Goal: Task Accomplishment & Management: Use online tool/utility

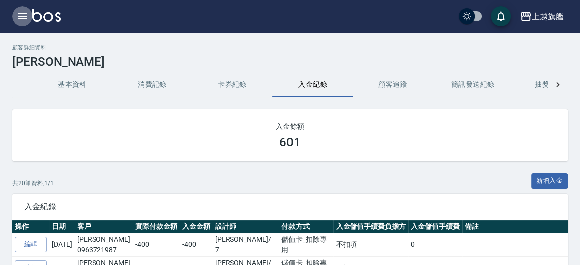
click at [25, 17] on icon "button" at bounding box center [22, 16] width 9 height 6
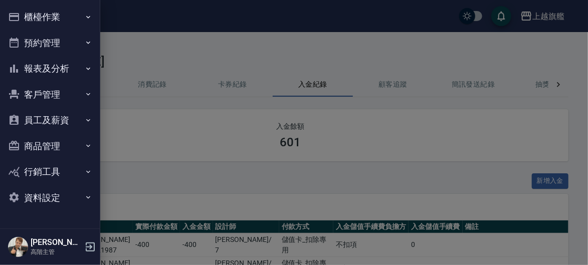
drag, startPoint x: 76, startPoint y: 20, endPoint x: 67, endPoint y: 22, distance: 9.2
click at [75, 20] on button "櫃檯作業" at bounding box center [50, 17] width 92 height 26
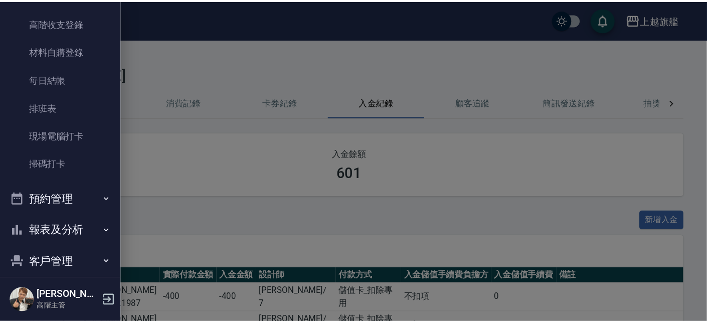
scroll to position [232, 0]
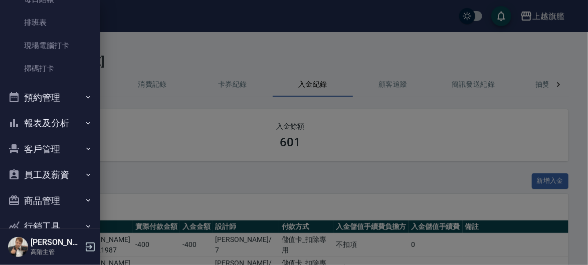
drag, startPoint x: 125, startPoint y: 123, endPoint x: 121, endPoint y: 110, distance: 13.5
click at [129, 120] on div at bounding box center [294, 132] width 588 height 265
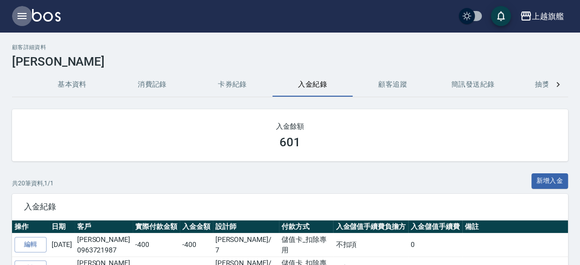
click at [27, 21] on icon "button" at bounding box center [22, 16] width 12 height 12
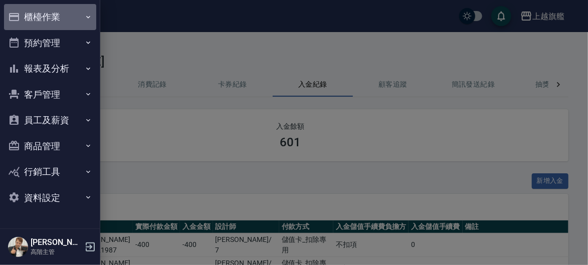
click at [43, 18] on button "櫃檯作業" at bounding box center [50, 17] width 92 height 26
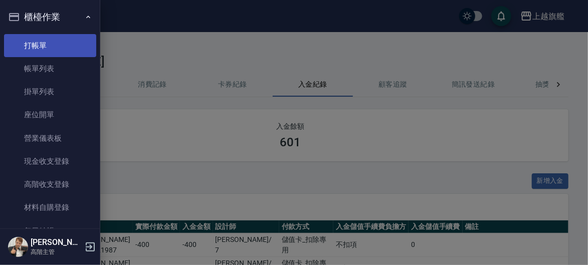
click at [37, 46] on link "打帳單" at bounding box center [50, 45] width 92 height 23
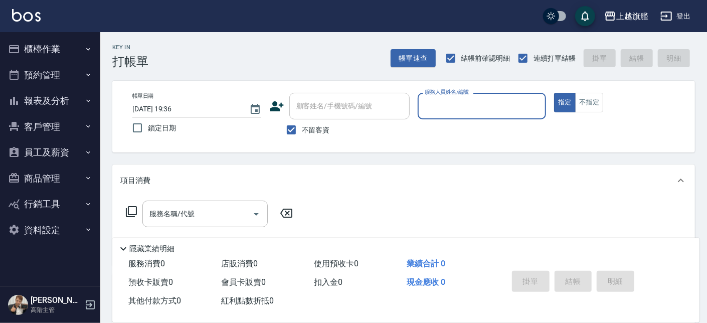
click at [304, 130] on span "不留客資" at bounding box center [316, 130] width 28 height 11
click at [302, 130] on input "不留客資" at bounding box center [291, 129] width 21 height 21
checkbox input "false"
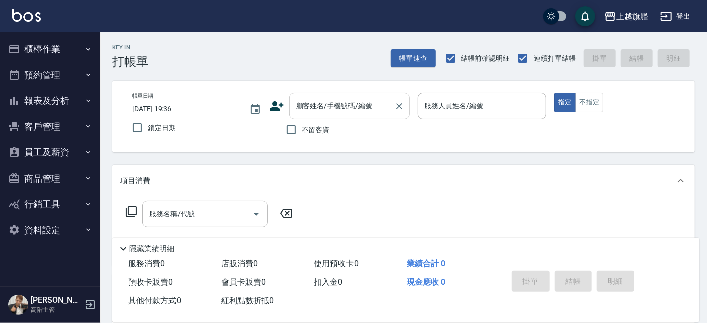
click at [320, 110] on input "顧客姓名/手機號碼/編號" at bounding box center [342, 106] width 96 height 18
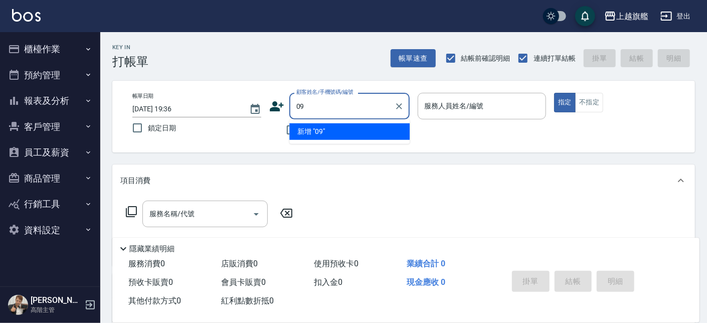
type input "0"
click at [305, 106] on input "052768107" at bounding box center [342, 106] width 96 height 18
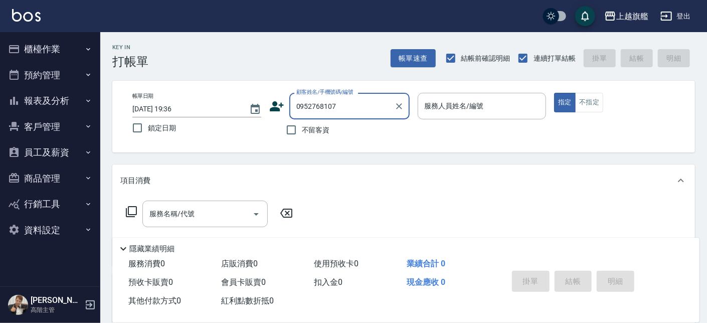
drag, startPoint x: 348, startPoint y: 109, endPoint x: 182, endPoint y: 107, distance: 166.4
click at [294, 107] on input "0952768107" at bounding box center [342, 106] width 96 height 18
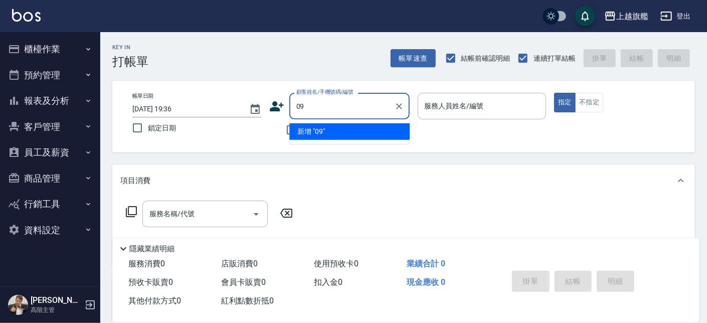
type input "0"
type input "諶"
type input "[PERSON_NAME]"
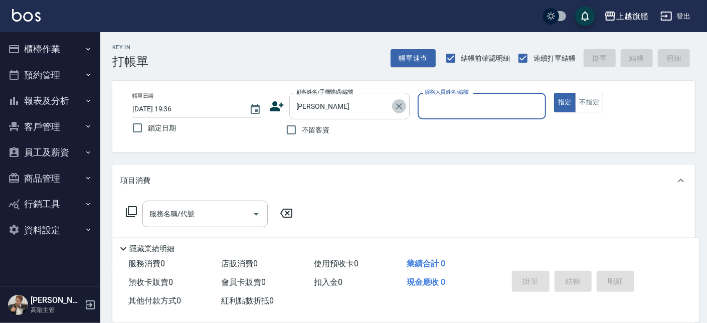
click at [401, 102] on icon "Clear" at bounding box center [399, 106] width 10 height 10
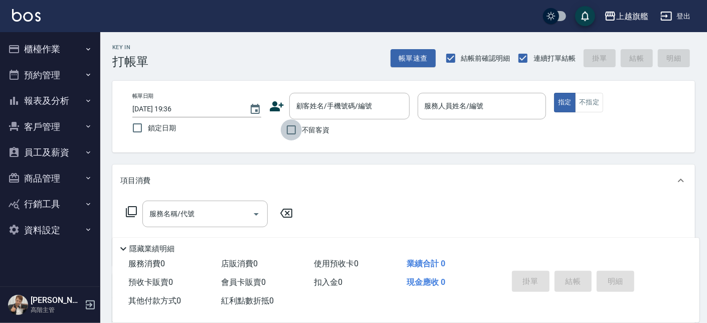
click at [299, 131] on input "不留客資" at bounding box center [291, 129] width 21 height 21
checkbox input "true"
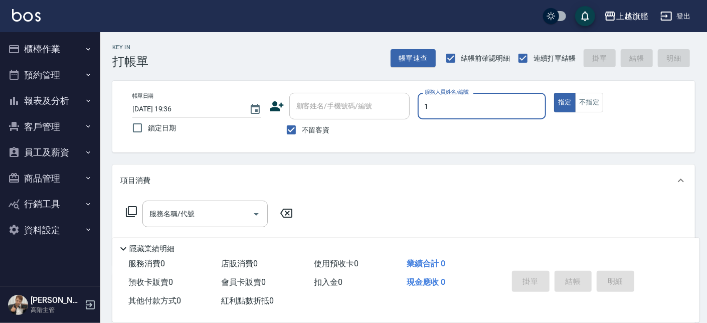
type input "[PERSON_NAME]-1"
type button "true"
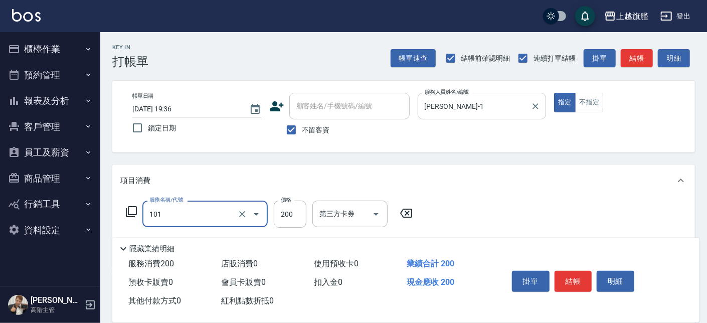
type input "一般洗(101)"
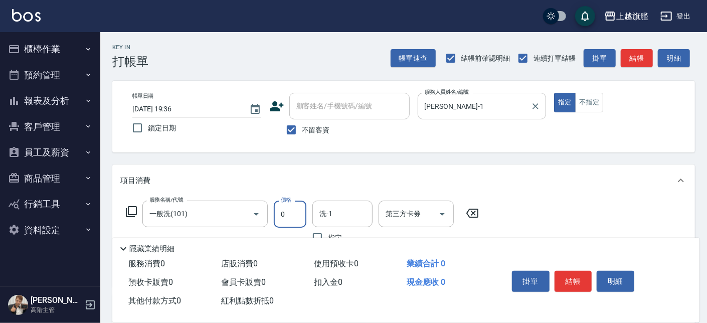
type input "0"
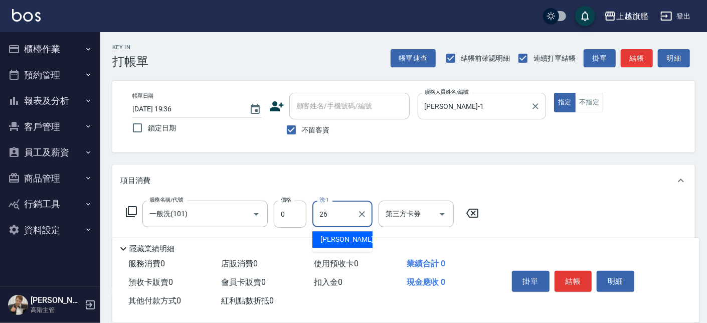
type input "[PERSON_NAME]-26"
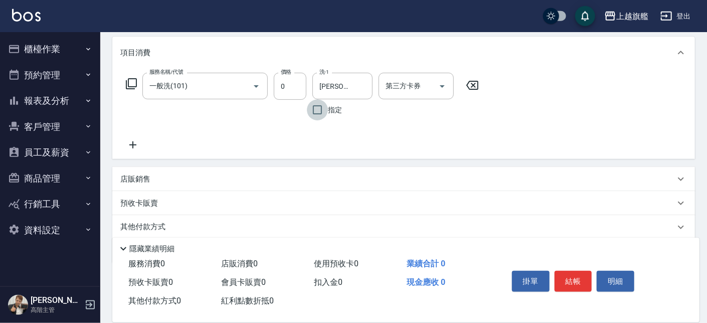
scroll to position [163, 0]
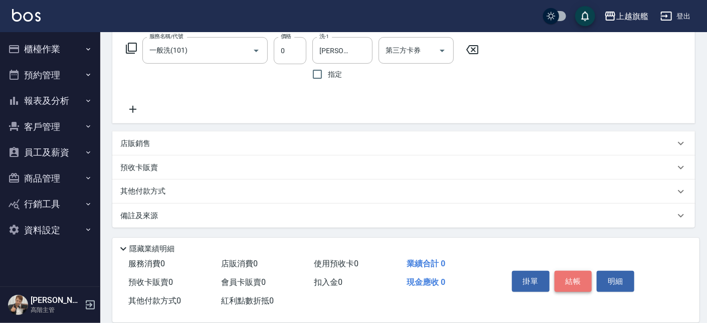
click at [580, 265] on button "結帳" at bounding box center [573, 281] width 38 height 21
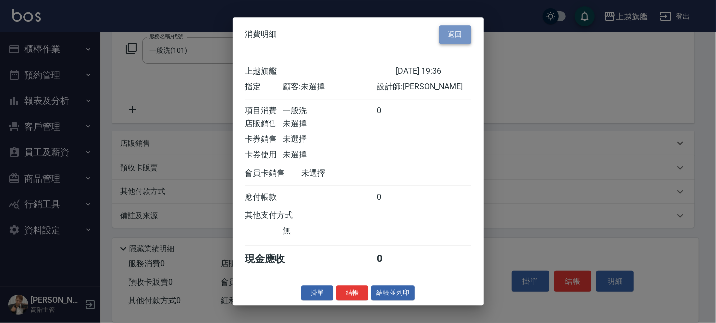
click at [453, 25] on button "返回" at bounding box center [456, 34] width 32 height 19
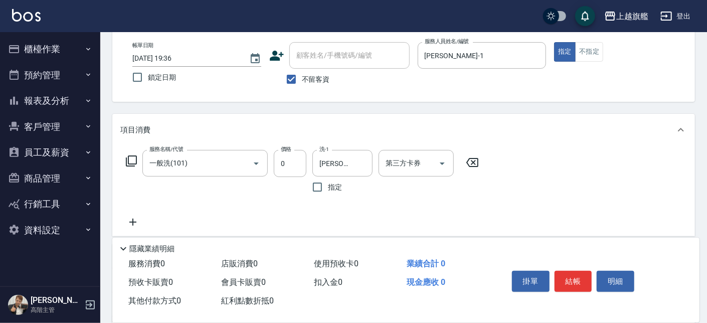
scroll to position [49, 0]
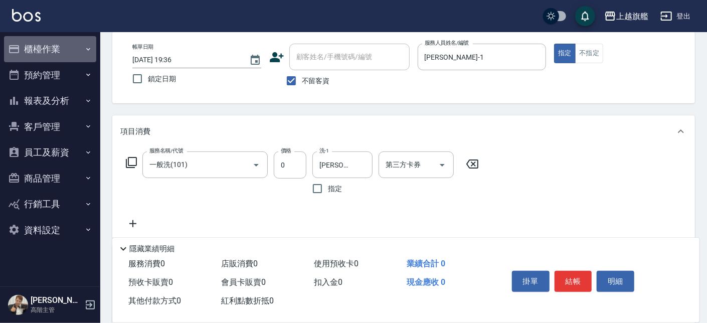
click at [34, 52] on button "櫃檯作業" at bounding box center [50, 49] width 92 height 26
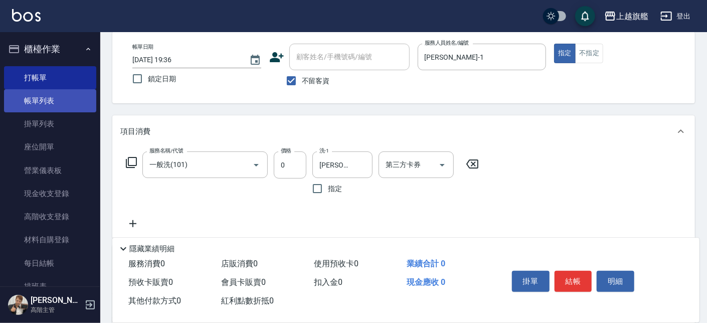
click at [32, 93] on link "帳單列表" at bounding box center [50, 100] width 92 height 23
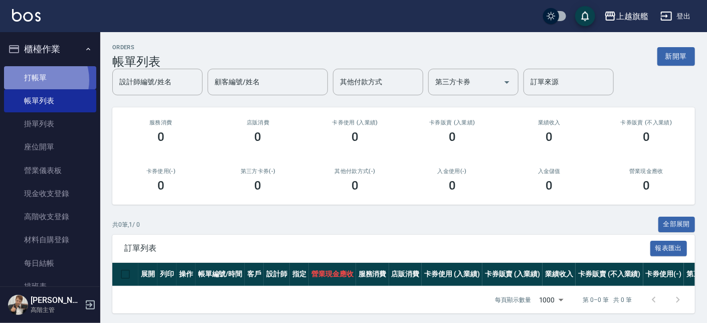
click at [35, 80] on link "打帳單" at bounding box center [50, 77] width 92 height 23
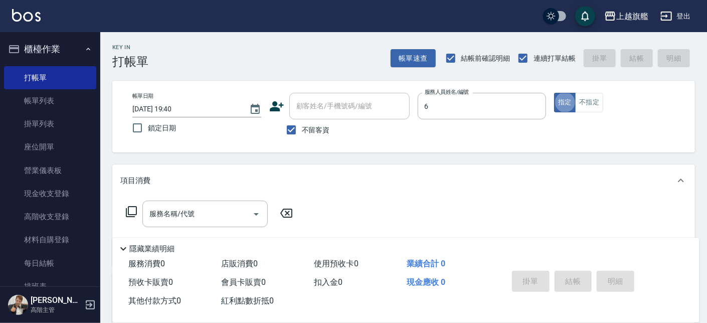
type input "[PERSON_NAME]-6"
type button "true"
click at [306, 127] on span "不留客資" at bounding box center [316, 130] width 28 height 11
click at [302, 127] on input "不留客資" at bounding box center [291, 129] width 21 height 21
checkbox input "false"
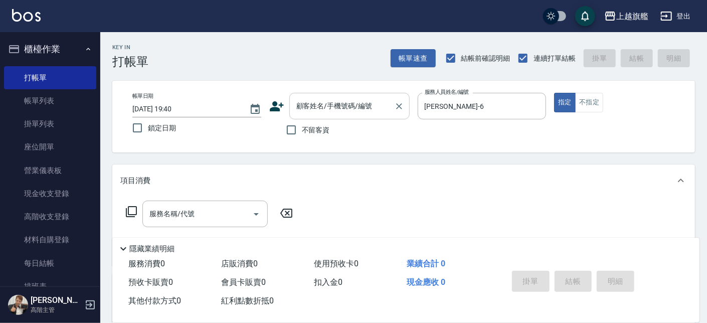
click at [317, 105] on input "顧客姓名/手機號碼/編號" at bounding box center [342, 106] width 96 height 18
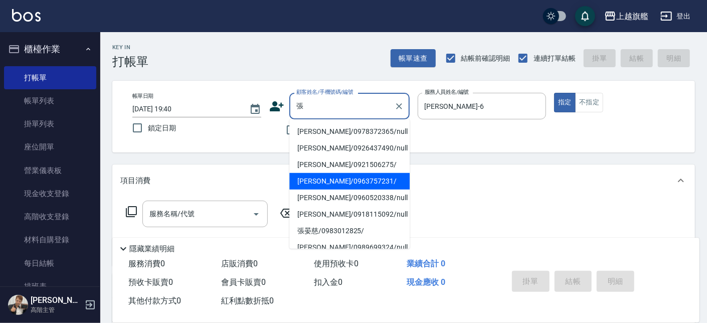
click at [325, 182] on li "[PERSON_NAME]/0963757231/" at bounding box center [349, 181] width 120 height 17
type input "[PERSON_NAME]/0963757231/"
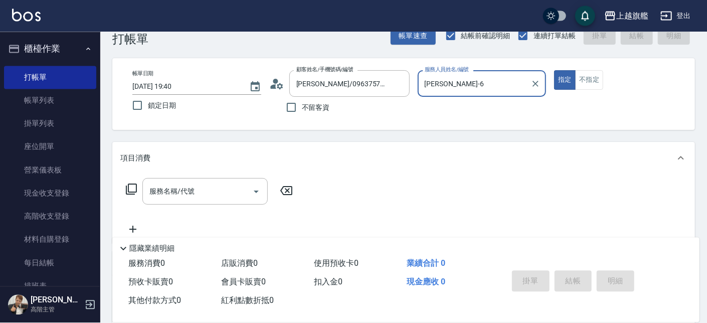
scroll to position [166, 0]
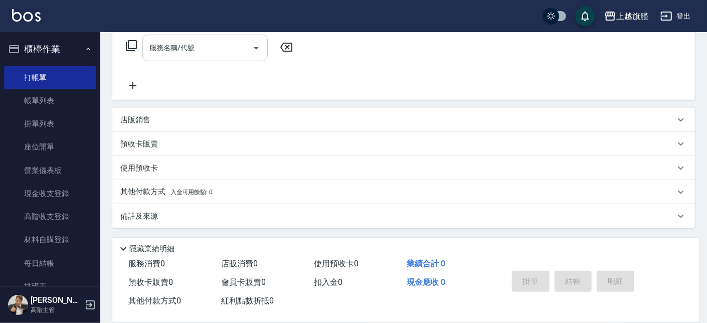
click at [201, 47] on input "服務名稱/代號" at bounding box center [197, 48] width 101 height 18
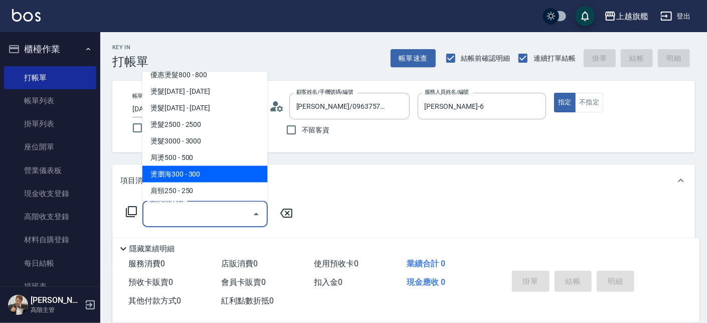
scroll to position [151, 0]
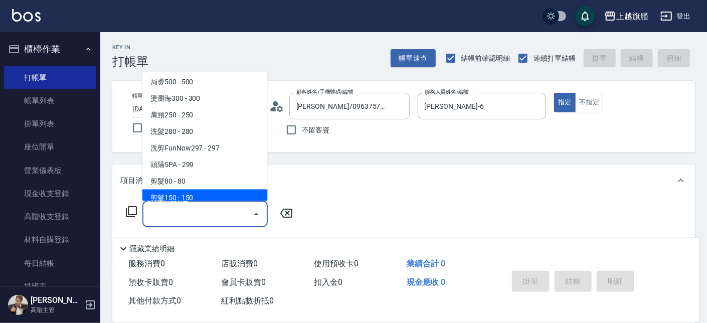
drag, startPoint x: 358, startPoint y: 175, endPoint x: 338, endPoint y: 181, distance: 21.3
click at [358, 175] on div "項目消費" at bounding box center [403, 180] width 582 height 32
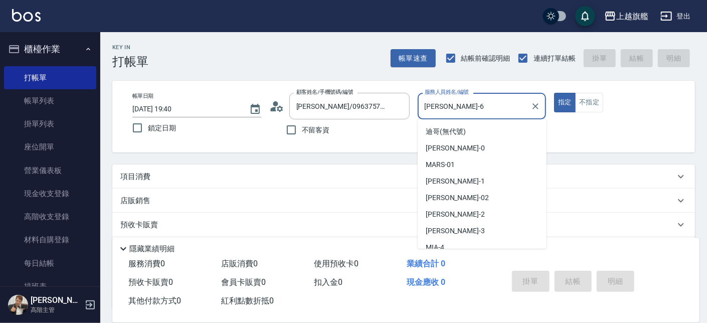
scroll to position [40, 0]
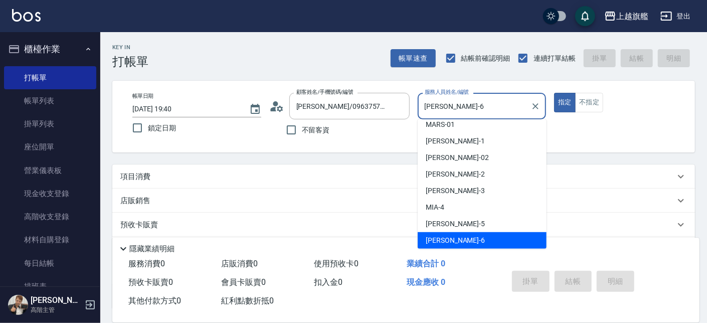
drag, startPoint x: 493, startPoint y: 107, endPoint x: 345, endPoint y: 102, distance: 147.4
click at [422, 102] on input "[PERSON_NAME]-6" at bounding box center [474, 106] width 105 height 18
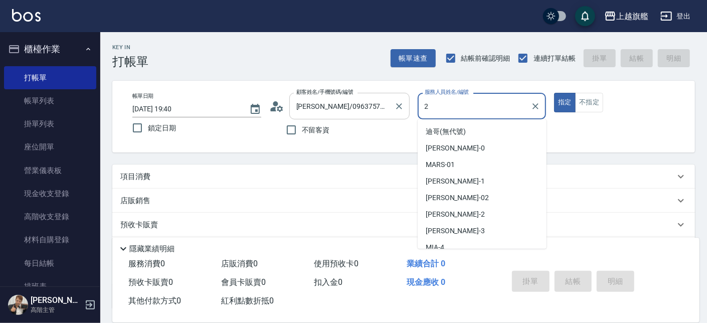
type input "[PERSON_NAME]-2"
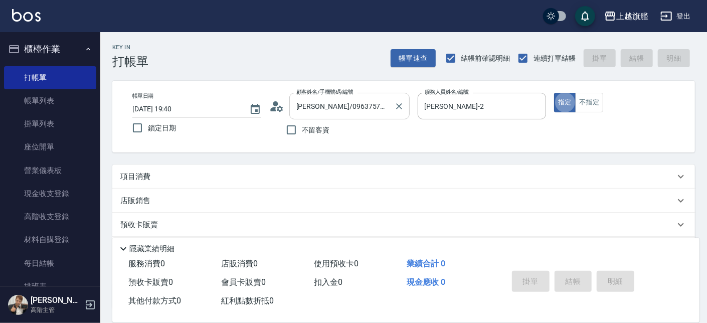
click at [554, 93] on button "指定" at bounding box center [565, 103] width 22 height 20
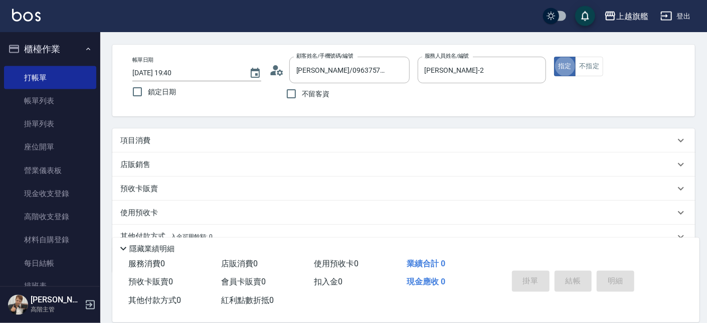
scroll to position [57, 0]
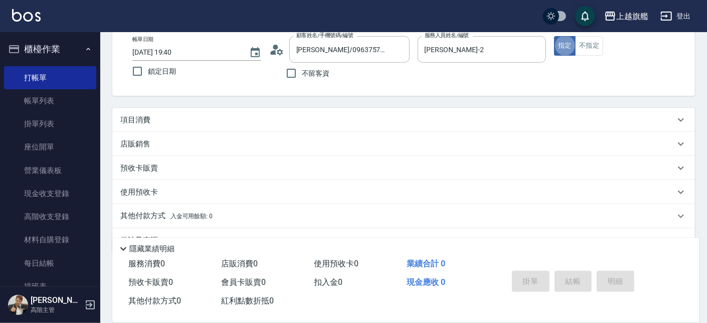
click at [178, 119] on div "項目消費" at bounding box center [397, 120] width 554 height 11
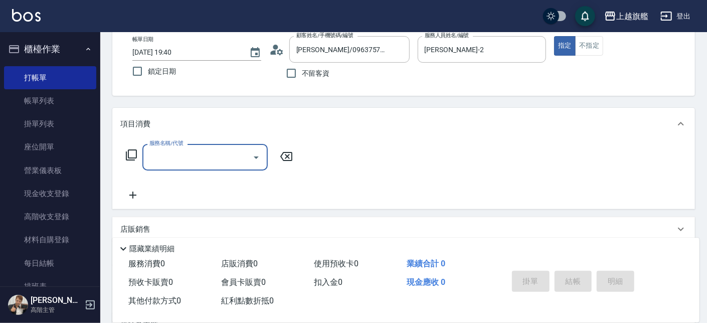
scroll to position [0, 0]
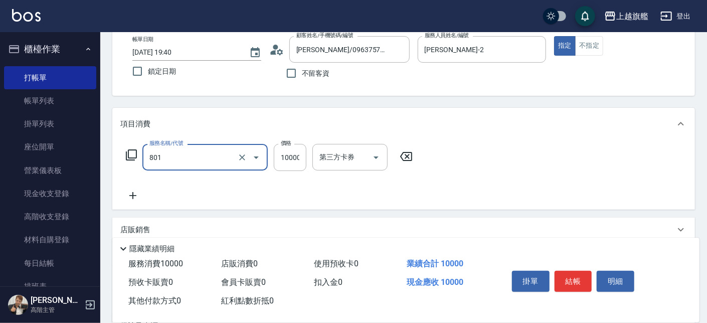
type input "頂級1(801)"
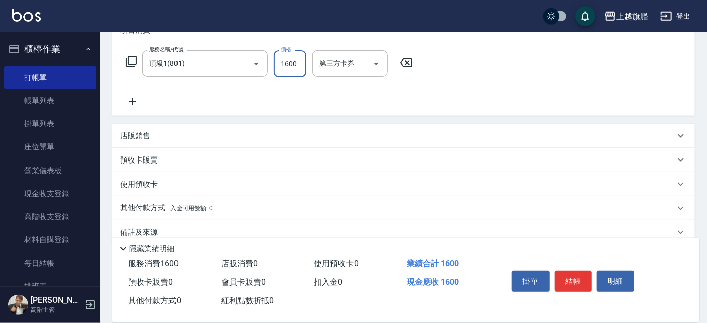
scroll to position [166, 0]
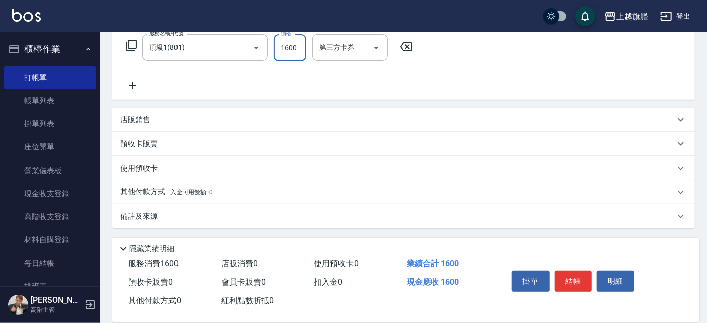
type input "1600"
click at [207, 195] on span "入金可用餘額: 0" at bounding box center [191, 191] width 43 height 7
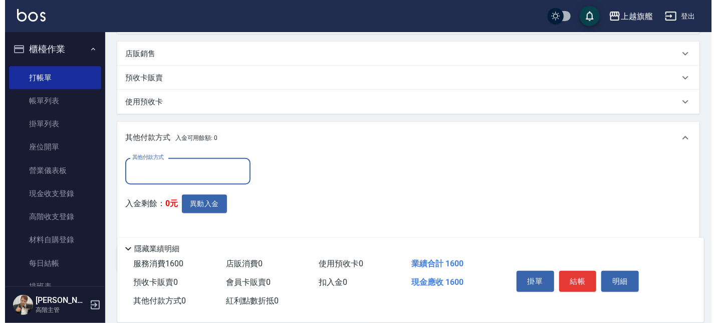
scroll to position [276, 0]
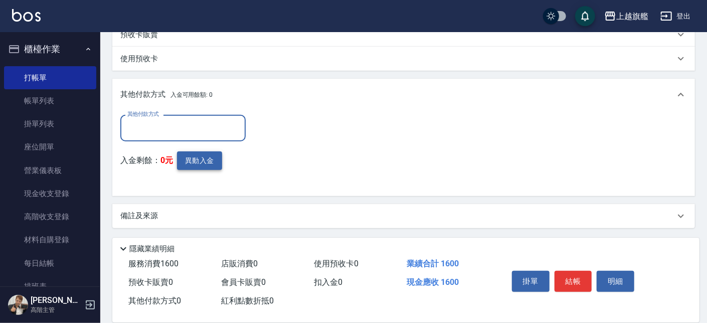
click at [213, 165] on button "異動入金" at bounding box center [199, 160] width 45 height 19
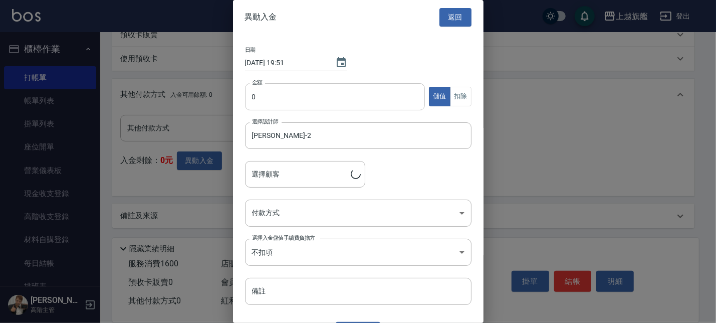
type input "[PERSON_NAME]/0963757231/"
click at [321, 91] on input "0" at bounding box center [335, 96] width 180 height 27
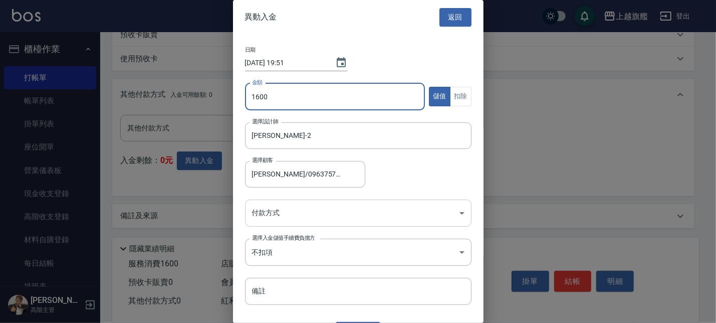
type input "1600"
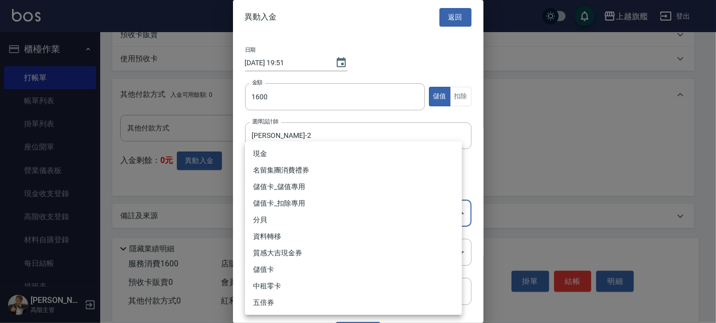
click at [307, 217] on body "上越旗艦 登出 櫃檯作業 打帳單 帳單列表 掛單列表 座位開單 營業儀表板 現金收支登錄 高階收支登錄 材料自購登錄 每日結帳 排班表 現場電腦打卡 掃碼打卡…" at bounding box center [358, 23] width 716 height 599
click at [309, 190] on li "儲值卡_儲值專用" at bounding box center [353, 186] width 217 height 17
type input "儲值卡_儲值專用"
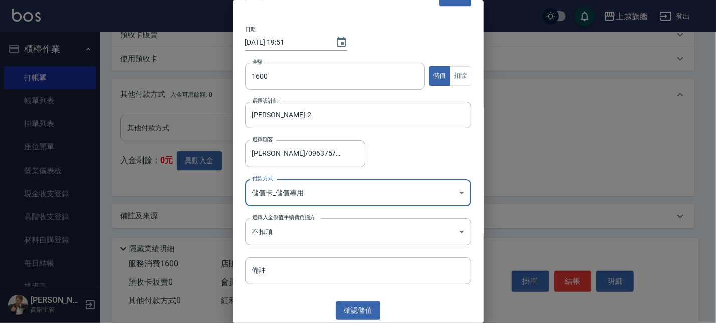
scroll to position [22, 0]
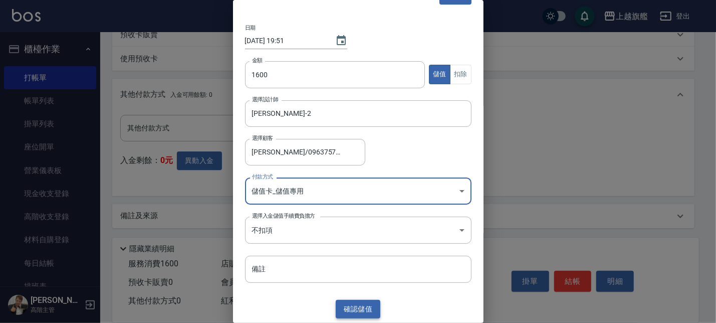
click at [356, 265] on button "確認 儲值" at bounding box center [358, 309] width 45 height 19
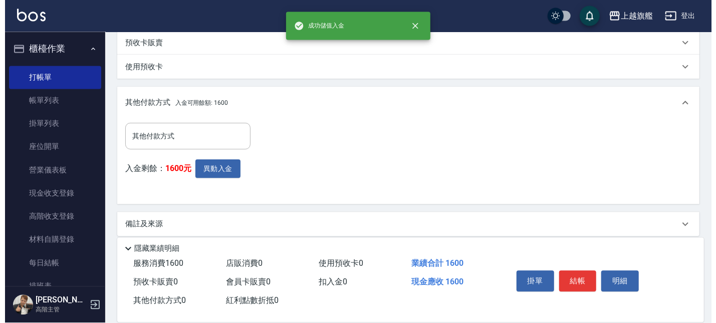
scroll to position [276, 0]
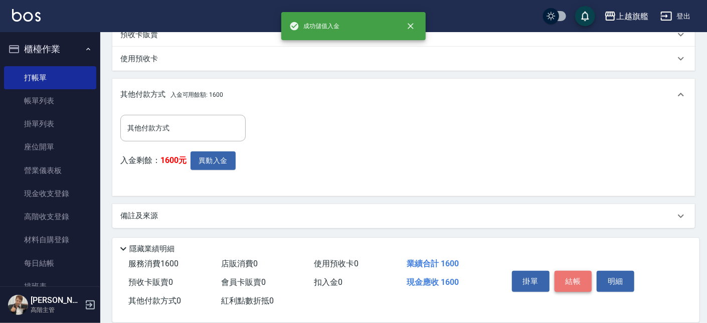
click at [562, 265] on button "結帳" at bounding box center [573, 281] width 38 height 21
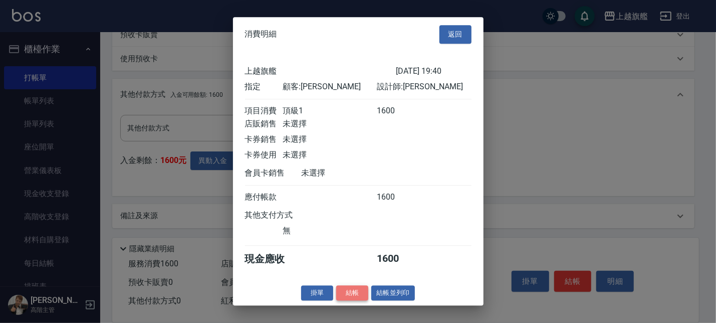
click at [356, 265] on button "結帳" at bounding box center [352, 293] width 32 height 16
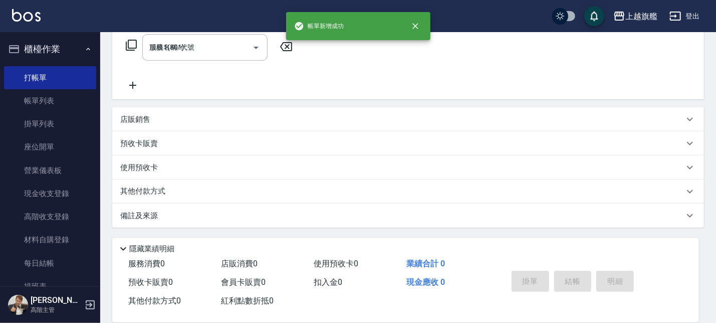
type input "[DATE] 19:52"
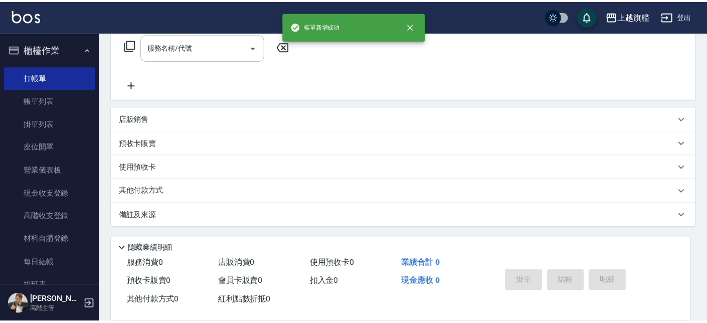
scroll to position [0, 0]
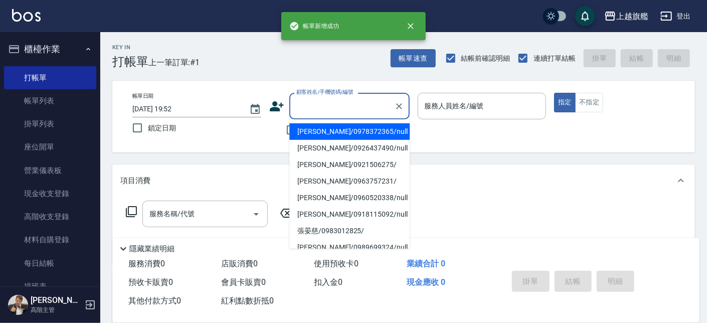
click at [346, 104] on input "顧客姓名/手機號碼/編號" at bounding box center [342, 106] width 96 height 18
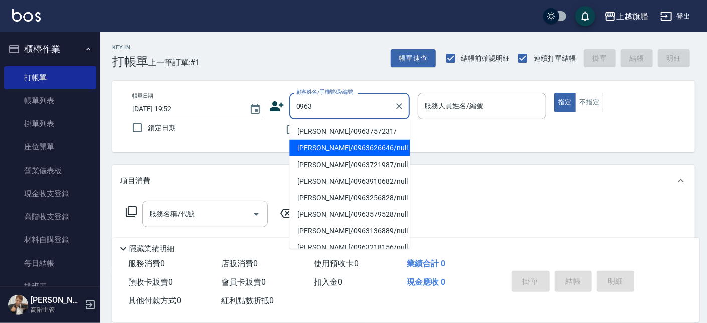
type input "[PERSON_NAME]/0963626646/null"
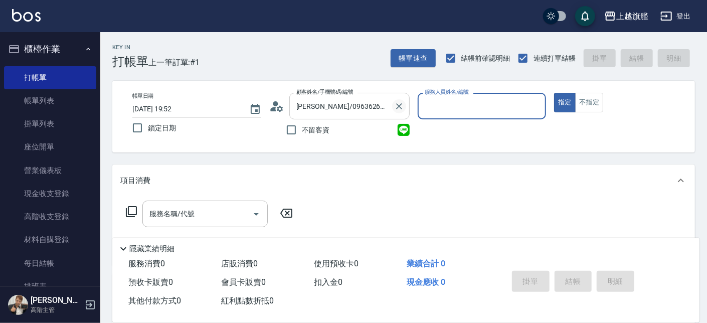
click at [403, 104] on icon "Clear" at bounding box center [399, 106] width 10 height 10
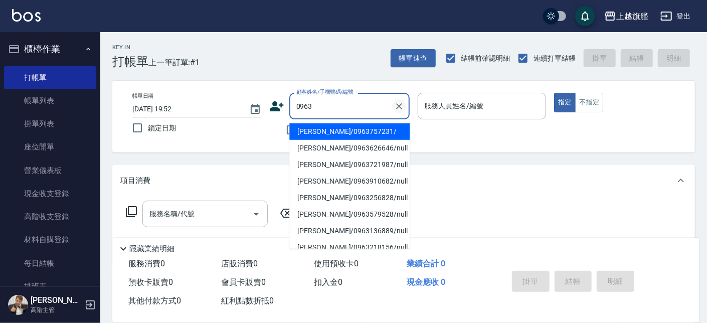
type input "[PERSON_NAME]/0963757231/"
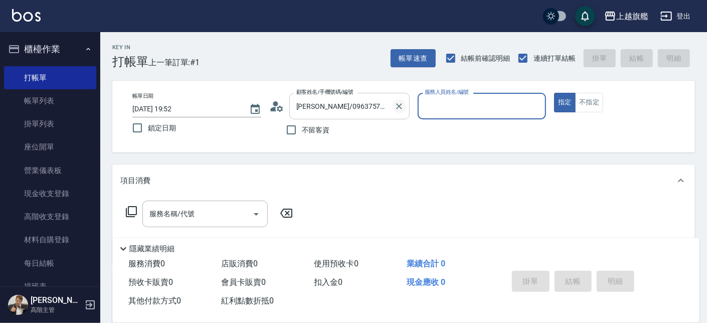
type input "[PERSON_NAME]-6"
click at [554, 93] on button "指定" at bounding box center [565, 103] width 22 height 20
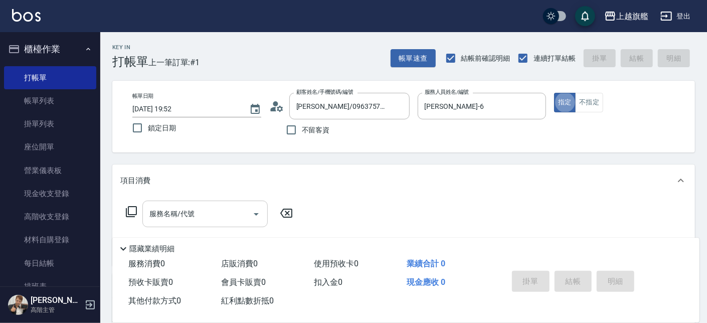
click at [181, 214] on input "服務名稱/代號" at bounding box center [197, 214] width 101 height 18
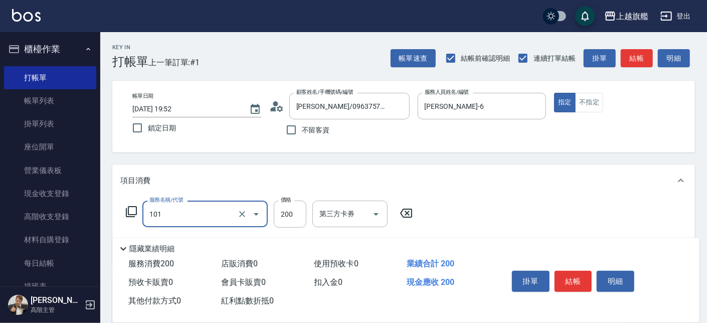
type input "一般洗(101)"
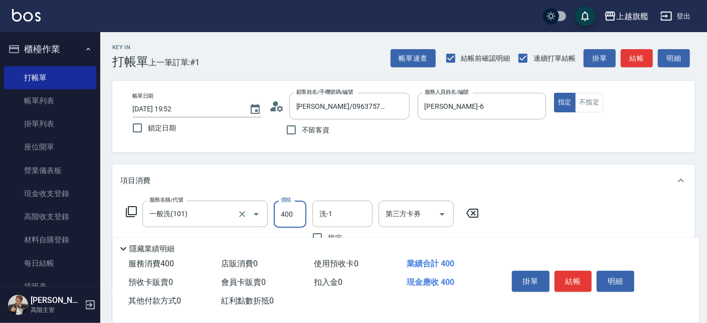
type input "400"
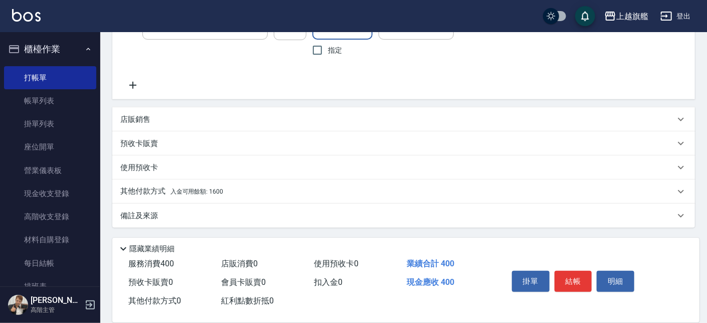
click at [216, 189] on span "入金可用餘額: 1600" at bounding box center [196, 191] width 53 height 7
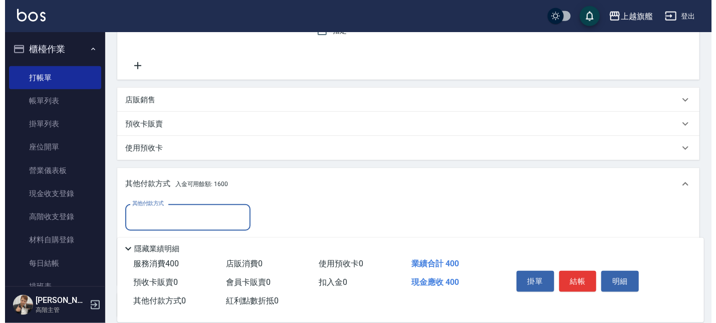
scroll to position [295, 0]
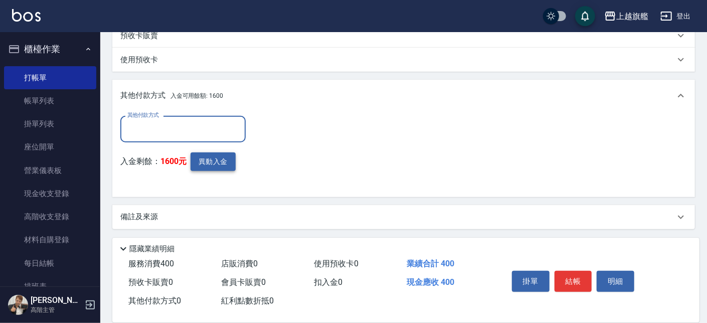
click at [222, 164] on button "異動入金" at bounding box center [212, 161] width 45 height 19
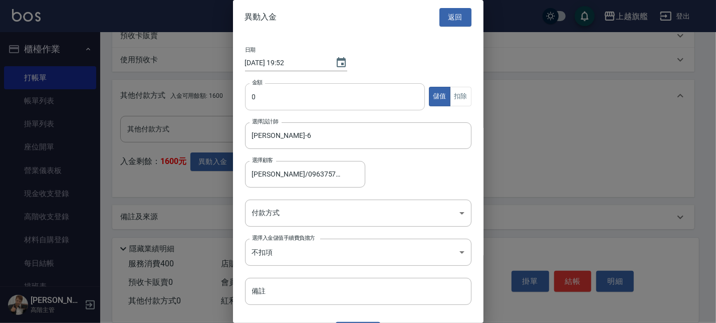
click at [327, 87] on input "0" at bounding box center [335, 96] width 180 height 27
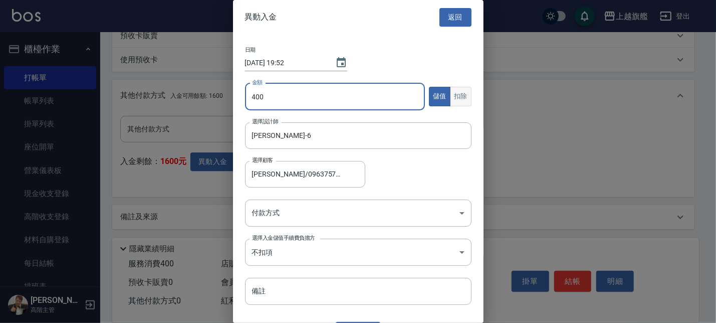
type input "400"
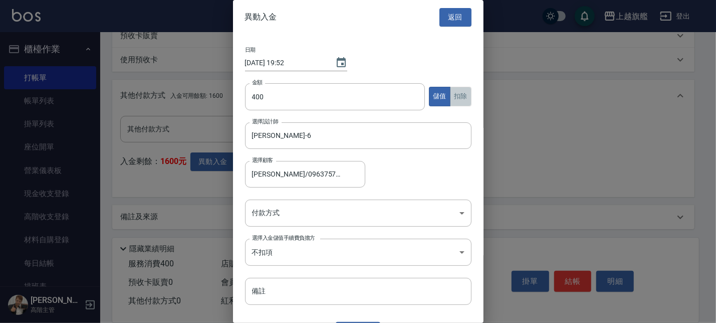
click at [450, 95] on button "扣除" at bounding box center [461, 97] width 22 height 20
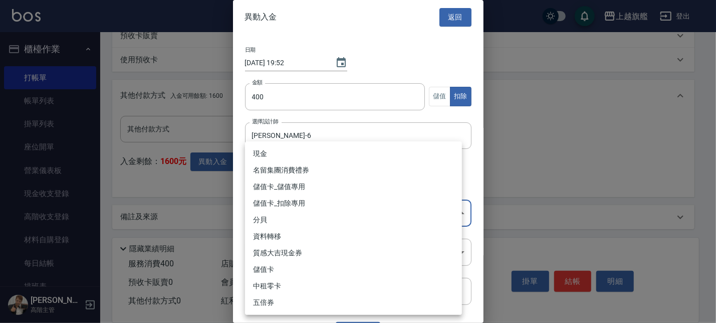
click at [274, 212] on body "上越旗艦 登出 櫃檯作業 打帳單 帳單列表 掛單列表 座位開單 營業儀表板 現金收支登錄 高階收支登錄 材料自購登錄 每日結帳 排班表 現場電腦打卡 掃碼打卡…" at bounding box center [358, 15] width 716 height 620
click at [291, 201] on li "儲值卡_扣除專用" at bounding box center [353, 203] width 217 height 17
type input "儲值卡_扣除專用"
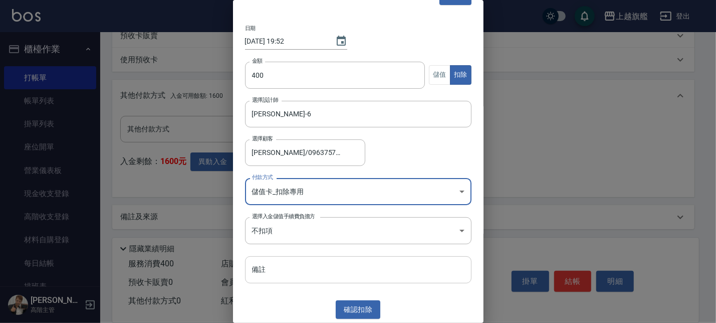
scroll to position [22, 0]
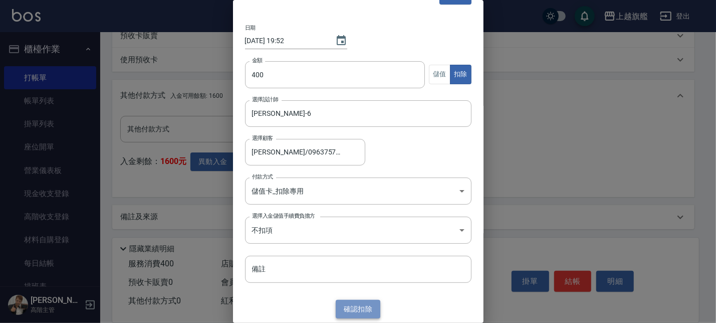
click at [369, 265] on button "確認 扣除" at bounding box center [358, 309] width 45 height 19
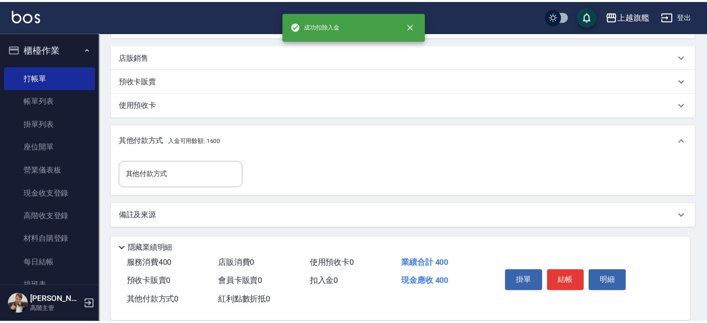
scroll to position [250, 0]
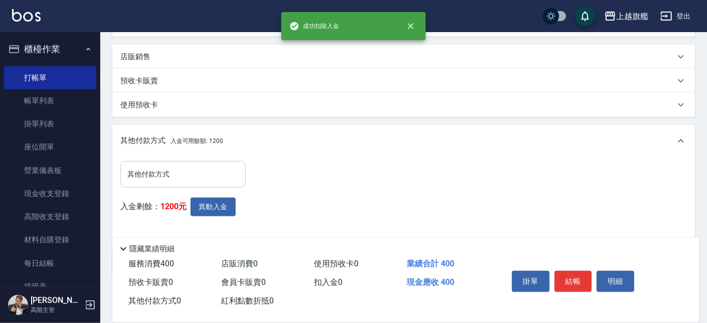
click at [143, 172] on input "其他付款方式" at bounding box center [183, 174] width 116 height 18
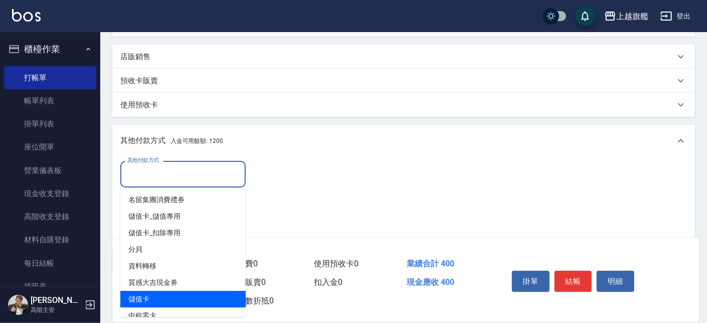
click at [157, 265] on span "儲值卡" at bounding box center [182, 299] width 125 height 17
type input "儲值卡"
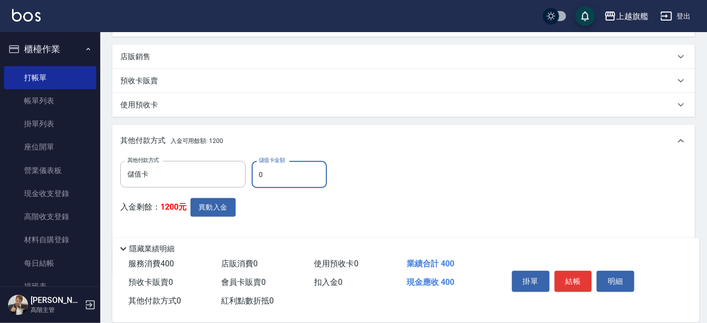
drag, startPoint x: 291, startPoint y: 178, endPoint x: 270, endPoint y: 170, distance: 22.5
click at [270, 170] on input "0" at bounding box center [289, 174] width 75 height 27
drag, startPoint x: 254, startPoint y: 171, endPoint x: 287, endPoint y: 168, distance: 33.8
click at [294, 175] on input "0" at bounding box center [289, 174] width 75 height 27
type input "400"
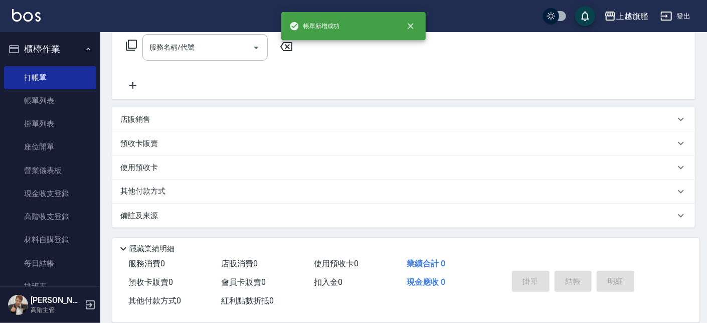
scroll to position [0, 0]
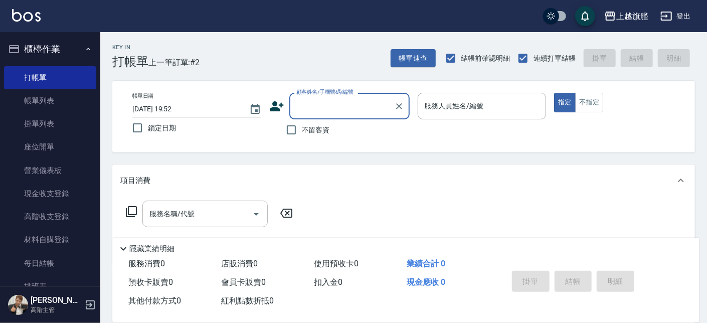
click at [302, 129] on span "不留客資" at bounding box center [316, 130] width 28 height 11
click at [302, 129] on input "不留客資" at bounding box center [291, 129] width 21 height 21
checkbox input "true"
type input "[PERSON_NAME]/0963757231/"
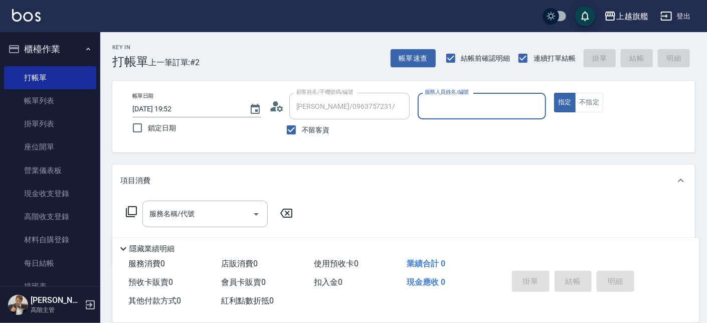
type input "[PERSON_NAME]-6"
type input "[PERSON_NAME]/0975692319/"
type input "[PERSON_NAME]-3"
click at [218, 219] on input "服務名稱/代號" at bounding box center [197, 214] width 101 height 18
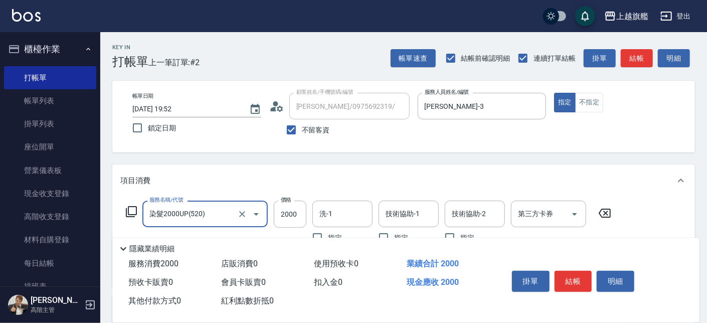
type input "染髮2000UP(520)"
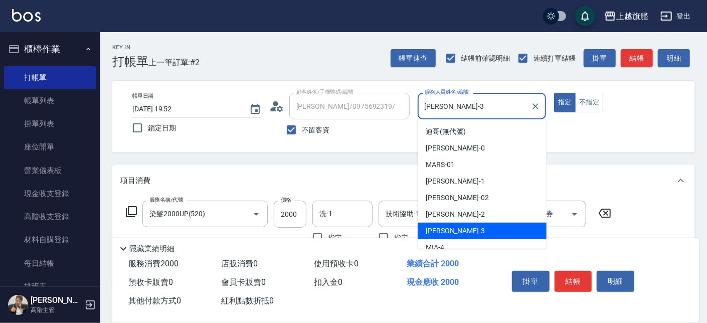
drag, startPoint x: 466, startPoint y: 105, endPoint x: 382, endPoint y: 102, distance: 83.7
click at [422, 102] on input "[PERSON_NAME]-3" at bounding box center [474, 106] width 105 height 18
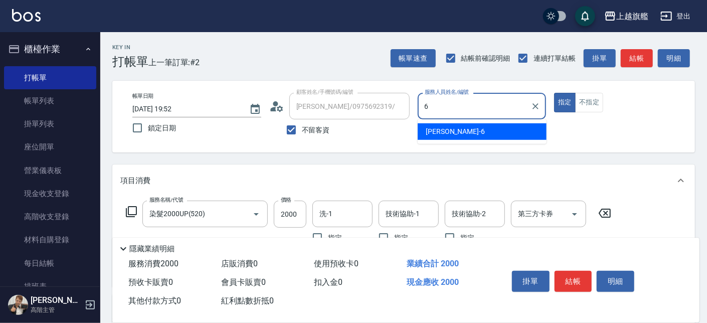
type input "[PERSON_NAME]-6"
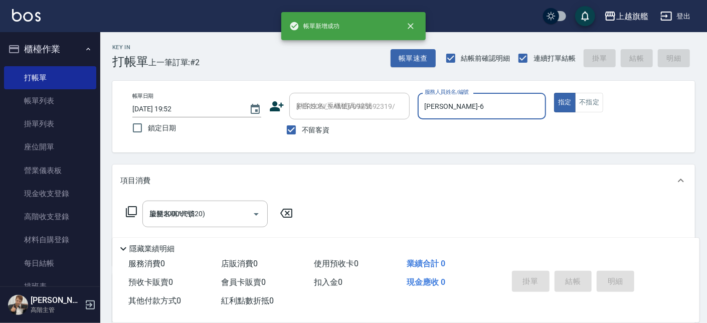
type input "[DATE] 19:53"
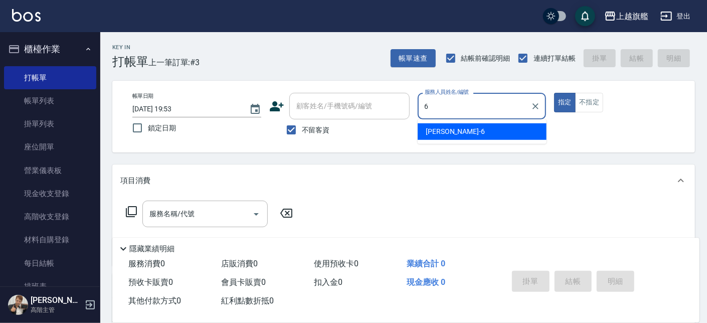
type input "[PERSON_NAME]-6"
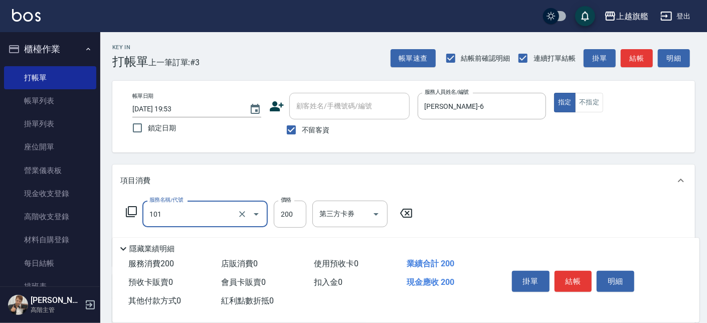
type input "一般洗(101)"
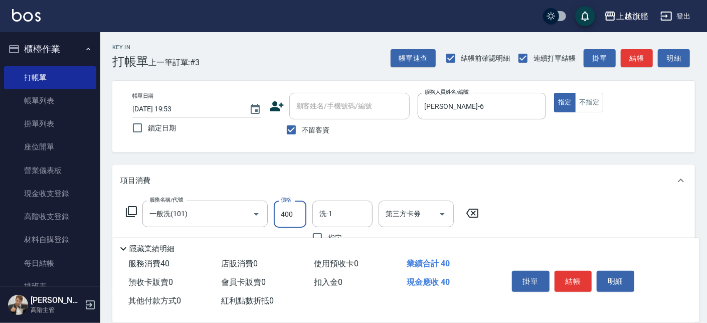
type input "400"
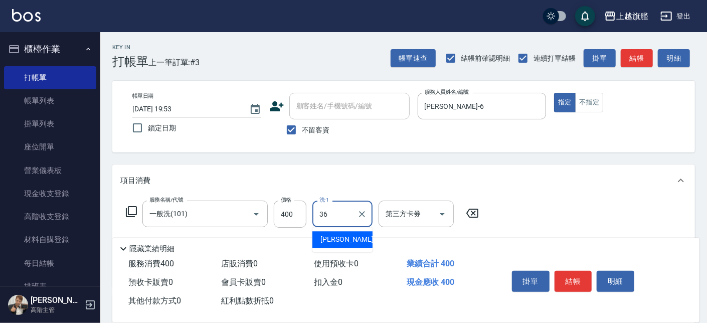
type input "[PERSON_NAME]-36"
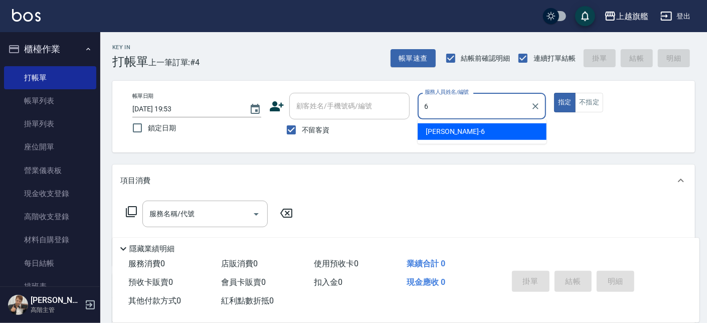
type input "[PERSON_NAME]-6"
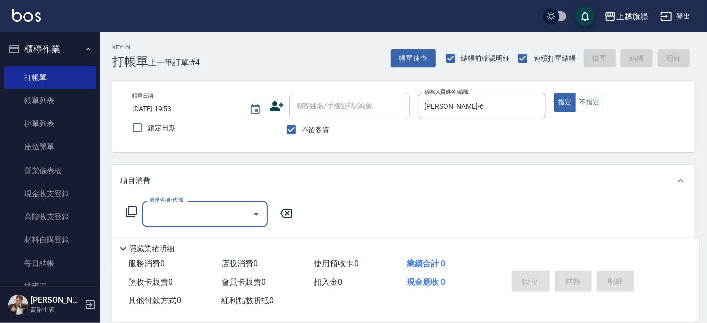
type input "1"
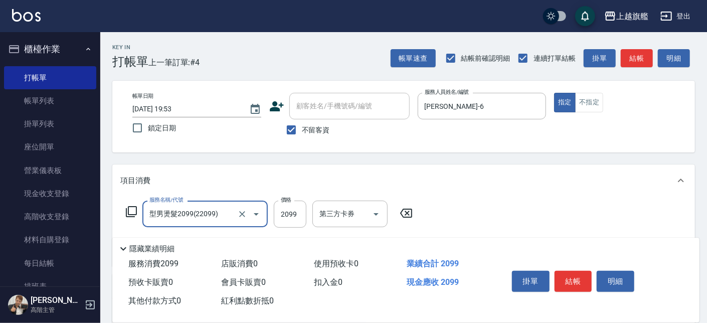
type input "型男燙髮2099(22099)"
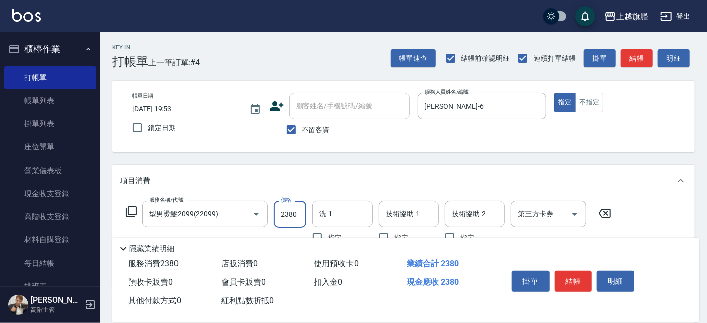
type input "2380"
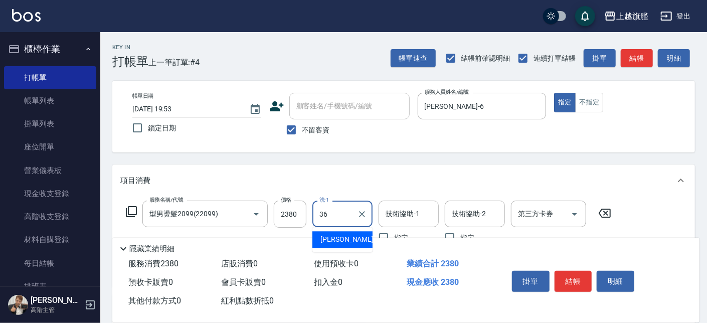
type input "[PERSON_NAME]-36"
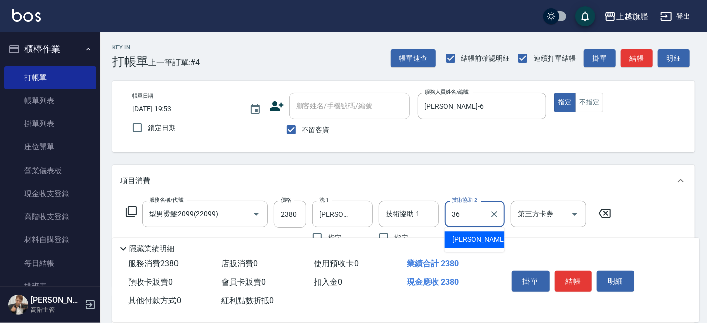
type input "[PERSON_NAME]-36"
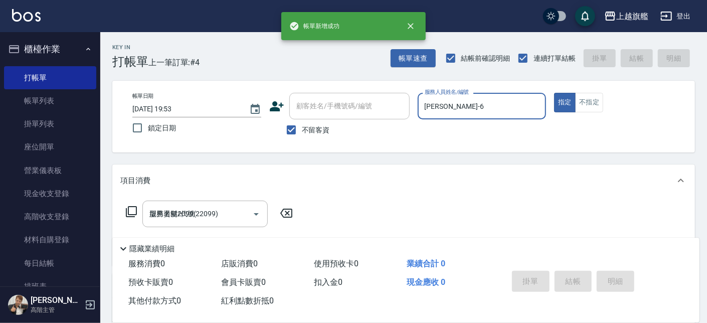
type input "[DATE] 19:55"
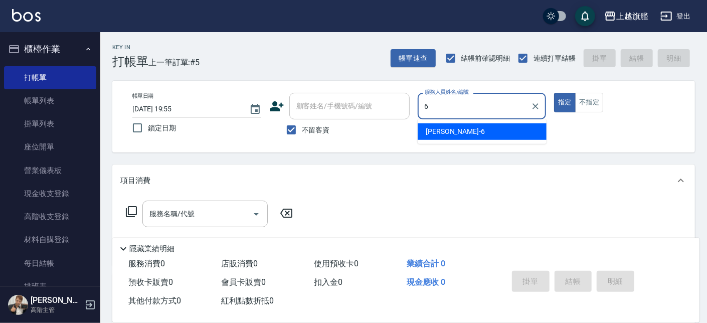
type input "[PERSON_NAME]-6"
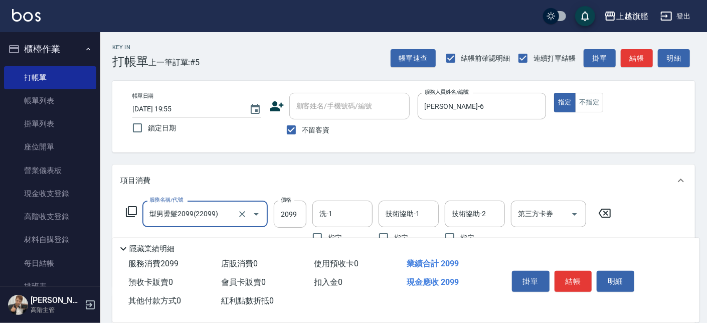
type input "型男燙髮2099(22099)"
type input "2380"
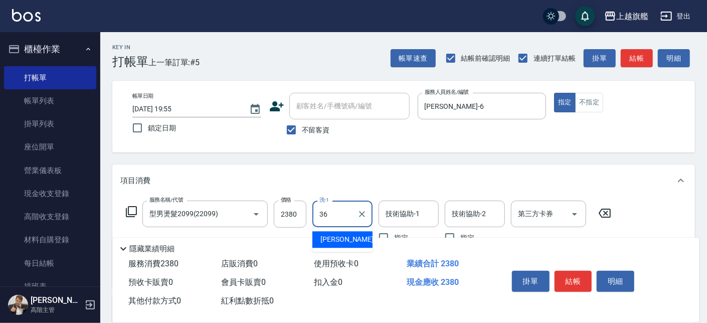
type input "[PERSON_NAME]-36"
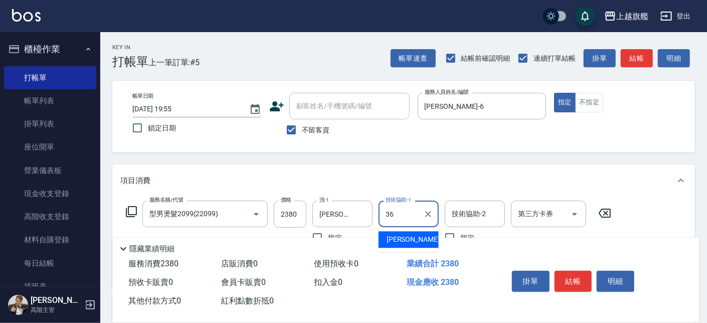
type input "[PERSON_NAME]-36"
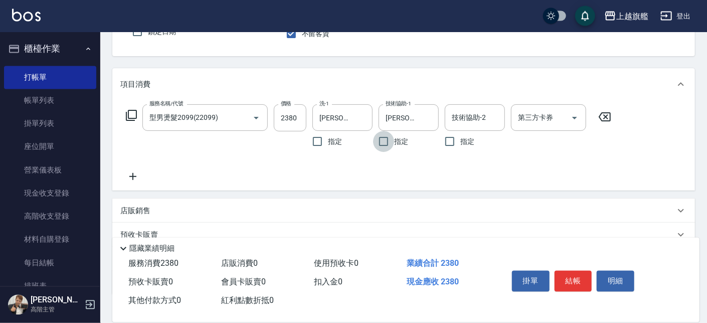
scroll to position [114, 0]
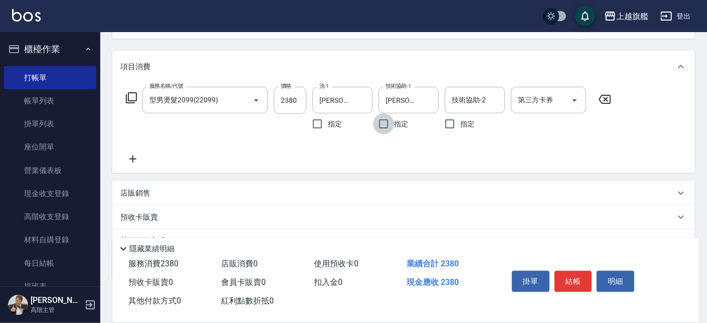
click at [136, 157] on icon at bounding box center [132, 159] width 25 height 12
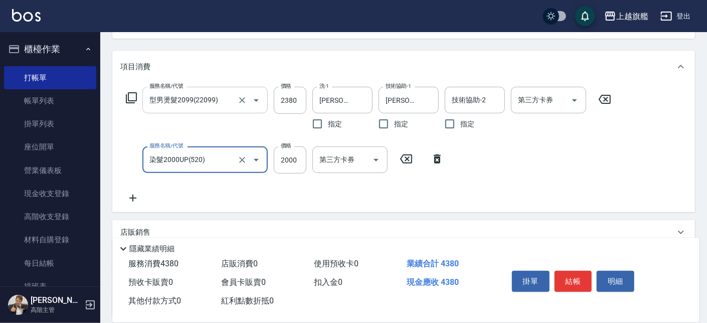
type input "染髮2000UP(520)"
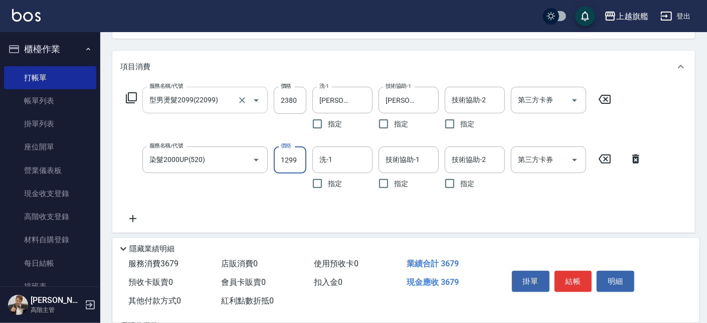
type input "1299"
click at [341, 164] on input "洗-1" at bounding box center [342, 160] width 51 height 18
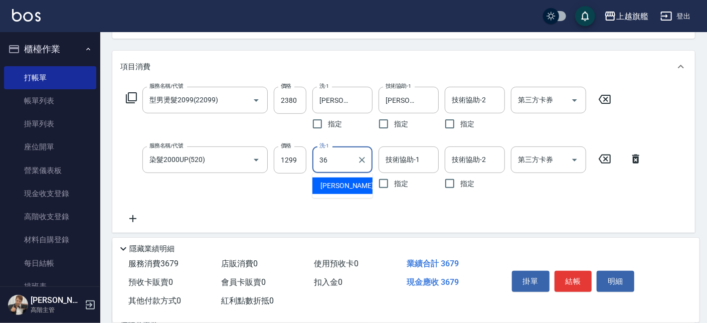
type input "[PERSON_NAME]-36"
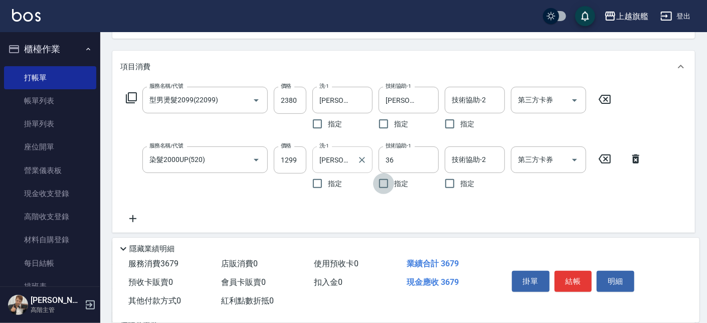
type input "[PERSON_NAME]-36"
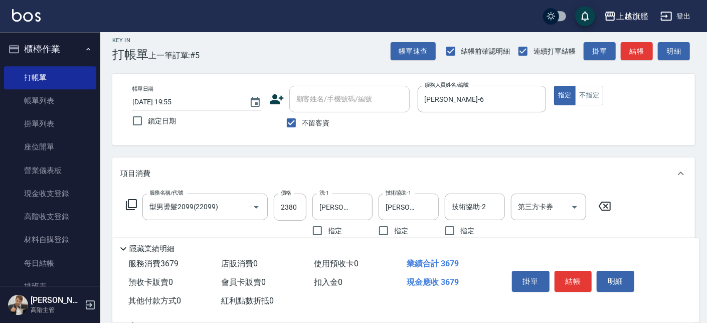
scroll to position [0, 0]
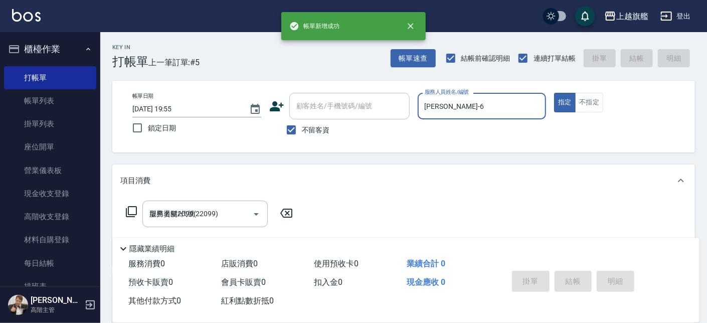
type input "[DATE] 19:56"
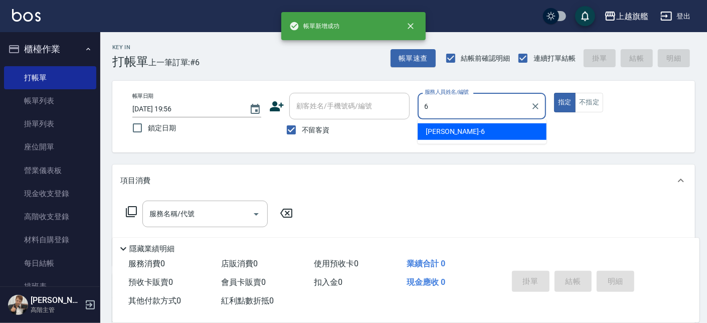
type input "[PERSON_NAME]-6"
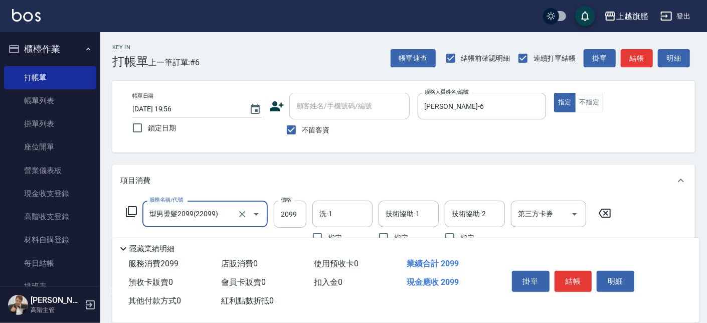
type input "型男燙髮2099(22099)"
type input "2380"
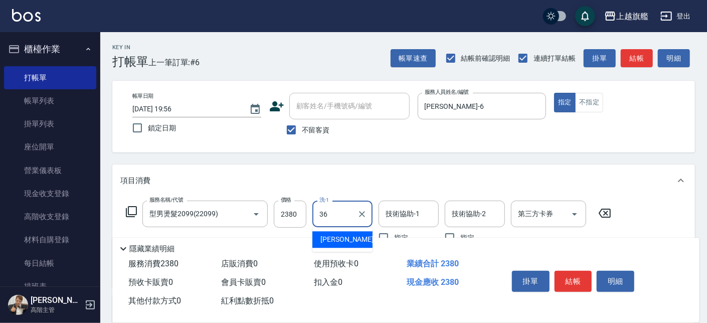
type input "[PERSON_NAME]-36"
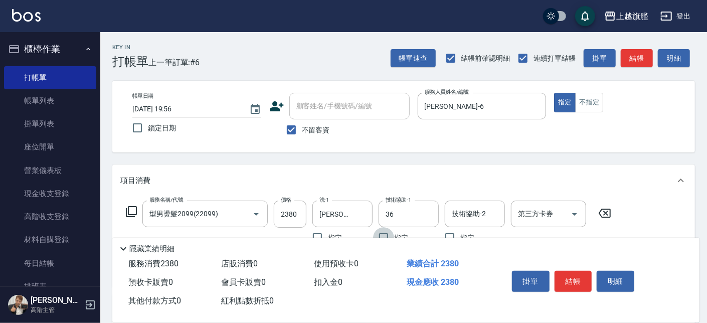
type input "[PERSON_NAME]-36"
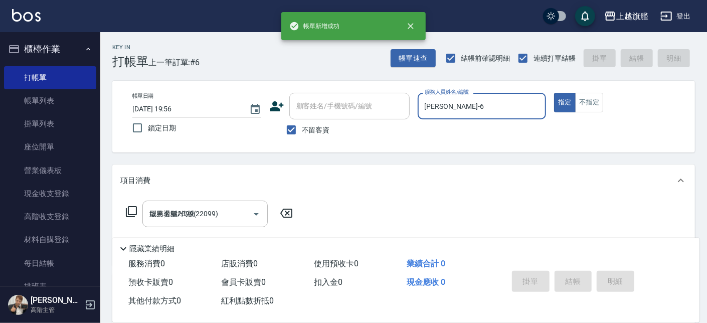
type input "[DATE] 19:57"
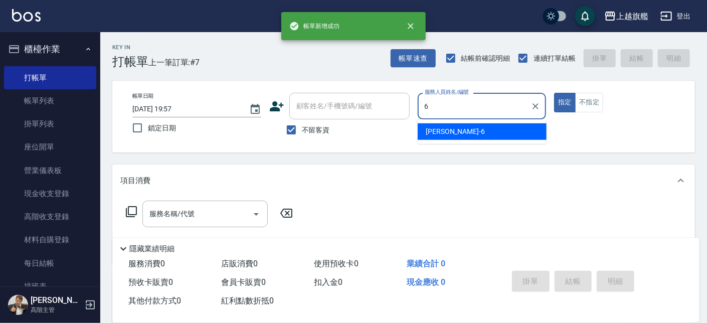
type input "[PERSON_NAME]-6"
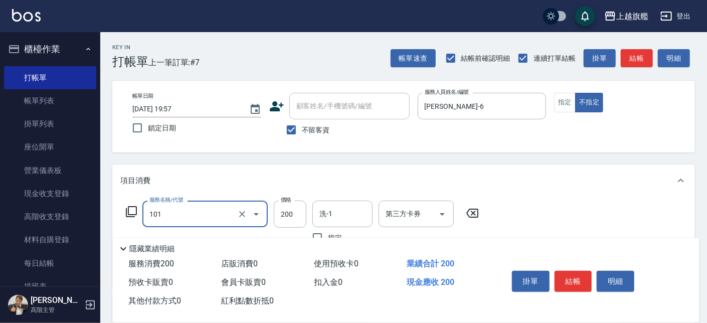
type input "一般洗(101)"
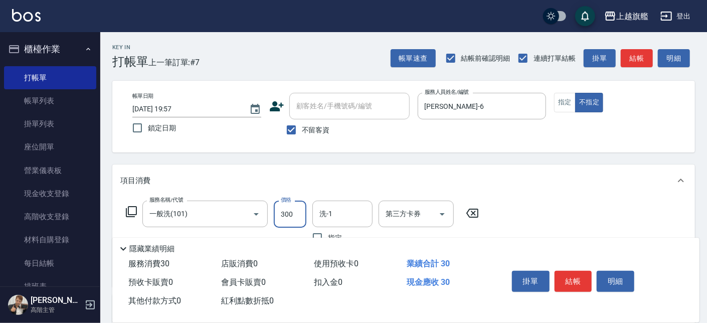
type input "300"
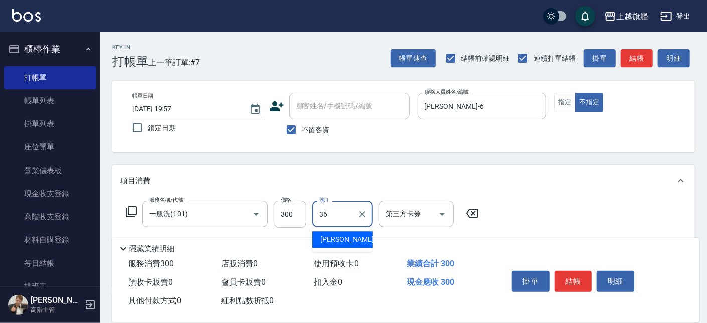
type input "[PERSON_NAME]-36"
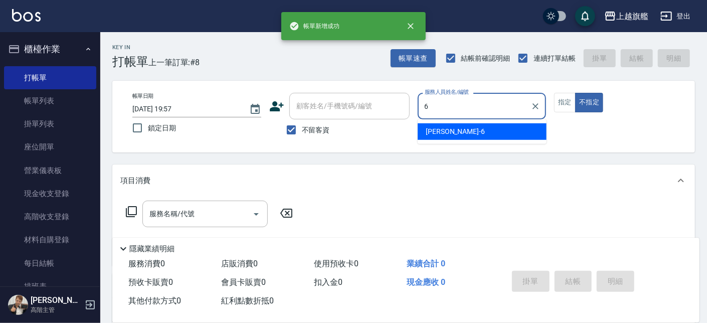
type input "[PERSON_NAME]-6"
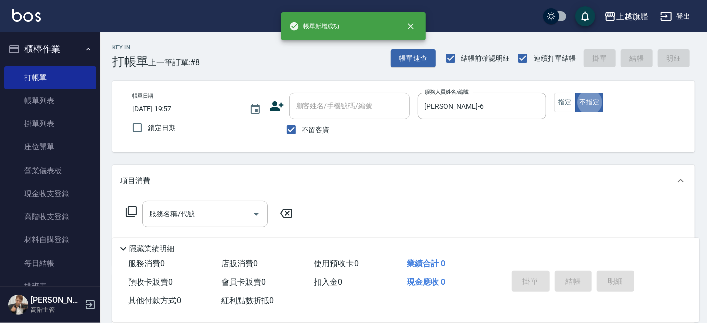
type button "false"
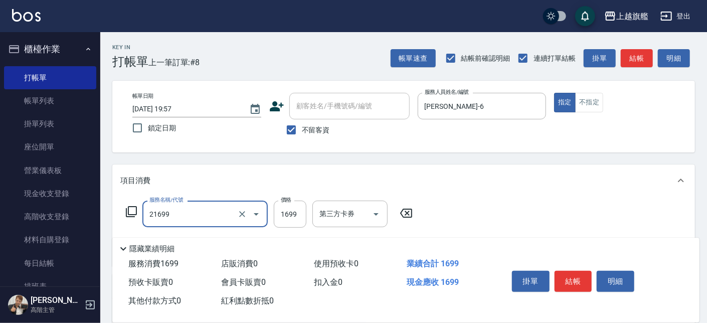
type input "型男燙髮1699(21699)"
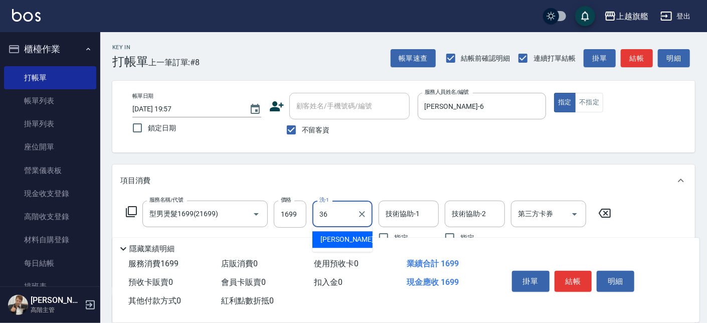
type input "[PERSON_NAME]-36"
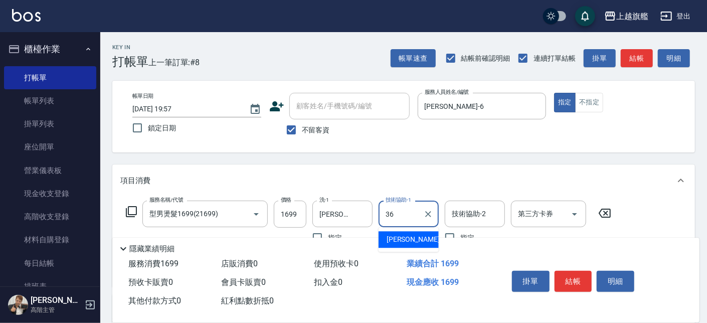
type input "[PERSON_NAME]-36"
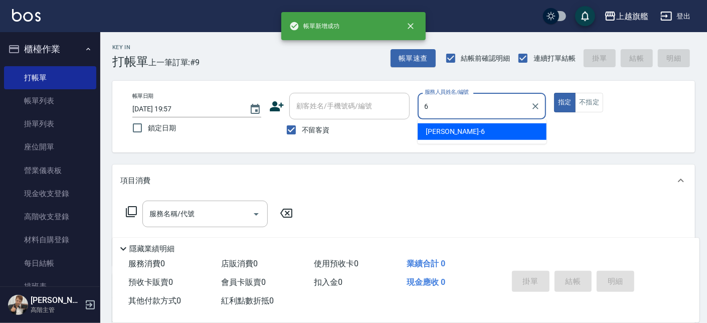
type input "[PERSON_NAME]-6"
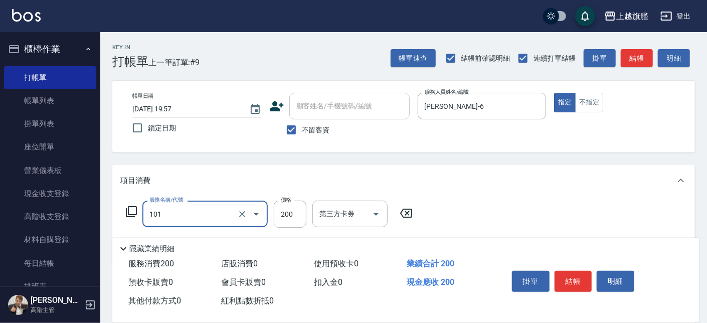
type input "一般洗(101)"
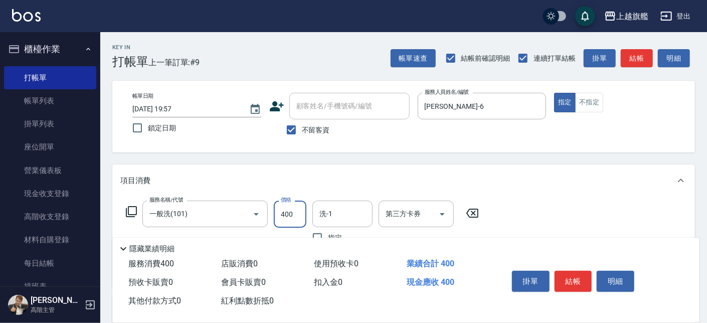
type input "400"
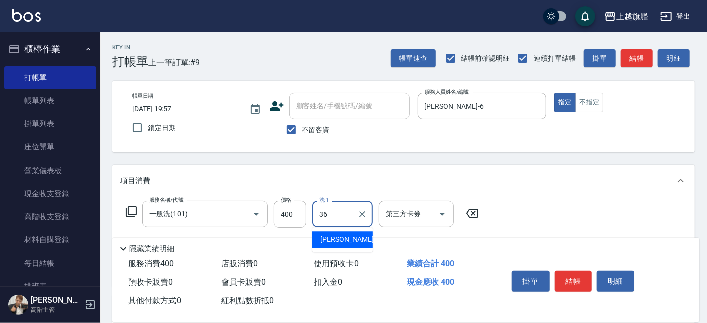
type input "[PERSON_NAME]-36"
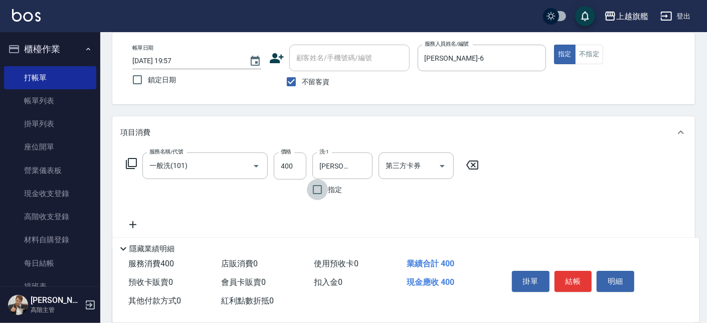
scroll to position [57, 0]
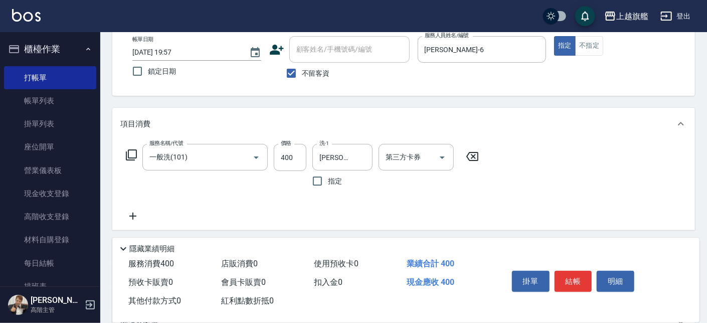
click at [131, 218] on icon at bounding box center [132, 216] width 25 height 12
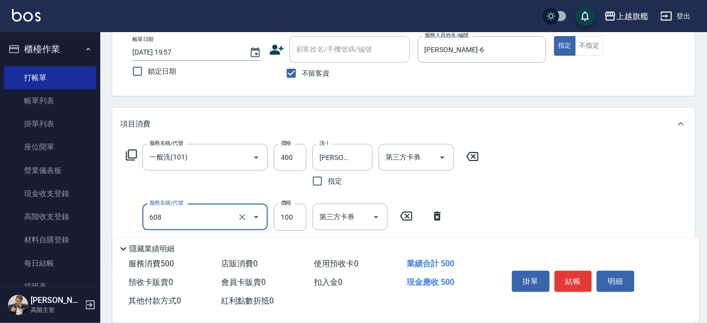
type input "專業/順護100(608)"
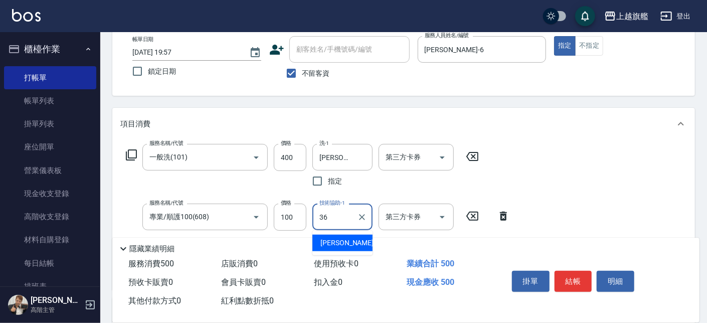
type input "[PERSON_NAME]-36"
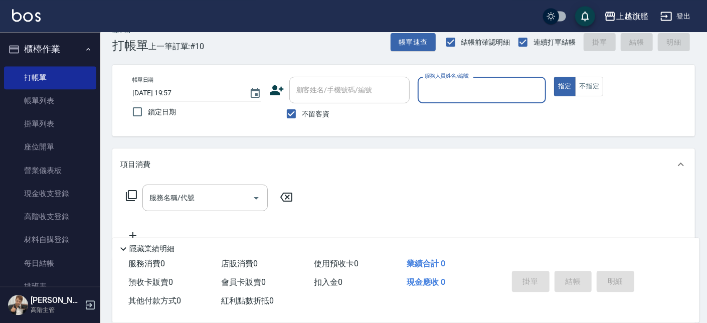
scroll to position [0, 0]
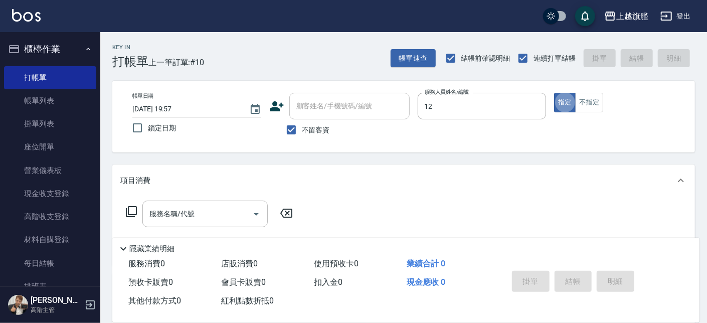
type input "[PERSON_NAME]-12"
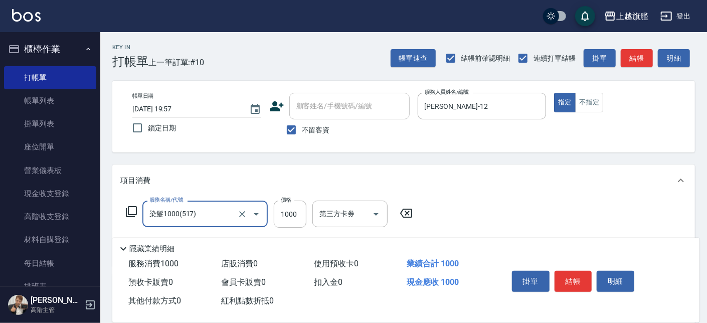
type input "染髮1000(517)"
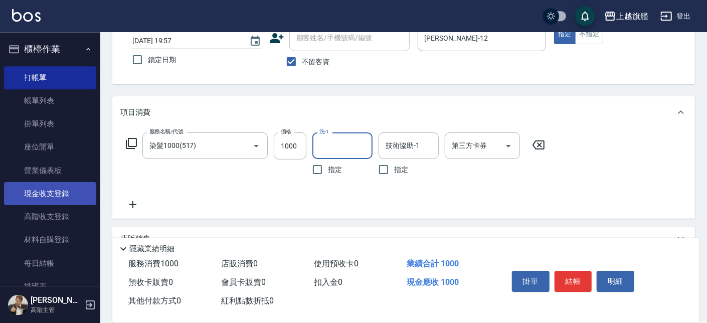
scroll to position [114, 0]
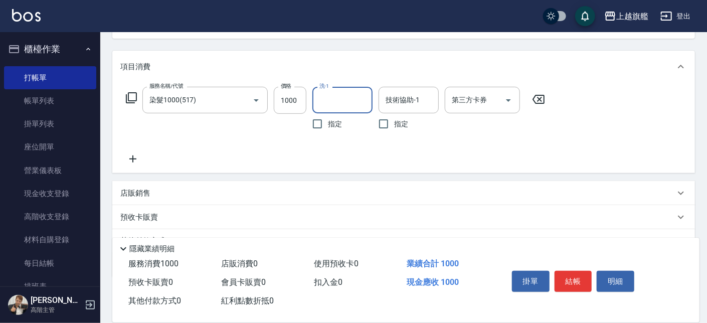
click at [136, 156] on icon at bounding box center [132, 159] width 25 height 12
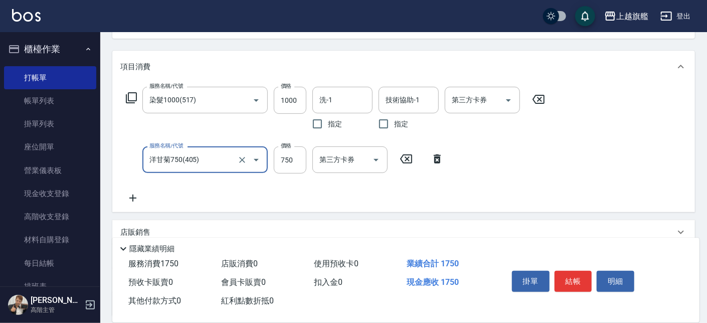
type input "洋甘菊750(405)"
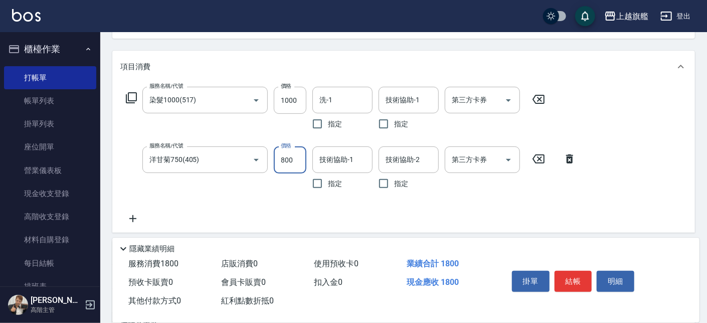
type input "800"
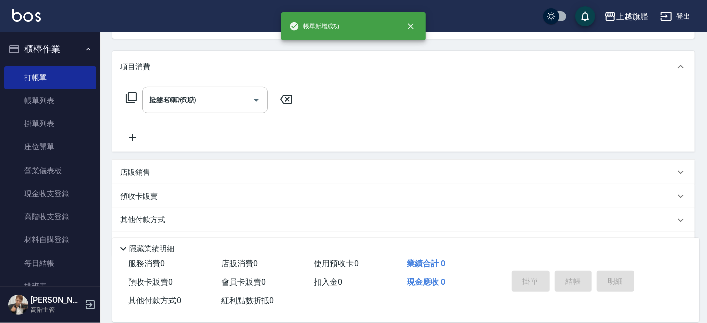
type input "[DATE] 19:58"
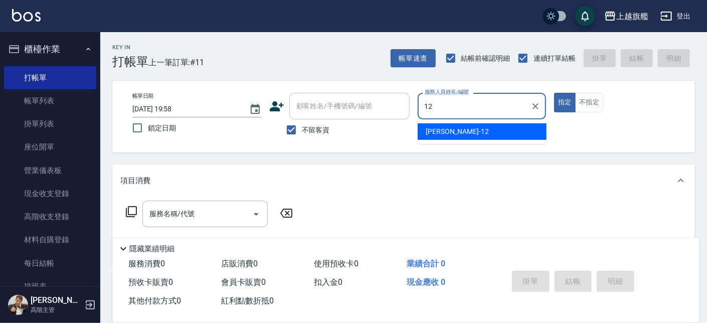
type input "[PERSON_NAME]-12"
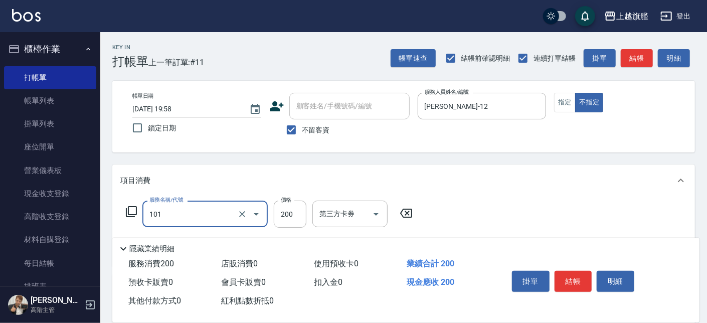
type input "一般洗(101)"
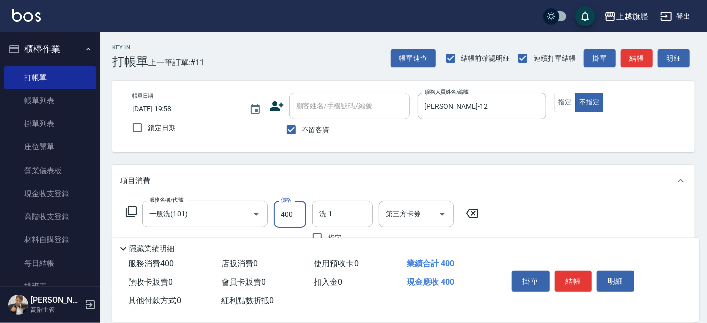
type input "400"
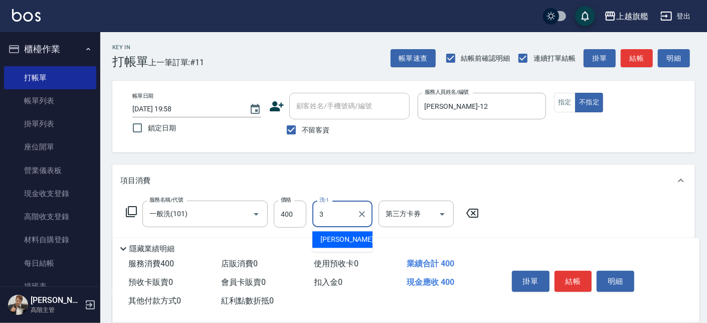
type input "3"
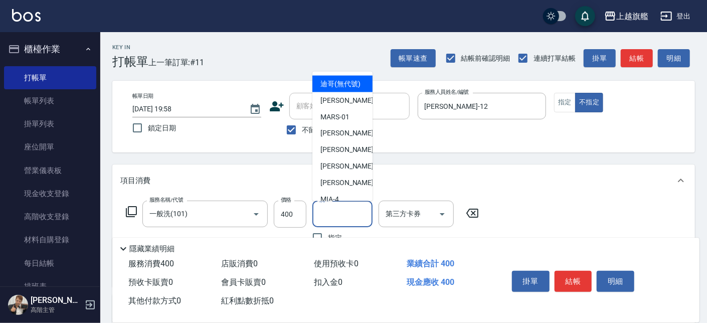
type input "1"
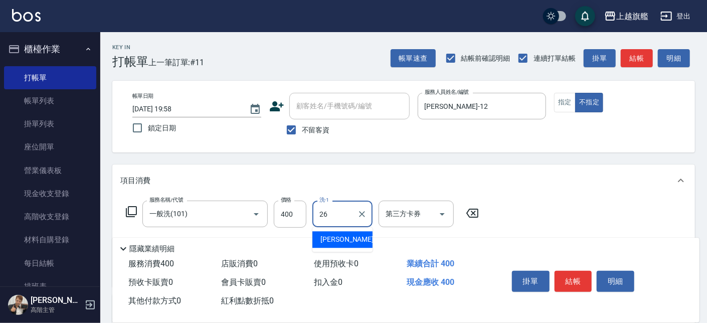
type input "[PERSON_NAME]-26"
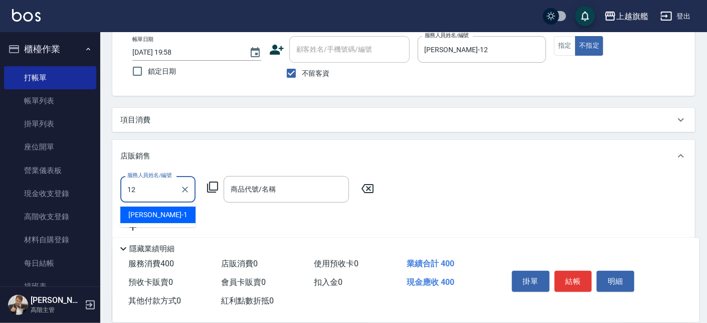
type input "[PERSON_NAME]-12"
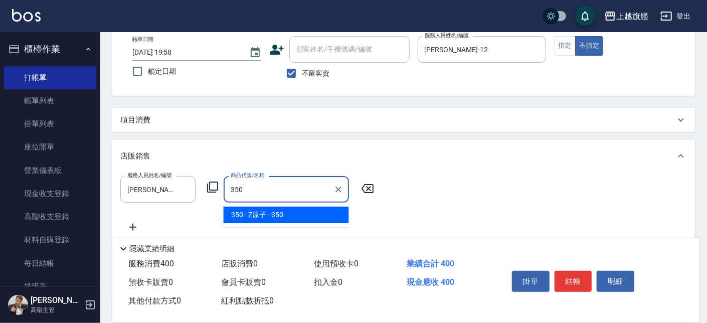
type input "Z原子"
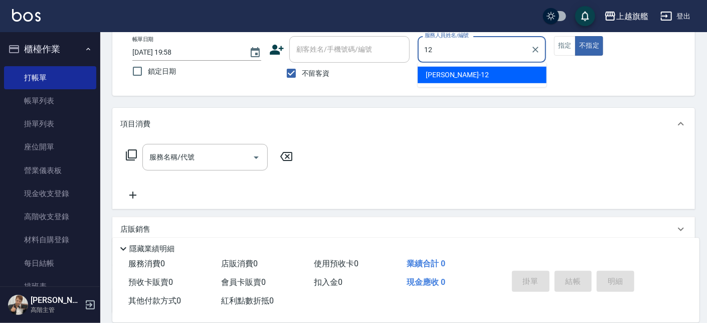
type input "[PERSON_NAME]-12"
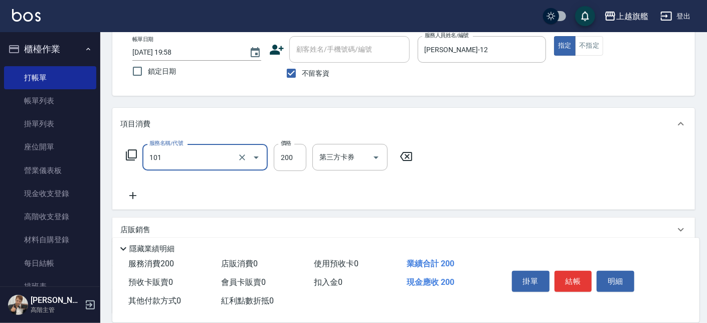
type input "一般洗(101)"
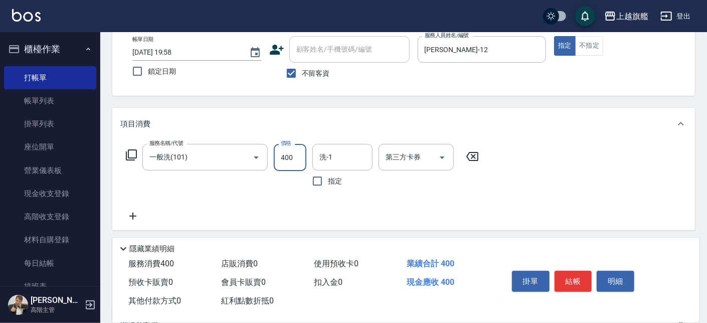
type input "400"
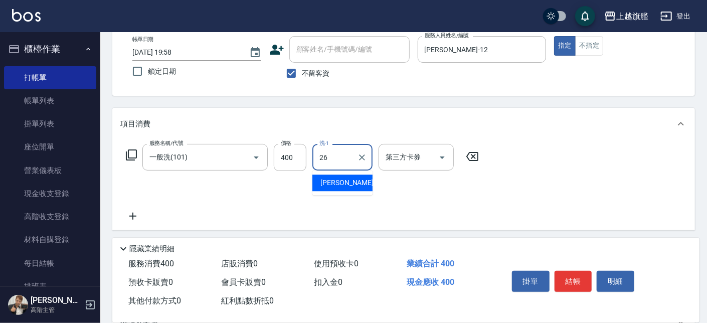
type input "[PERSON_NAME]-26"
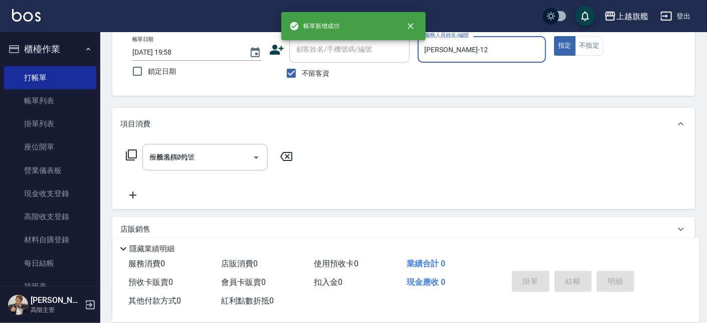
type input "[DATE] 19:59"
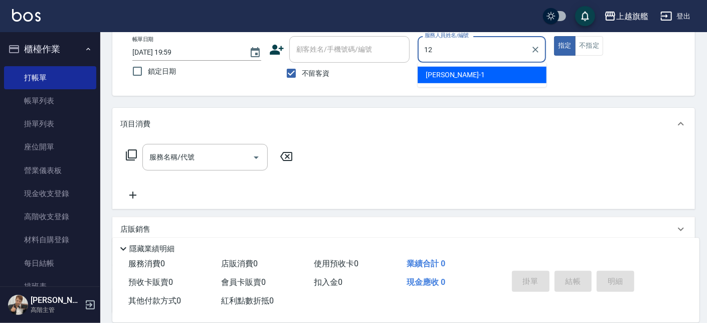
type input "[PERSON_NAME]-12"
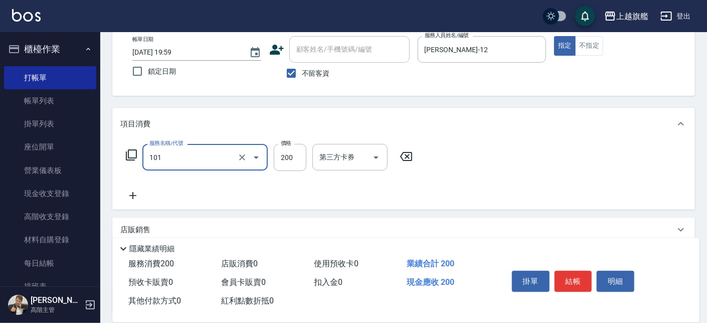
type input "一般洗(101)"
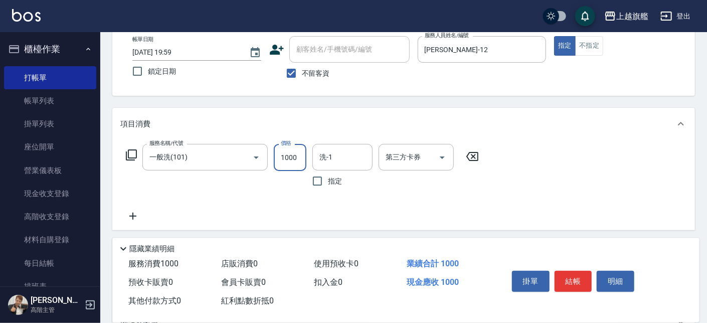
type input "1000"
type input "[PERSON_NAME]-26"
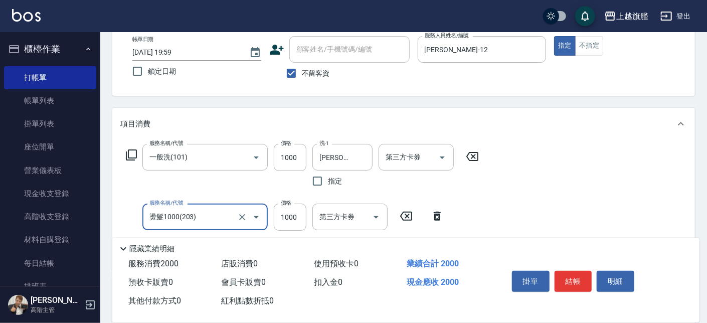
type input "燙髮1000(203)"
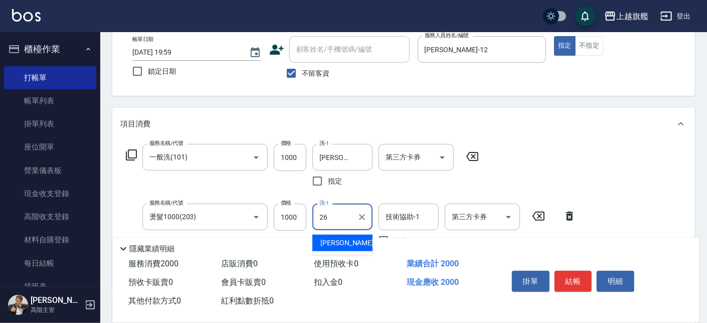
type input "[PERSON_NAME]-26"
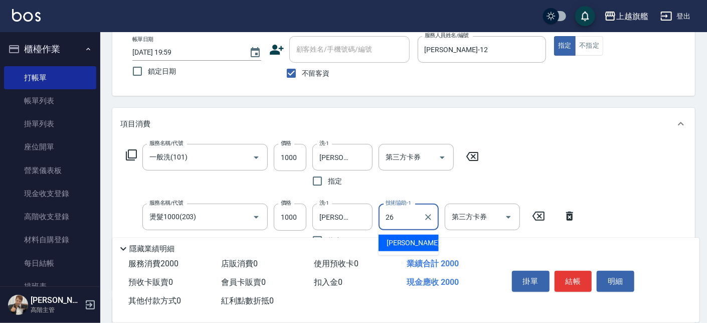
type input "[PERSON_NAME]-26"
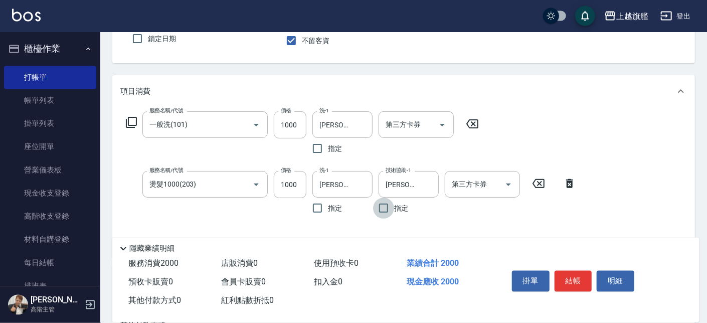
scroll to position [114, 0]
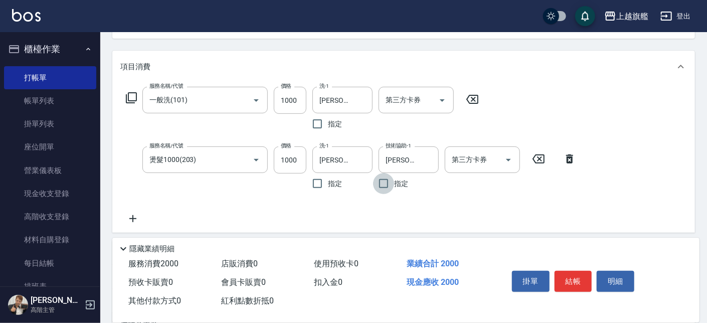
click at [135, 217] on icon at bounding box center [132, 219] width 25 height 12
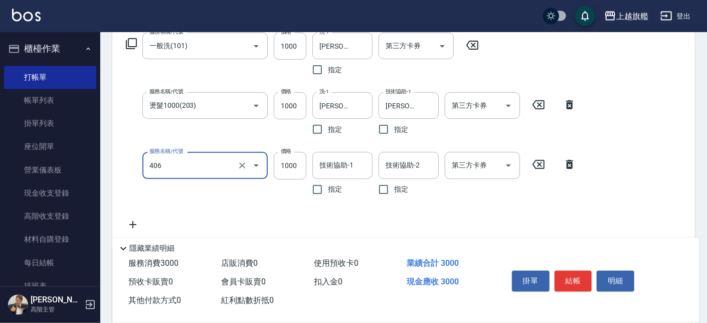
scroll to position [228, 0]
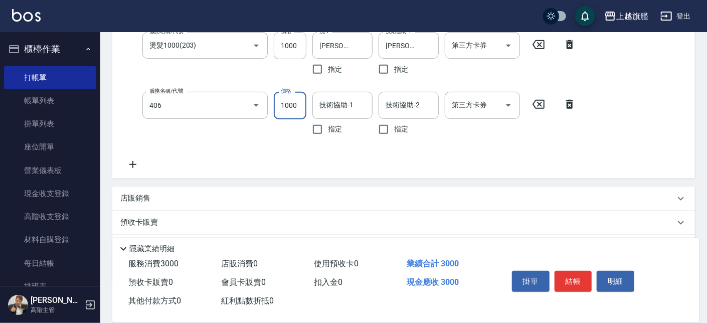
type input "水漾護1000(406)"
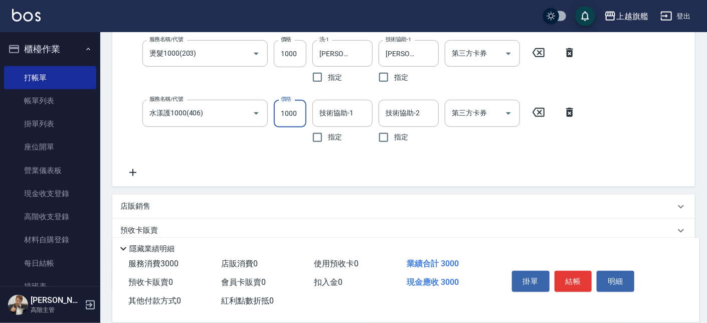
scroll to position [224, 0]
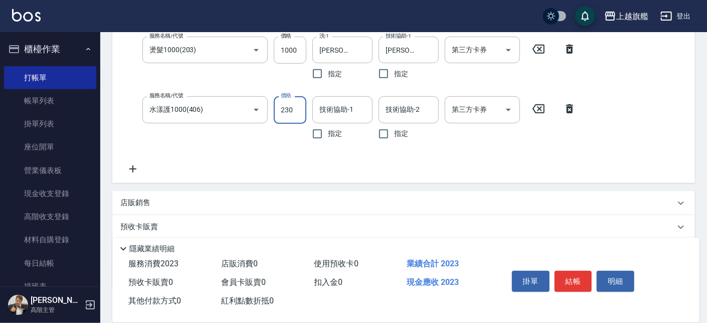
type input "2300"
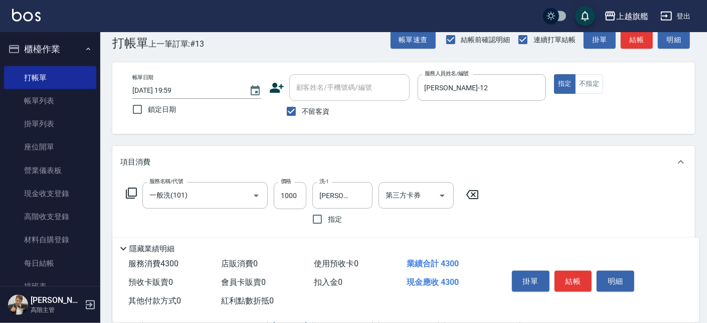
scroll to position [0, 0]
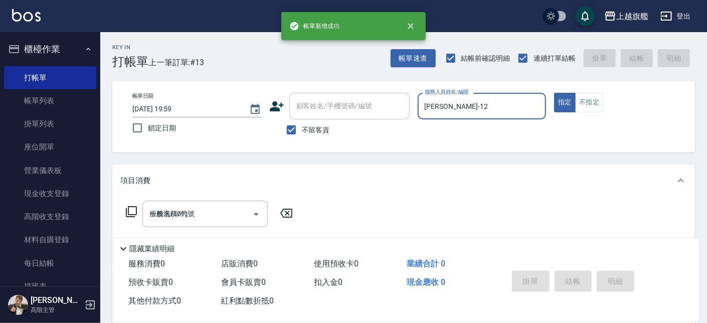
type input "[DATE] 20:05"
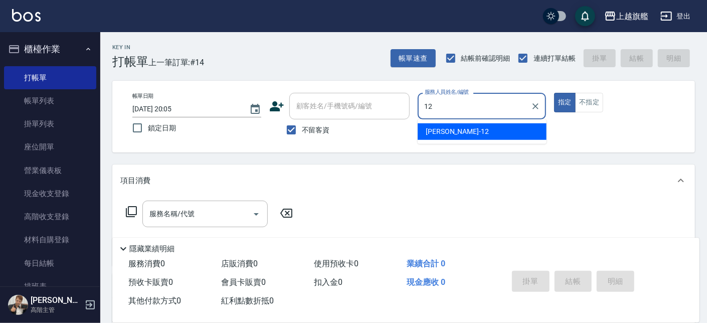
type input "[PERSON_NAME]-12"
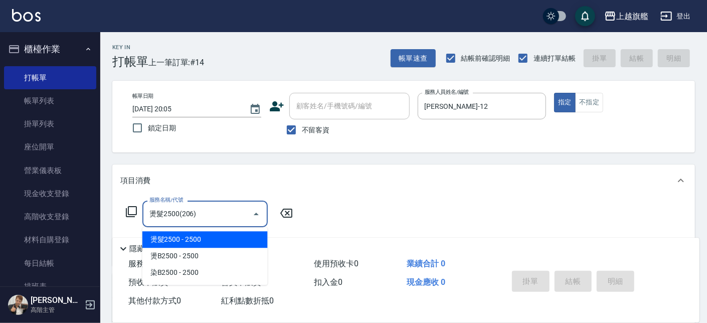
type input "燙髮2500(206)"
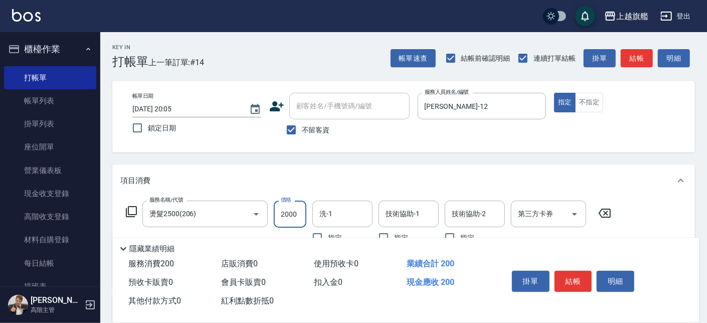
type input "2000"
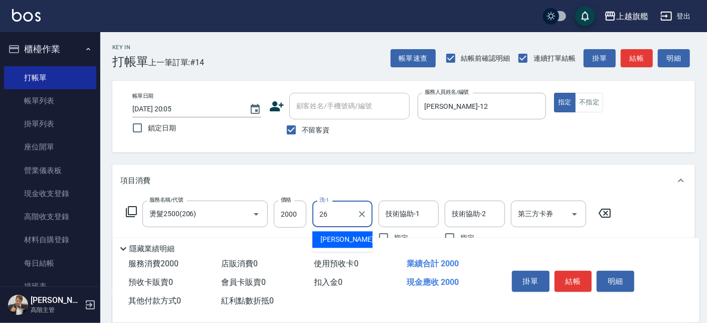
type input "[PERSON_NAME]-26"
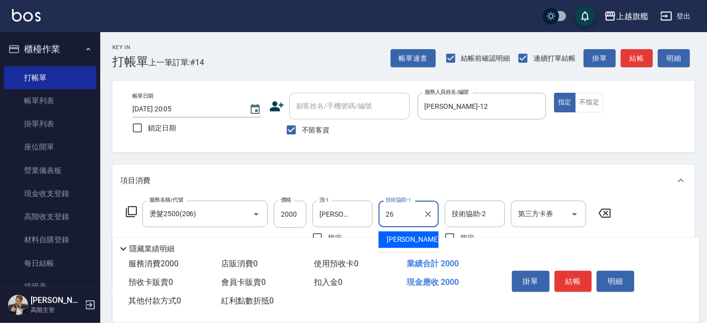
type input "[PERSON_NAME]-26"
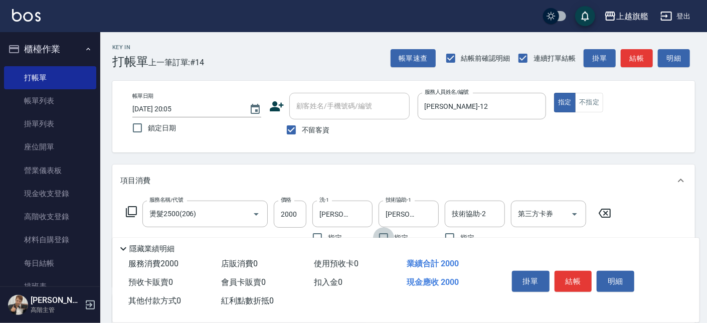
scroll to position [57, 0]
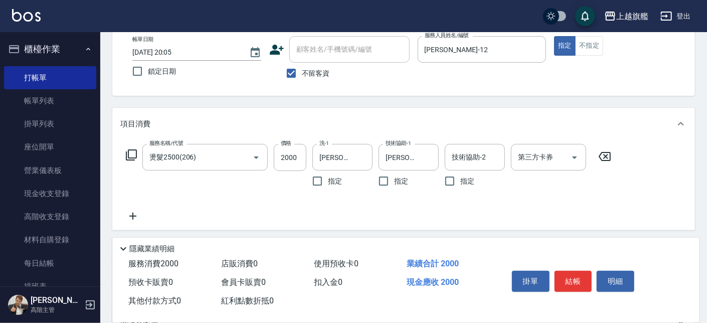
click at [131, 220] on icon at bounding box center [132, 216] width 25 height 12
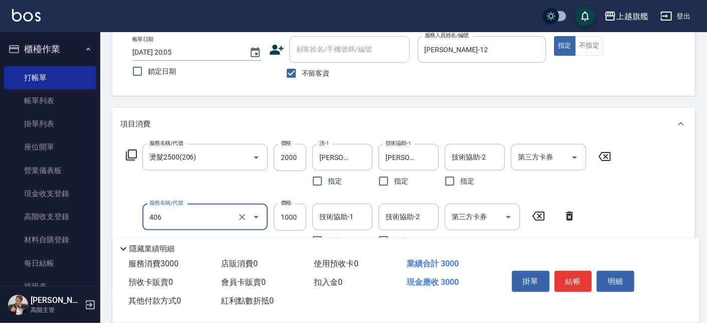
type input "水漾護1000(406)"
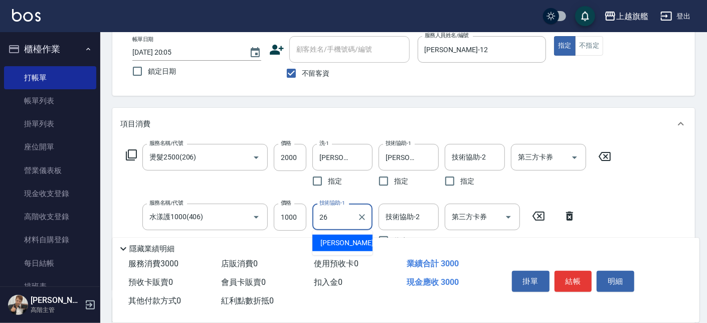
type input "[PERSON_NAME]-26"
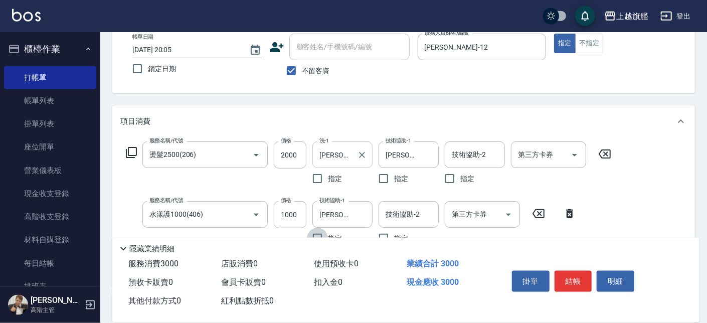
scroll to position [171, 0]
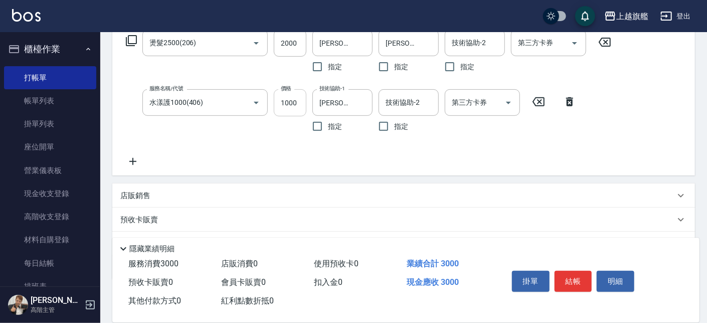
click at [301, 101] on input "1000" at bounding box center [290, 102] width 33 height 27
type input "1300"
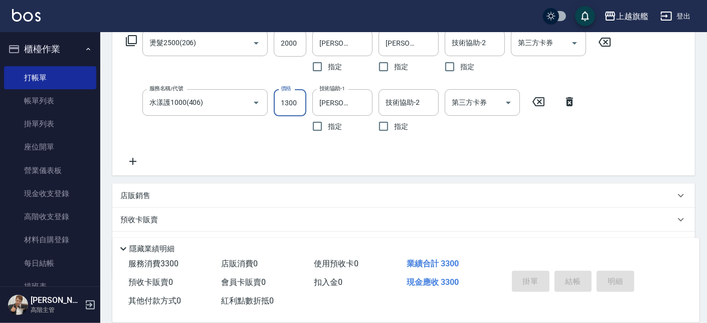
type input "[DATE] 20:07"
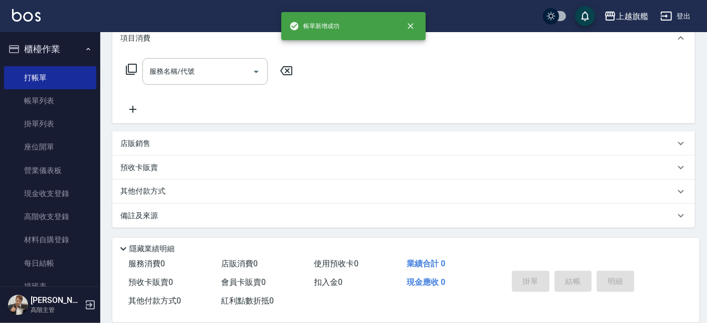
scroll to position [0, 0]
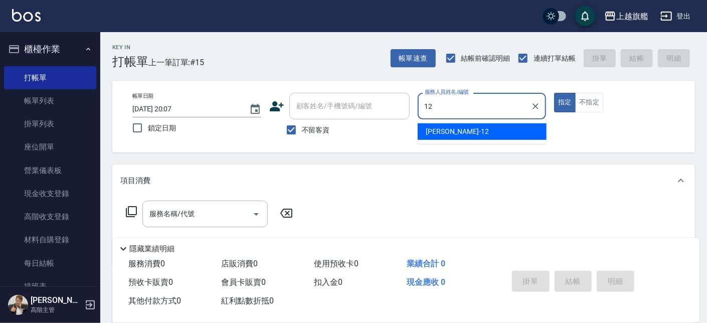
type input "[PERSON_NAME]-12"
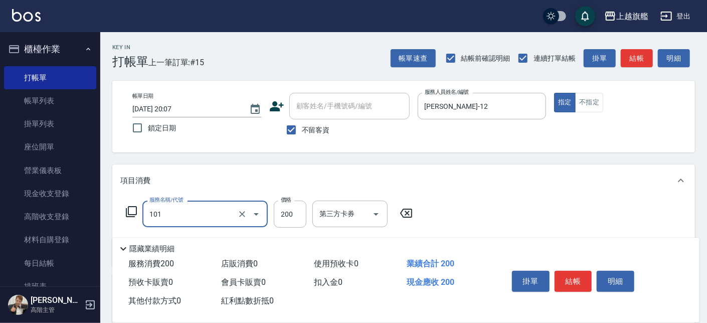
type input "一般洗(101)"
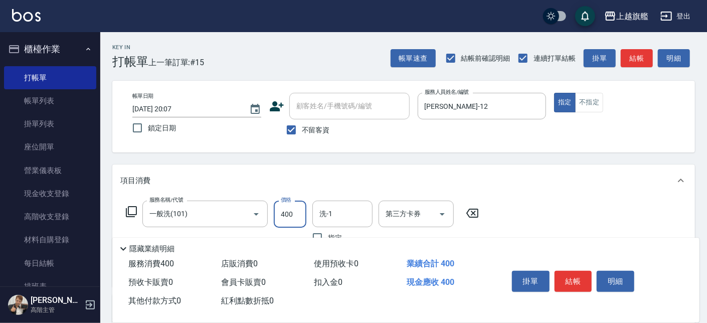
type input "400"
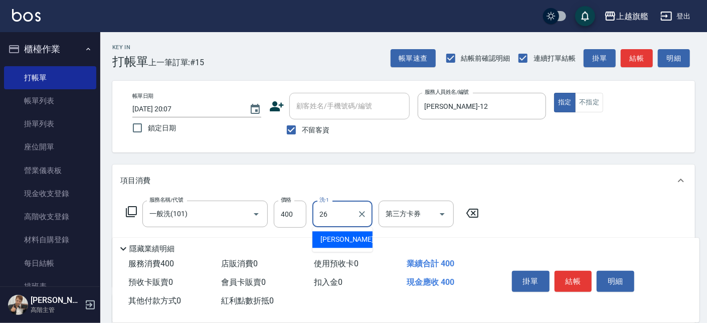
type input "[PERSON_NAME]-26"
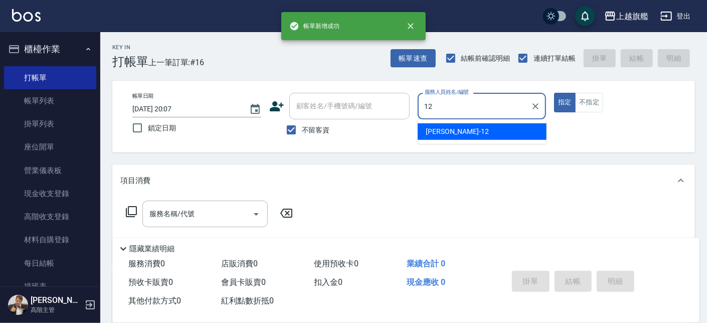
type input "[PERSON_NAME]-12"
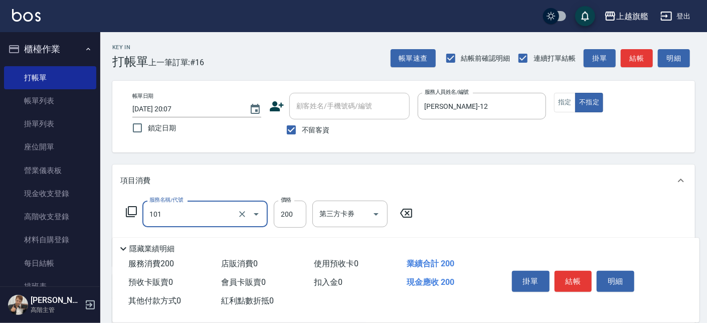
type input "一般洗(101)"
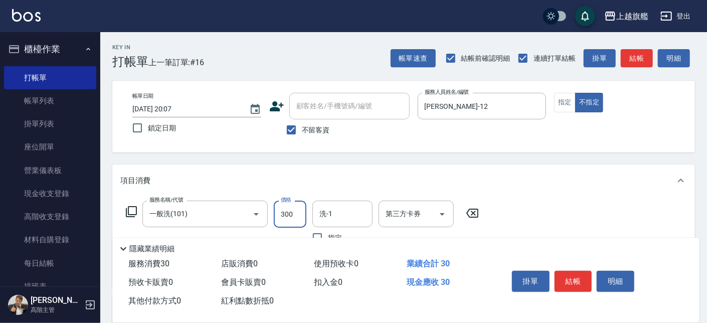
type input "300"
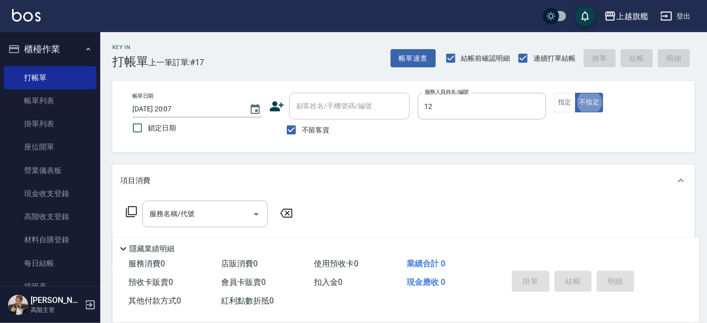
type input "[PERSON_NAME]-12"
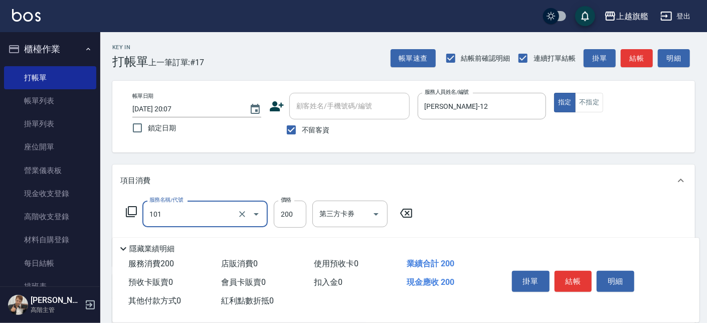
type input "一般洗(101)"
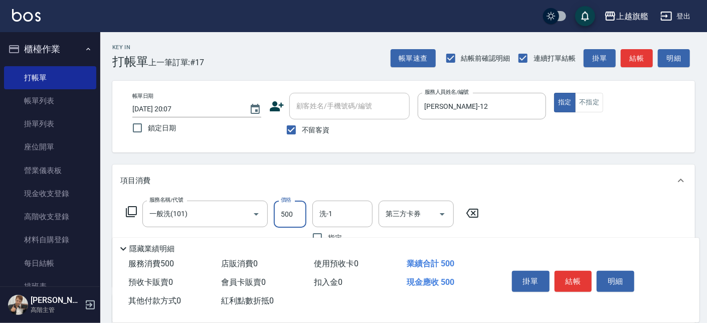
type input "500"
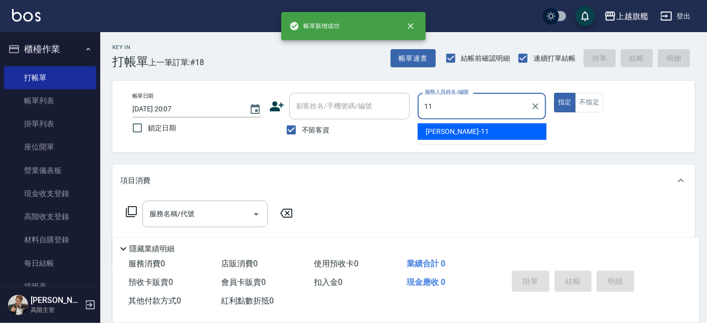
type input "[PERSON_NAME]-11"
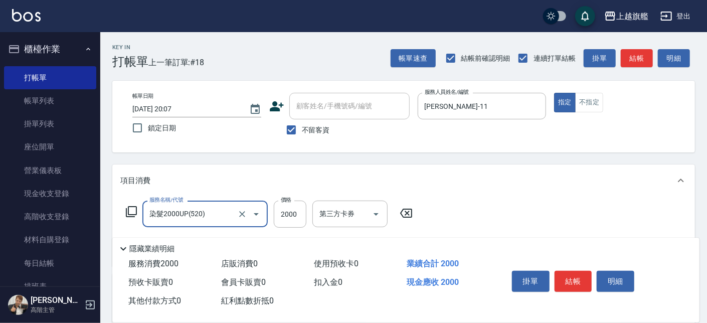
type input "染髮2000UP(520)"
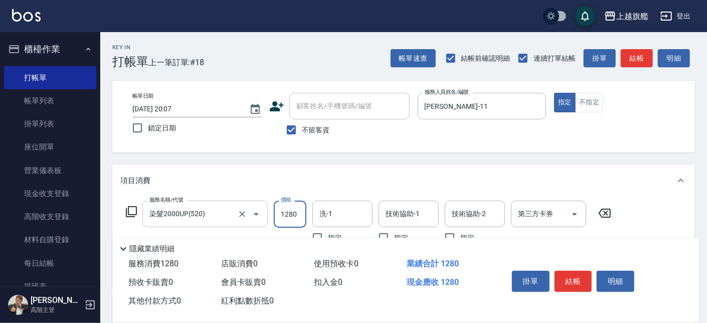
type input "1280"
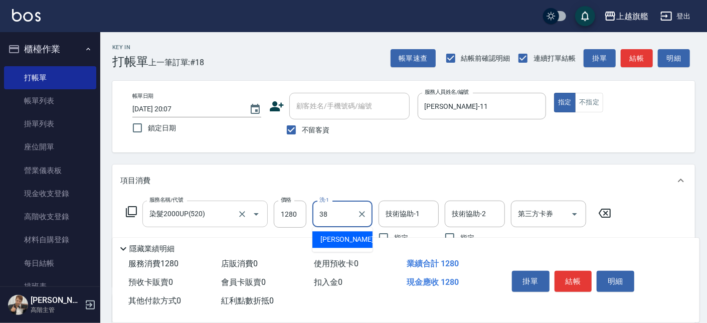
type input "[PERSON_NAME]-38"
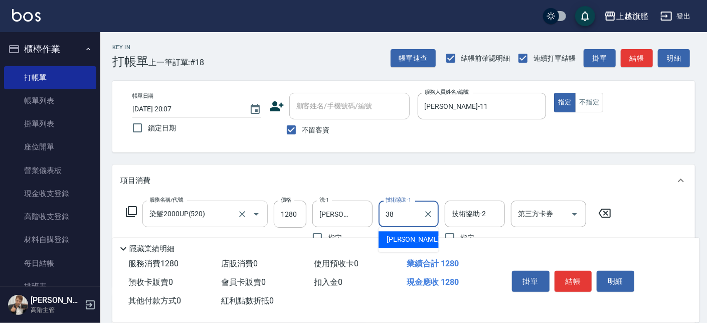
type input "[PERSON_NAME]-38"
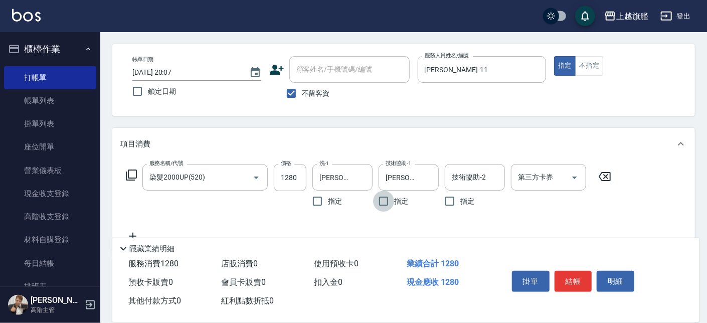
scroll to position [57, 0]
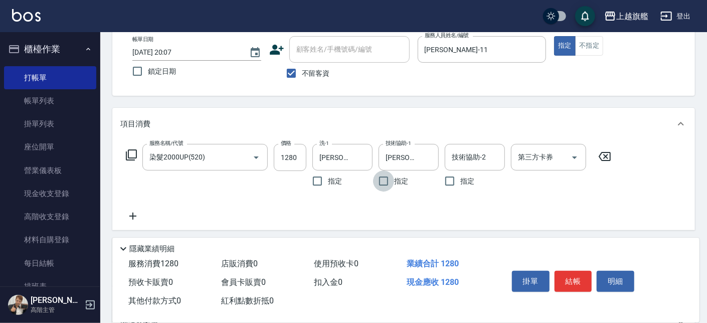
click at [128, 215] on icon at bounding box center [132, 216] width 25 height 12
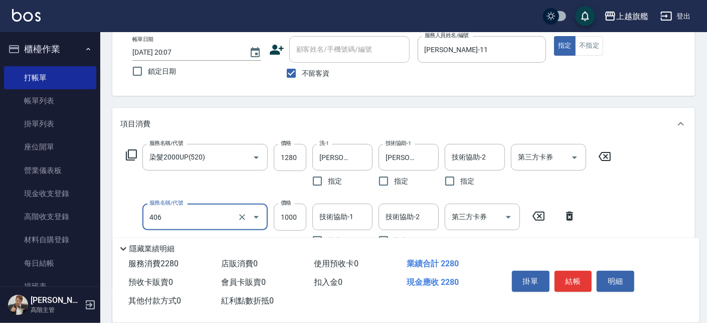
type input "水漾護1000(406)"
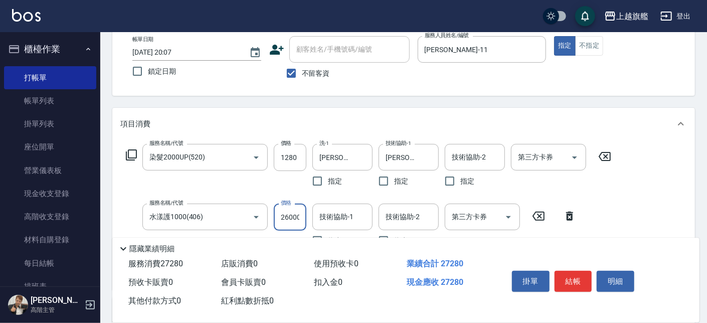
scroll to position [0, 1]
type input "26000"
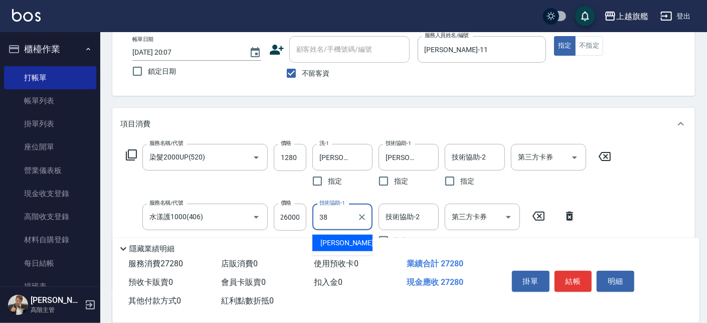
type input "[PERSON_NAME]-38"
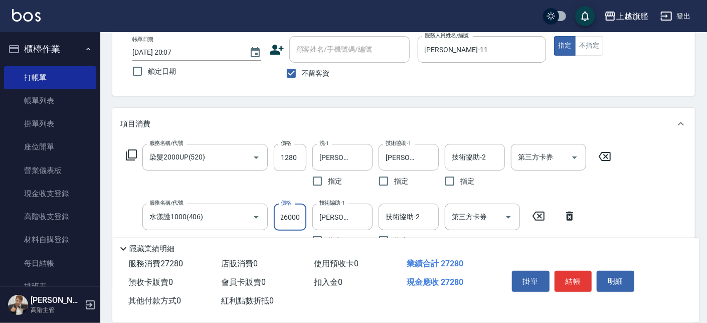
click at [296, 216] on input "26000" at bounding box center [290, 217] width 33 height 27
type input "2600"
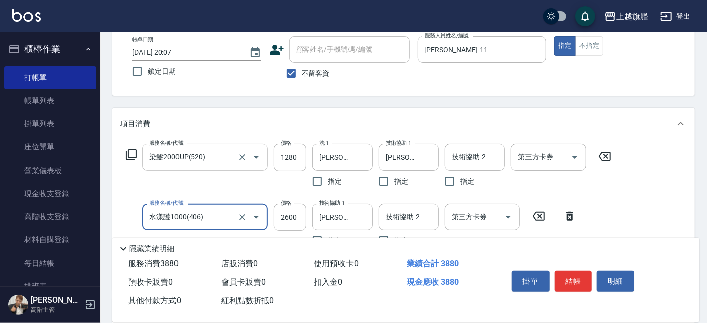
drag, startPoint x: 162, startPoint y: 153, endPoint x: 111, endPoint y: 152, distance: 50.6
click at [147, 152] on input "染髮2000UP(520)" at bounding box center [191, 157] width 88 height 18
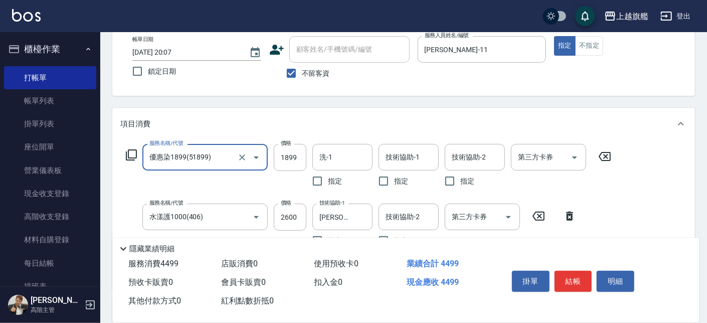
type input "優惠染1899(51899)"
click at [293, 160] on input "1899" at bounding box center [290, 157] width 33 height 27
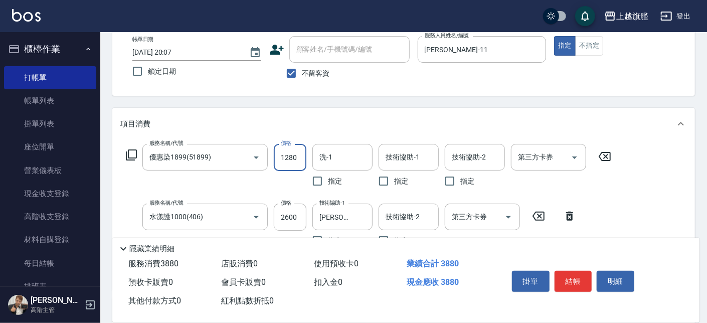
type input "1280"
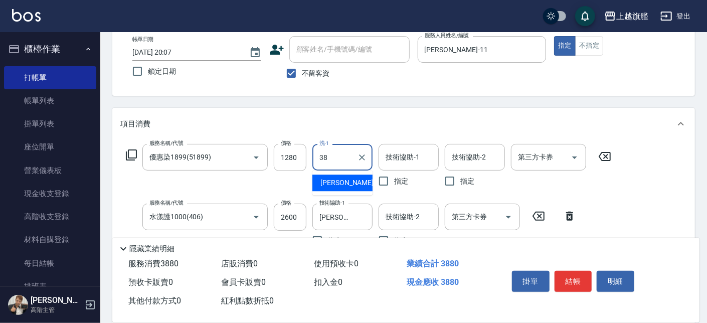
type input "[PERSON_NAME]-38"
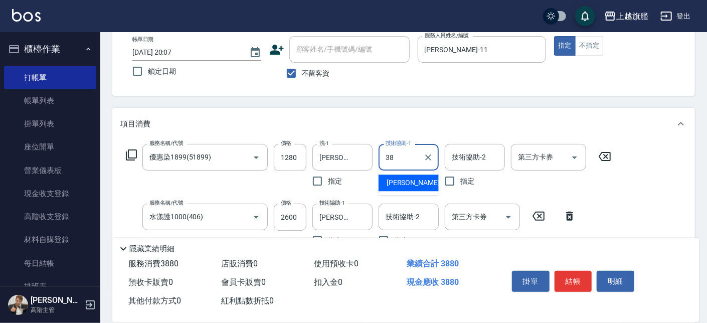
type input "[PERSON_NAME]-38"
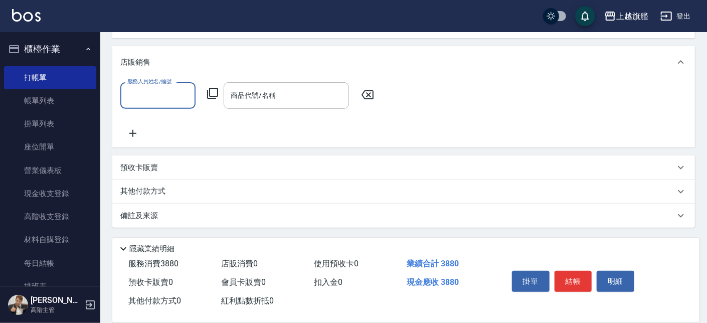
scroll to position [150, 0]
type input "[PERSON_NAME]-11"
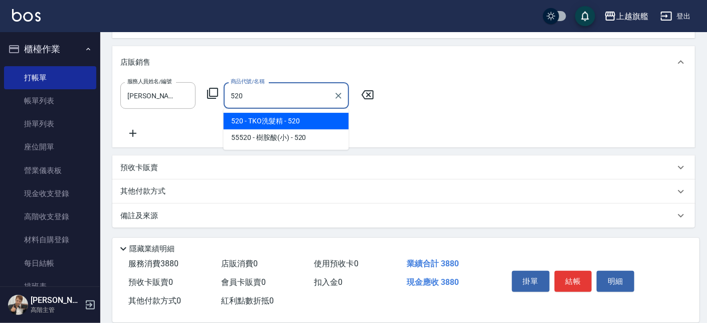
type input "TKO洗髮精"
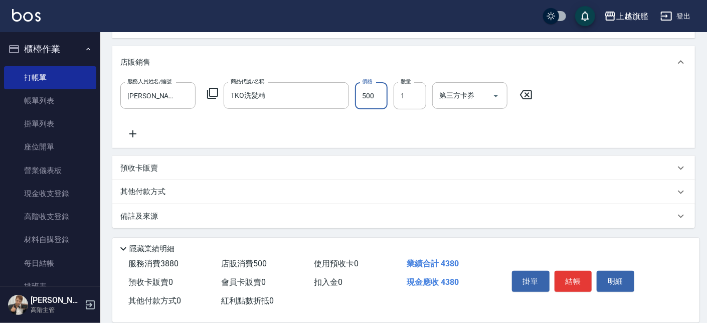
type input "500"
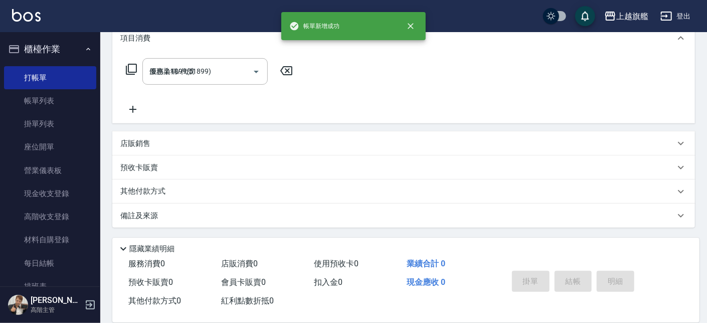
type input "[DATE] 20:08"
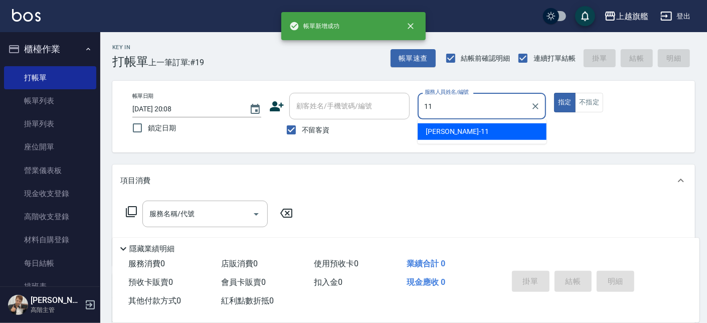
type input "[PERSON_NAME]-11"
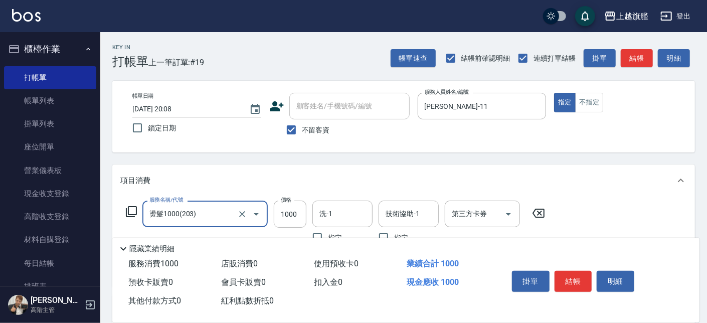
type input "燙髮1000(203)"
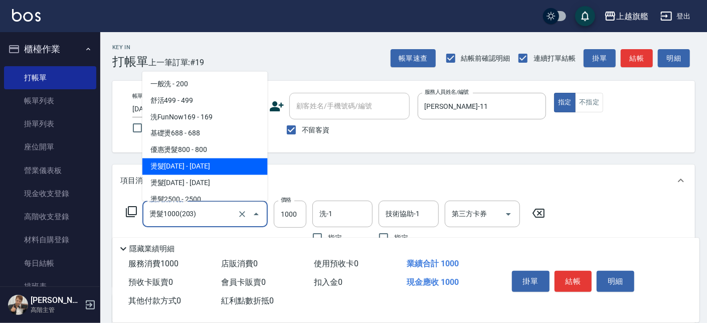
drag, startPoint x: 190, startPoint y: 215, endPoint x: 96, endPoint y: 214, distance: 94.2
click at [147, 216] on input "燙髮1000(203)" at bounding box center [191, 214] width 88 height 18
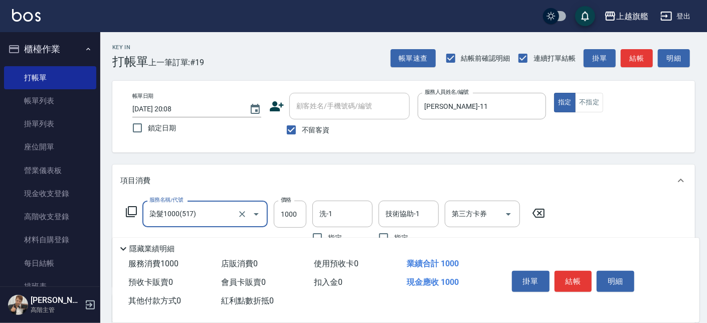
type input "染髮1000(517)"
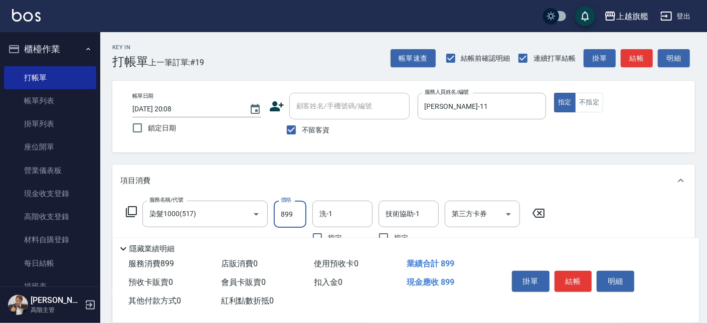
type input "899"
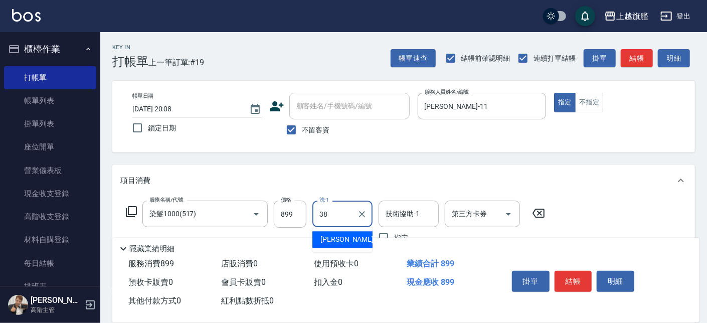
type input "[PERSON_NAME]-38"
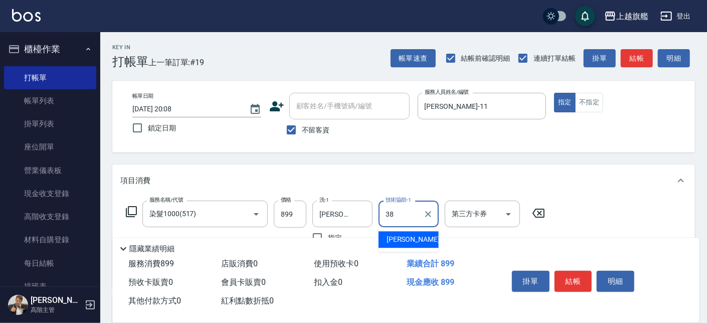
type input "[PERSON_NAME]-38"
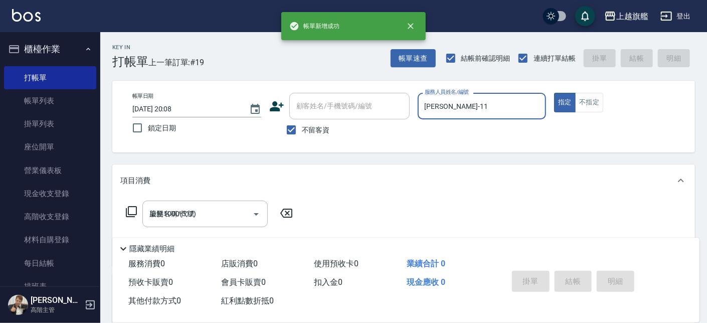
type input "[DATE] 20:09"
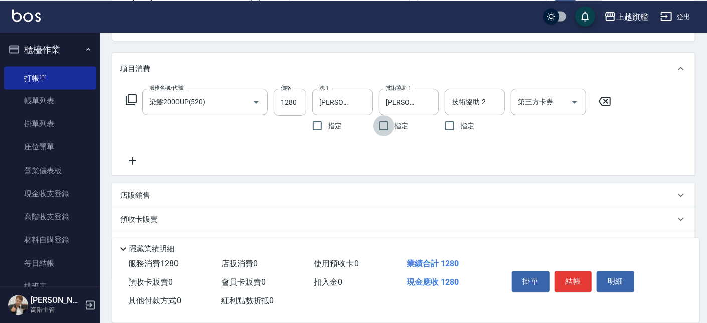
scroll to position [114, 0]
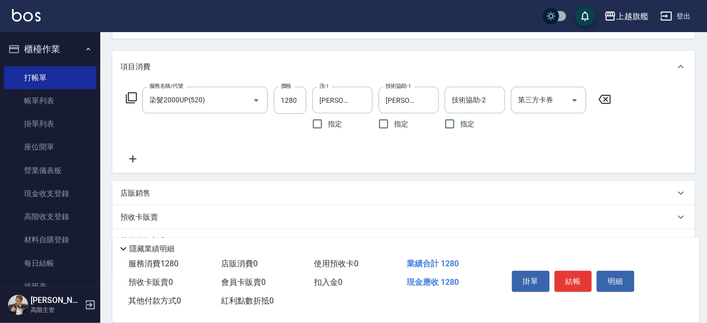
click at [140, 156] on icon at bounding box center [132, 159] width 25 height 12
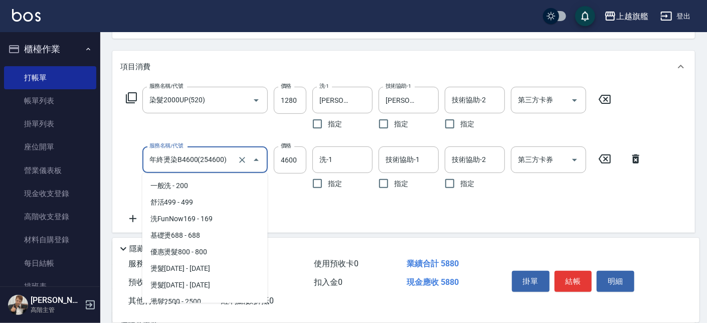
scroll to position [2703, 0]
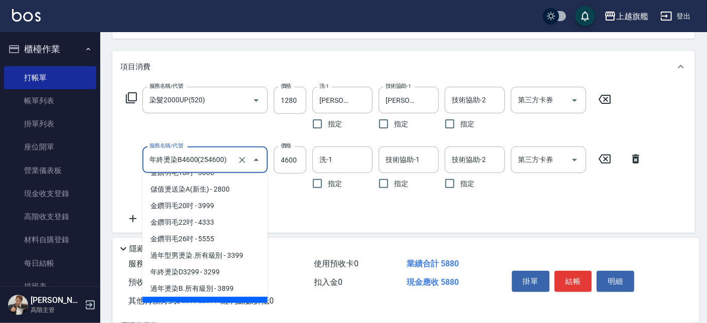
drag, startPoint x: 230, startPoint y: 154, endPoint x: 117, endPoint y: 156, distance: 112.8
click at [147, 156] on input "年終燙染B4600(254600)" at bounding box center [191, 160] width 88 height 18
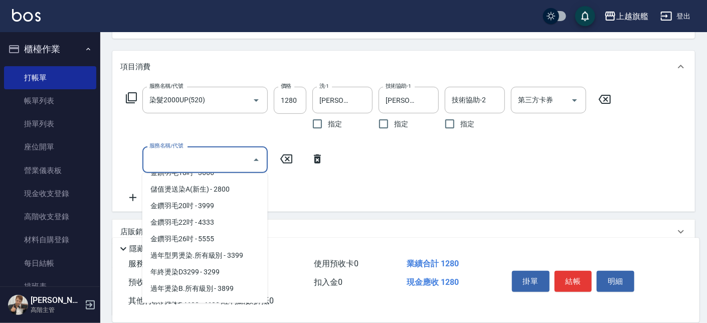
scroll to position [4, 0]
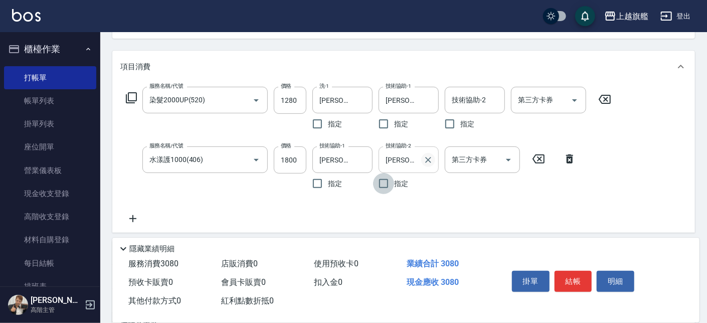
click at [431, 157] on icon "Clear" at bounding box center [428, 160] width 10 height 10
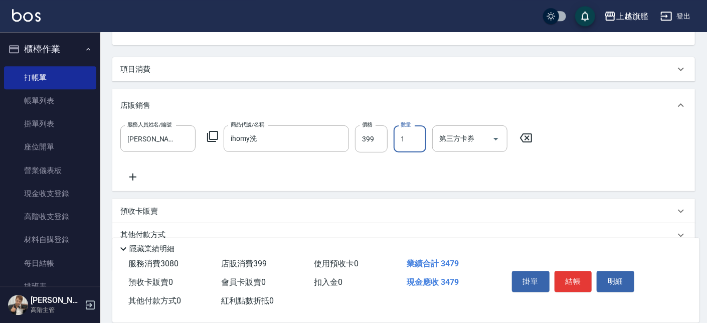
scroll to position [36, 0]
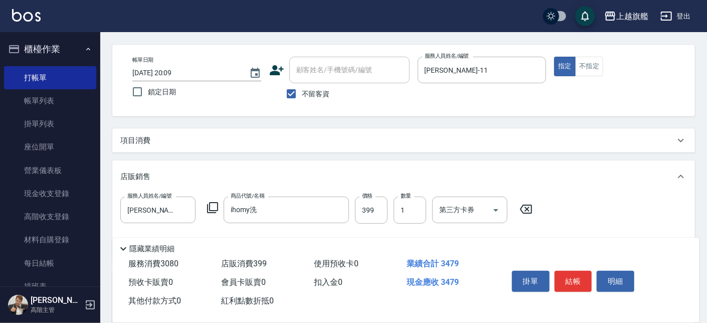
click at [170, 139] on div "項目消費" at bounding box center [397, 140] width 554 height 11
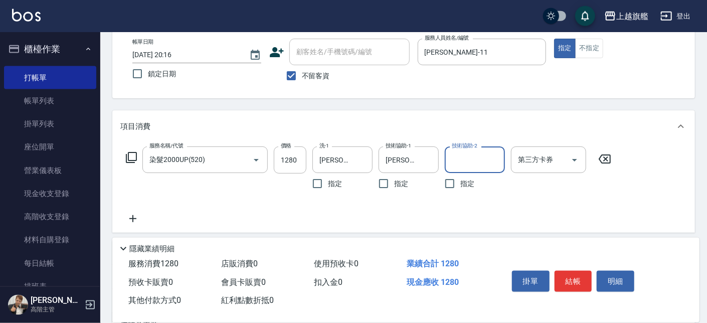
scroll to position [57, 0]
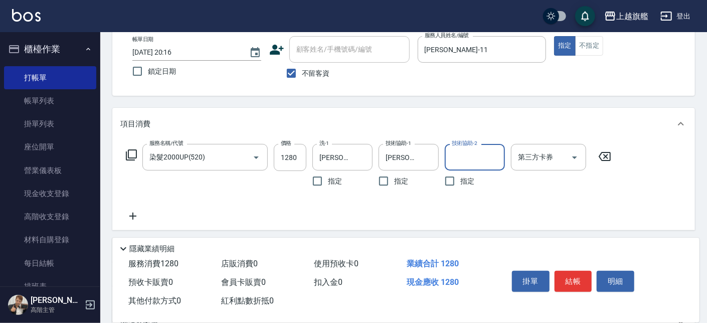
click at [136, 213] on icon at bounding box center [132, 216] width 25 height 12
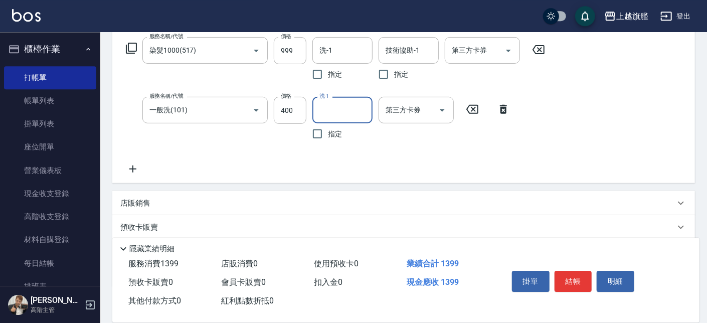
scroll to position [171, 0]
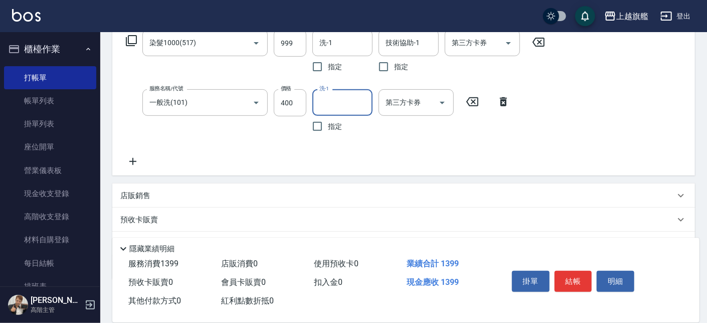
click at [144, 162] on icon at bounding box center [132, 161] width 25 height 12
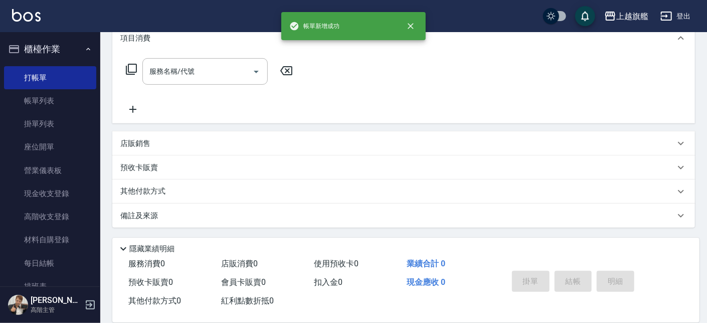
scroll to position [0, 0]
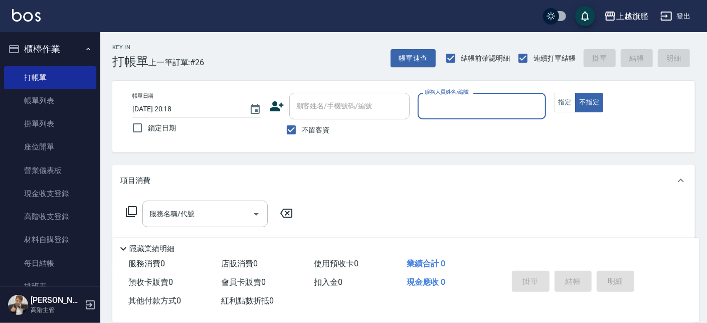
click at [321, 131] on span "不留客資" at bounding box center [316, 130] width 28 height 11
click at [302, 131] on input "不留客資" at bounding box center [291, 129] width 21 height 21
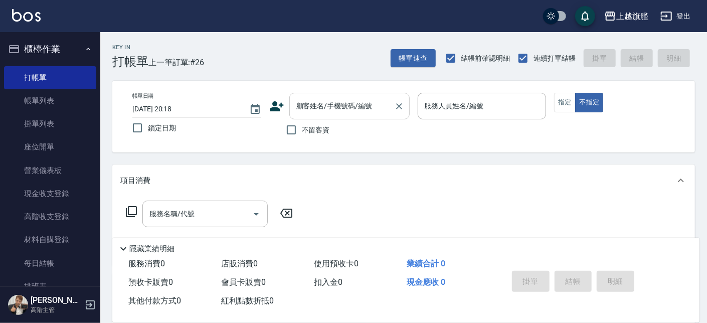
click at [316, 106] on input "顧客姓名/手機號碼/編號" at bounding box center [342, 106] width 96 height 18
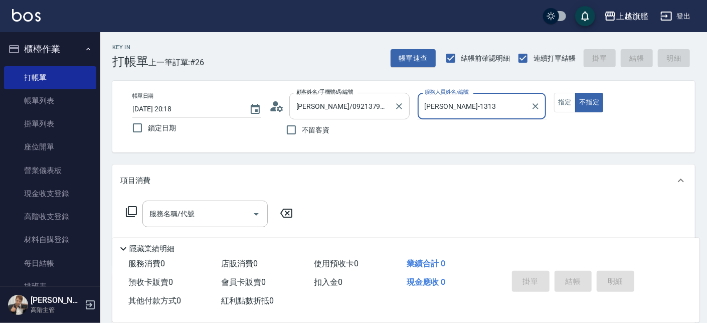
click at [575, 93] on button "不指定" at bounding box center [589, 103] width 28 height 20
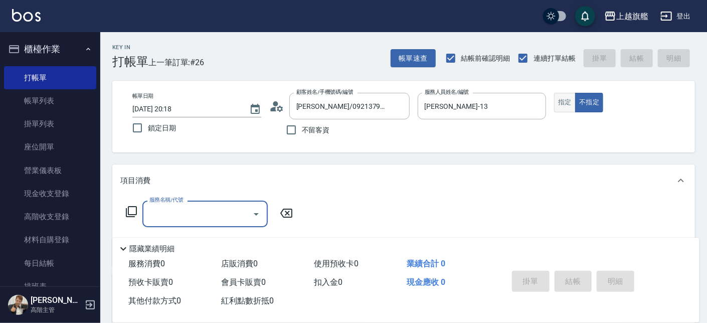
click at [566, 105] on button "指定" at bounding box center [565, 103] width 22 height 20
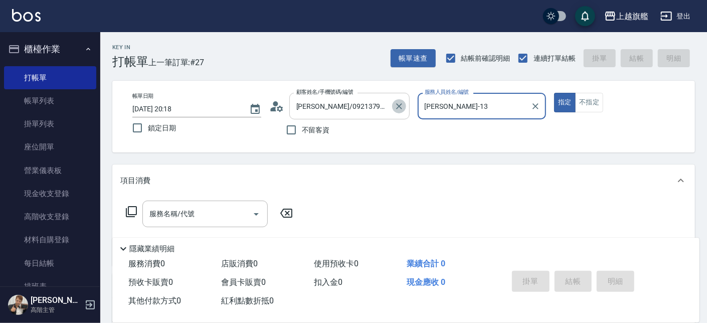
click at [397, 105] on icon "Clear" at bounding box center [399, 106] width 6 height 6
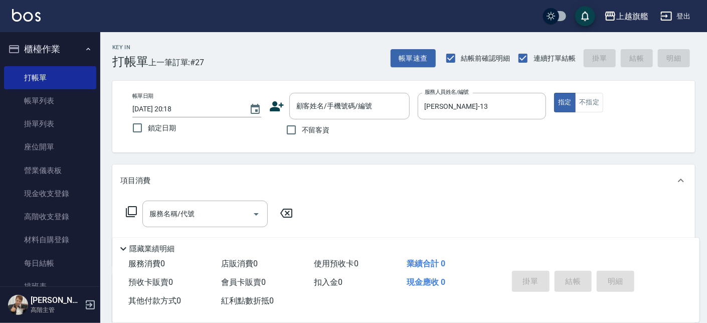
click at [313, 133] on span "不留客資" at bounding box center [316, 130] width 28 height 11
click at [302, 133] on input "不留客資" at bounding box center [291, 129] width 21 height 21
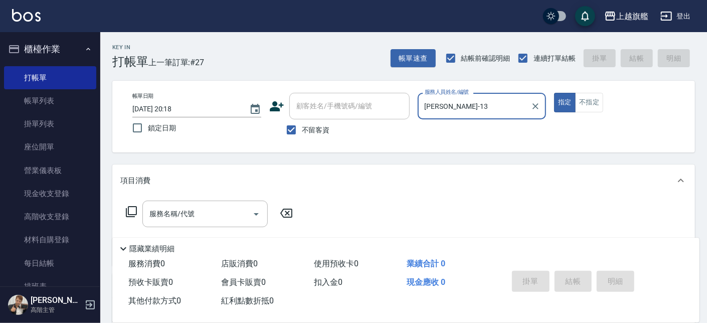
click at [158, 212] on input "服務名稱/代號" at bounding box center [197, 214] width 101 height 18
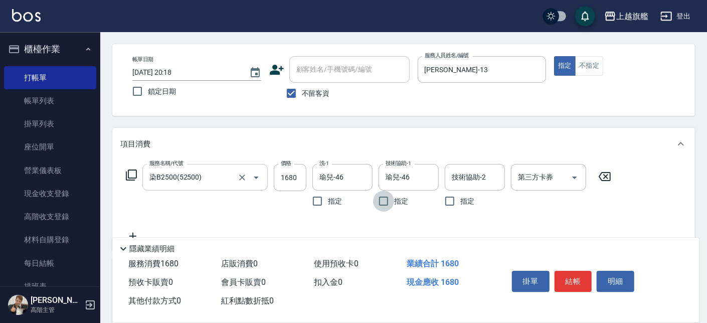
scroll to position [57, 0]
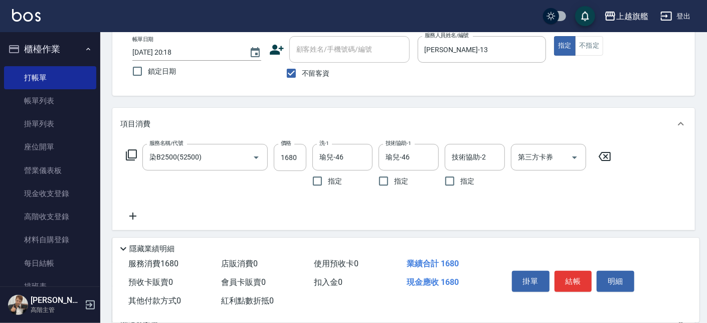
click at [149, 217] on div "服務名稱/代號 染B2500(52500) 服務名稱/代號 價格 1680 價格 洗-1 瑜兒-46 洗-1 指定 技術協助-1 瑜兒-46 技術協助-1 指…" at bounding box center [368, 183] width 497 height 78
click at [135, 215] on icon at bounding box center [132, 216] width 25 height 12
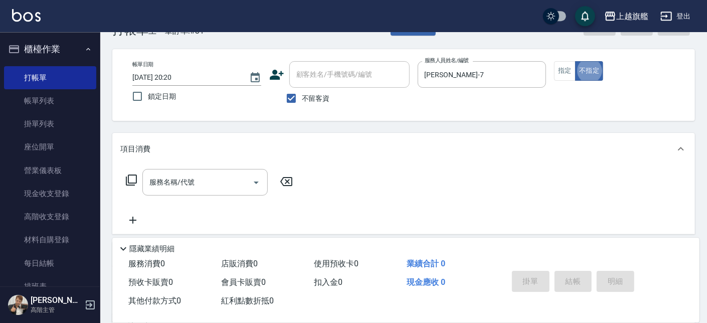
scroll to position [0, 0]
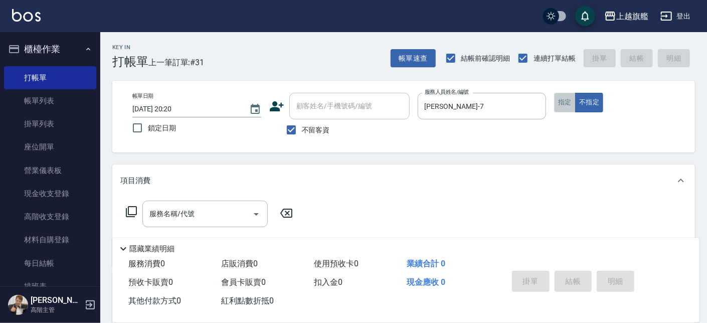
click at [571, 98] on button "指定" at bounding box center [565, 103] width 22 height 20
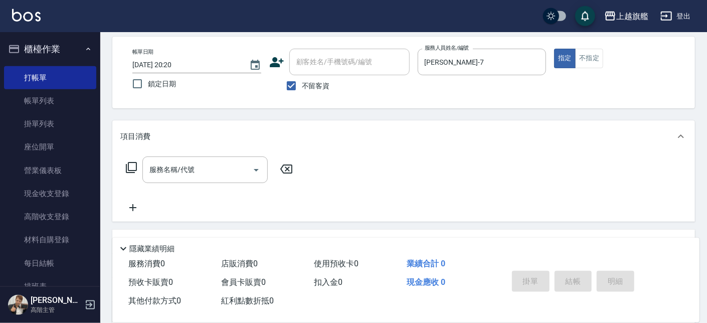
scroll to position [57, 0]
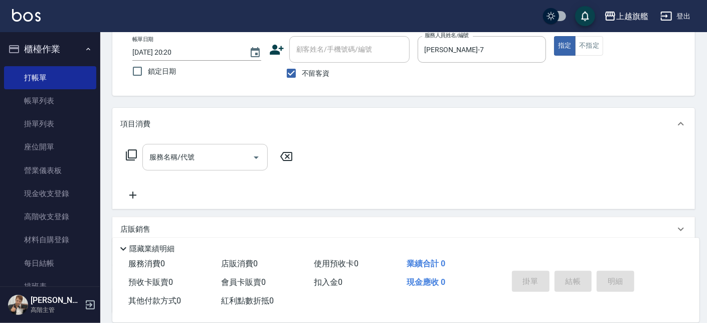
click at [205, 154] on input "服務名稱/代號" at bounding box center [197, 157] width 101 height 18
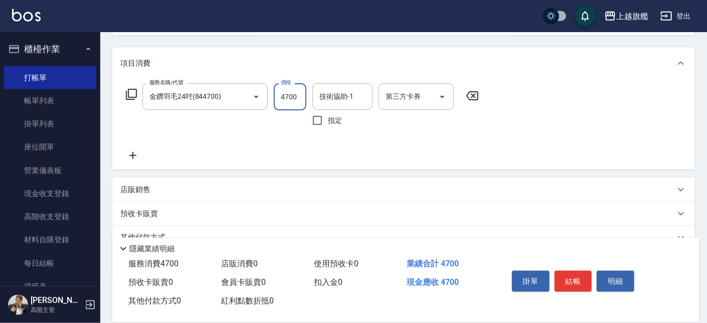
scroll to position [163, 0]
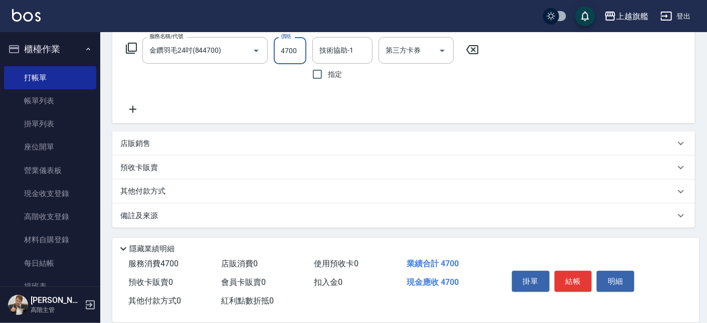
click at [133, 106] on icon at bounding box center [132, 109] width 7 height 7
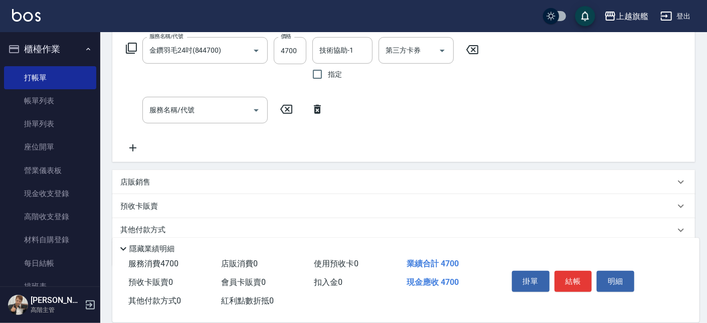
click at [136, 149] on icon at bounding box center [132, 148] width 25 height 12
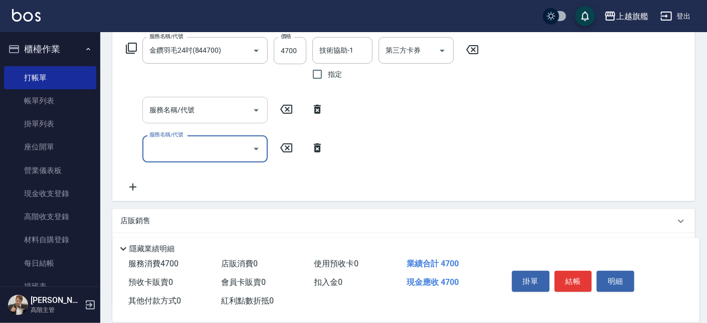
click at [216, 115] on input "服務名稱/代號" at bounding box center [197, 110] width 101 height 18
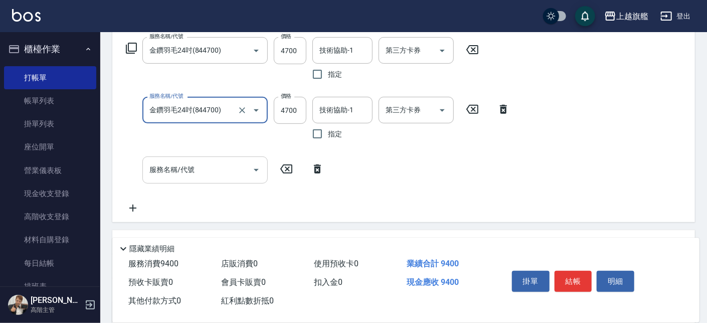
click at [188, 168] on input "服務名稱/代號" at bounding box center [197, 170] width 101 height 18
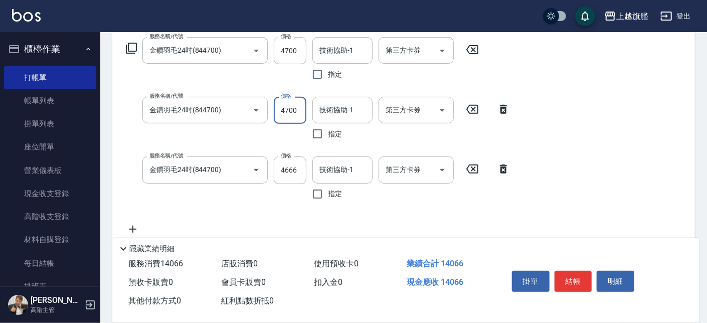
click at [288, 116] on input "4700" at bounding box center [290, 110] width 33 height 27
click at [289, 56] on input "4700" at bounding box center [290, 50] width 33 height 27
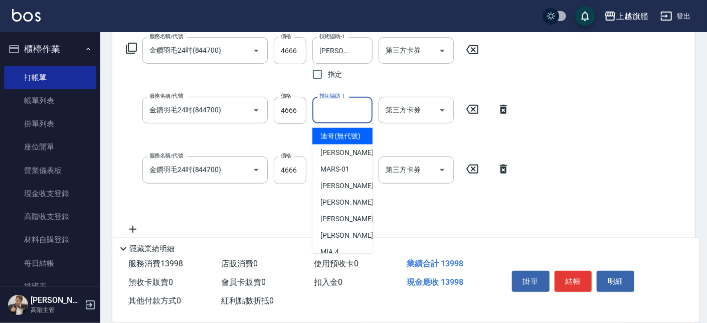
click at [331, 107] on input "技術協助-1" at bounding box center [342, 110] width 51 height 18
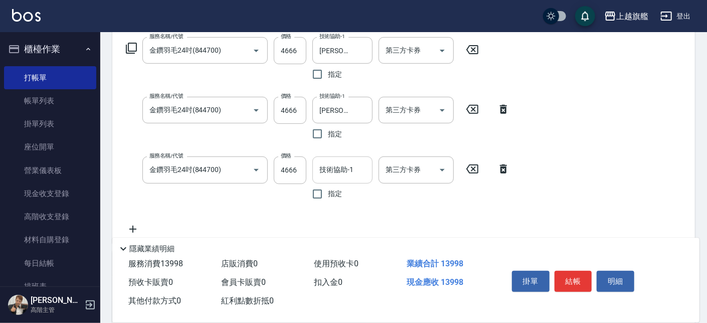
click at [327, 162] on input "技術協助-1" at bounding box center [342, 170] width 51 height 18
click at [292, 173] on input "4666" at bounding box center [290, 169] width 33 height 27
click at [297, 171] on input "4666" at bounding box center [290, 169] width 33 height 27
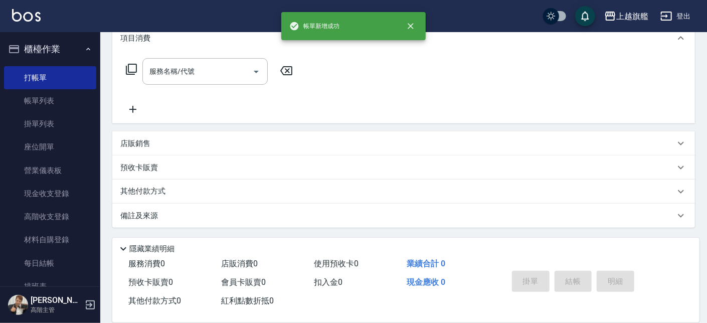
scroll to position [0, 0]
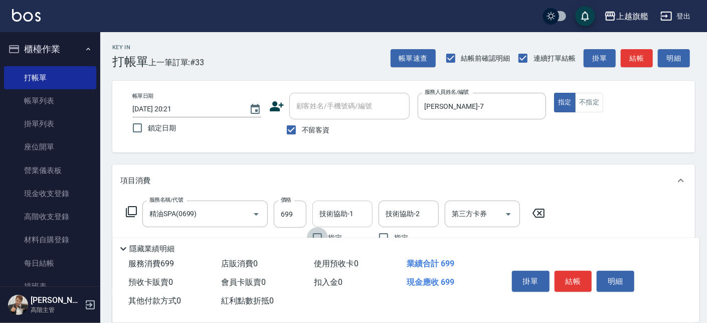
click at [356, 214] on input "技術協助-1" at bounding box center [342, 214] width 51 height 18
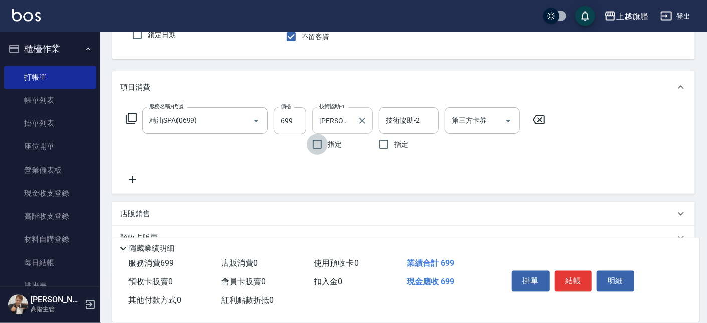
scroll to position [114, 0]
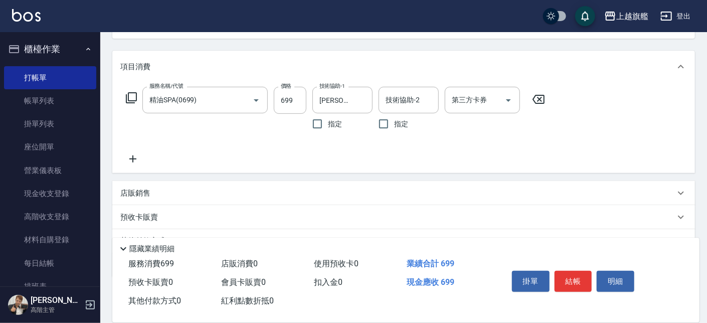
click at [131, 157] on icon at bounding box center [132, 159] width 25 height 12
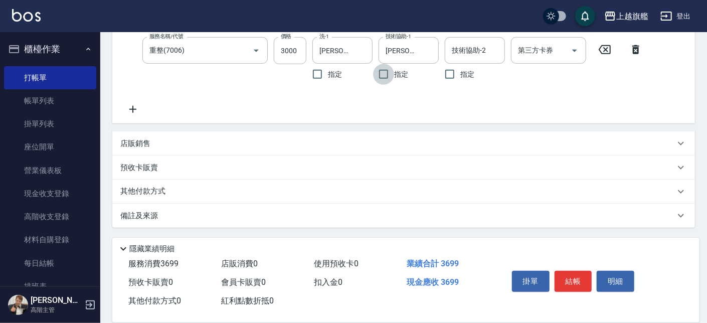
scroll to position [166, 0]
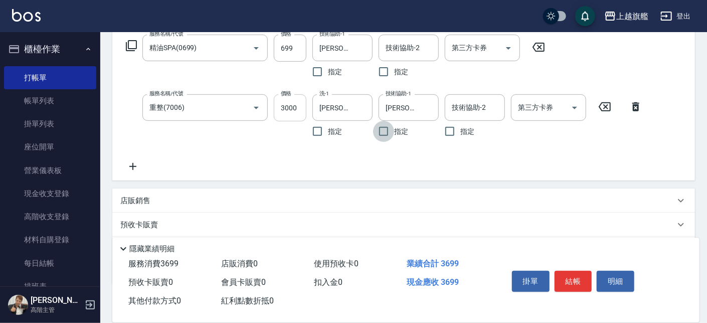
click at [293, 106] on input "3000" at bounding box center [290, 107] width 33 height 27
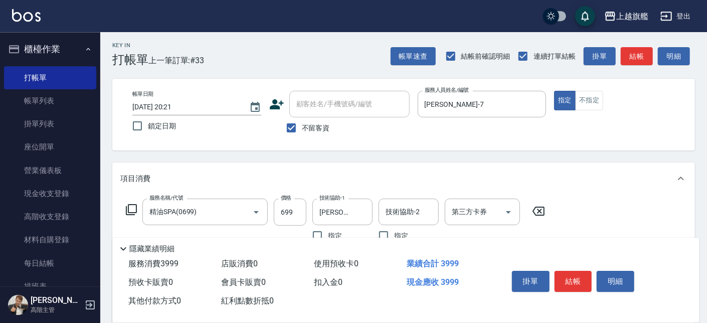
scroll to position [0, 0]
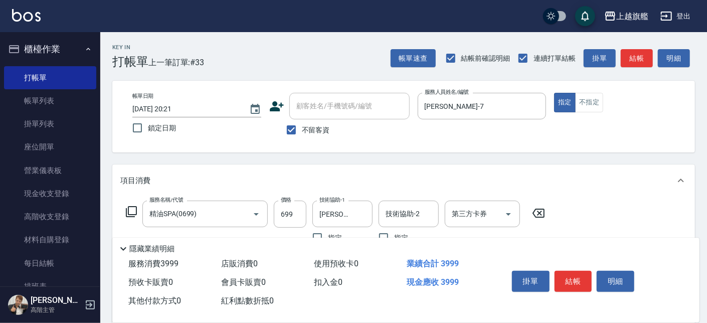
click at [312, 126] on label "不留客資" at bounding box center [305, 129] width 49 height 21
click at [310, 129] on span "不留客資" at bounding box center [316, 130] width 28 height 11
click at [302, 129] on input "不留客資" at bounding box center [291, 129] width 21 height 21
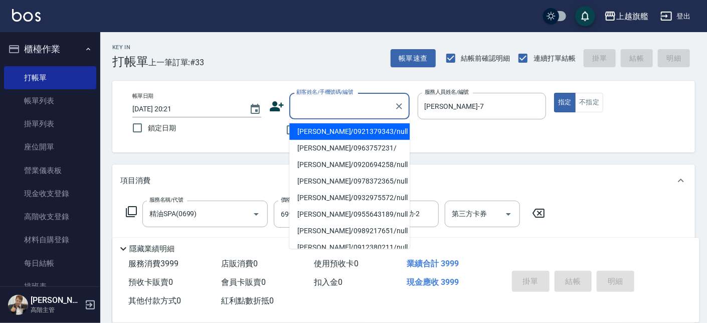
click at [317, 100] on input "顧客姓名/手機號碼/編號" at bounding box center [342, 106] width 96 height 18
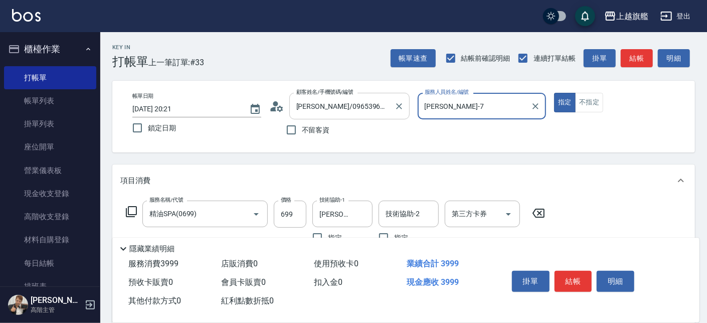
click at [554, 93] on button "指定" at bounding box center [565, 103] width 22 height 20
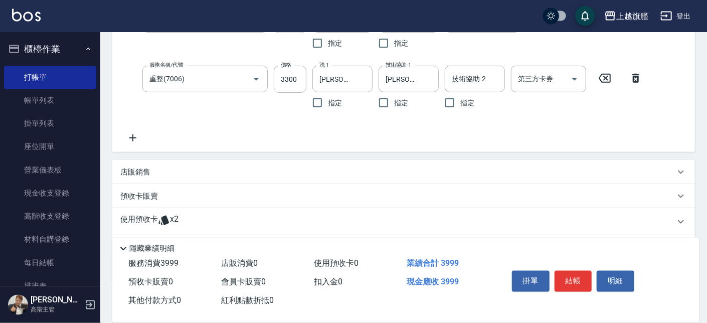
scroll to position [228, 0]
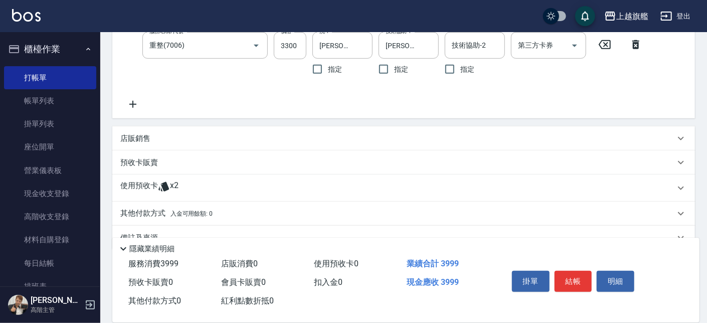
click at [161, 186] on icon at bounding box center [163, 187] width 11 height 10
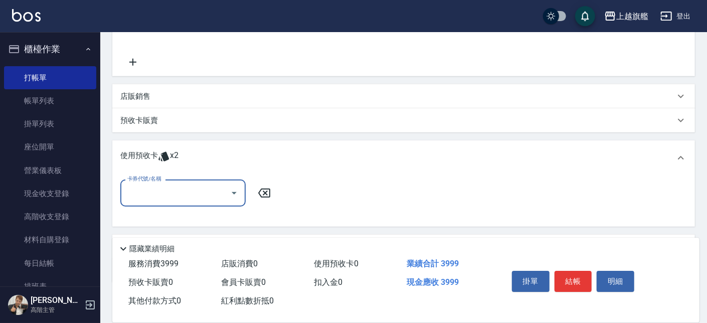
scroll to position [324, 0]
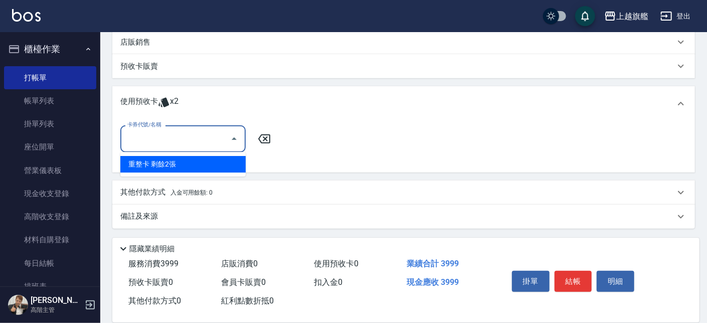
click at [182, 145] on input "卡券代號/名稱" at bounding box center [175, 139] width 101 height 18
click at [157, 162] on div "重整卡 剩餘2張" at bounding box center [182, 164] width 125 height 17
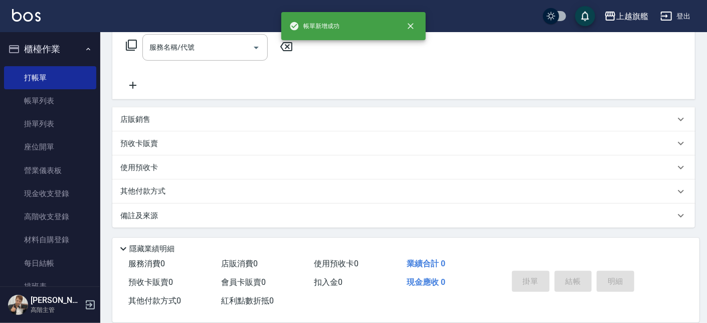
scroll to position [0, 0]
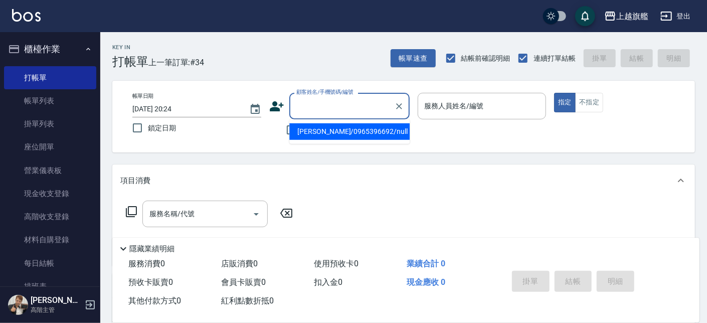
click at [324, 97] on input "顧客姓名/手機號碼/編號" at bounding box center [342, 106] width 96 height 18
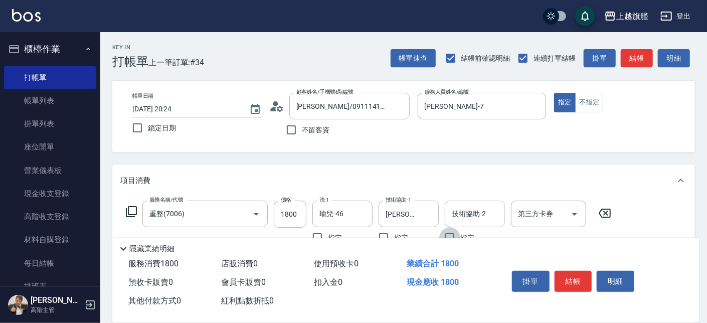
click at [470, 222] on input "技術協助-2" at bounding box center [474, 214] width 51 height 18
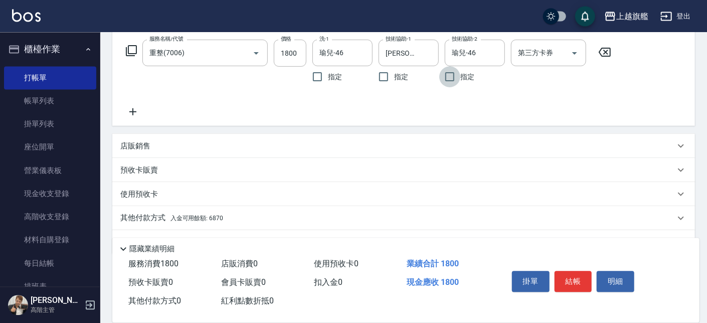
scroll to position [187, 0]
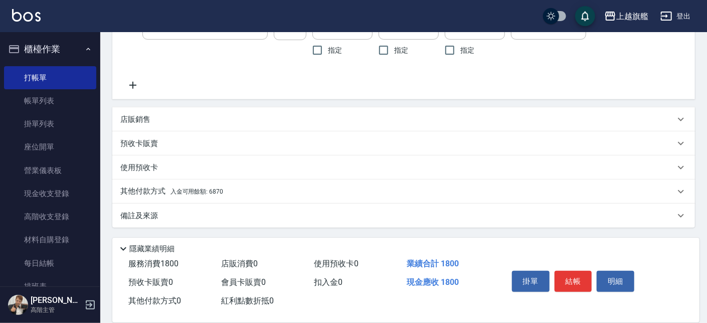
click at [211, 188] on span "入金可用餘額: 6870" at bounding box center [196, 191] width 53 height 7
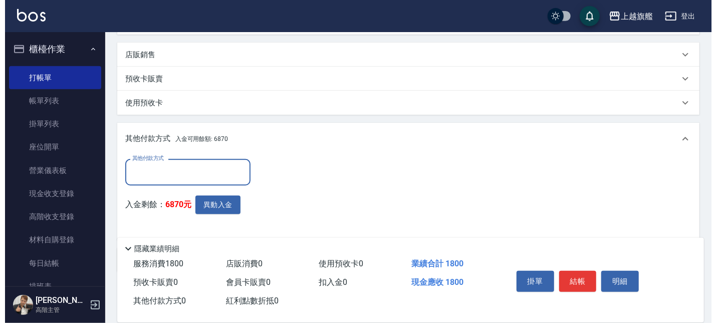
scroll to position [296, 0]
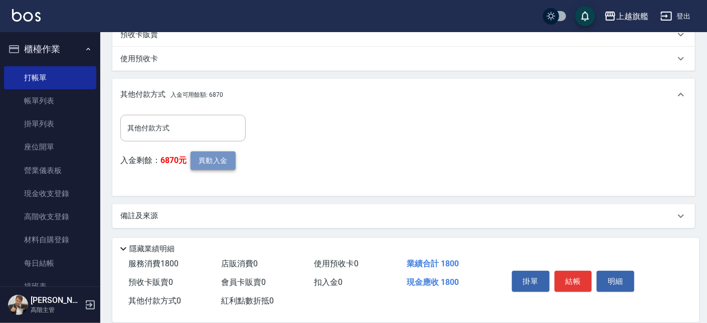
click at [207, 167] on button "異動入金" at bounding box center [212, 160] width 45 height 19
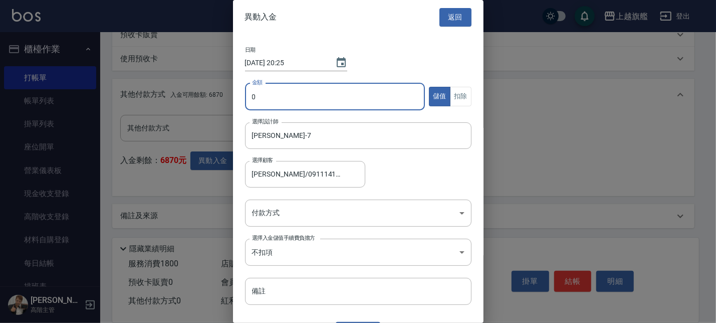
click at [273, 103] on input "0" at bounding box center [335, 96] width 180 height 27
click at [450, 93] on button "扣除" at bounding box center [461, 97] width 22 height 20
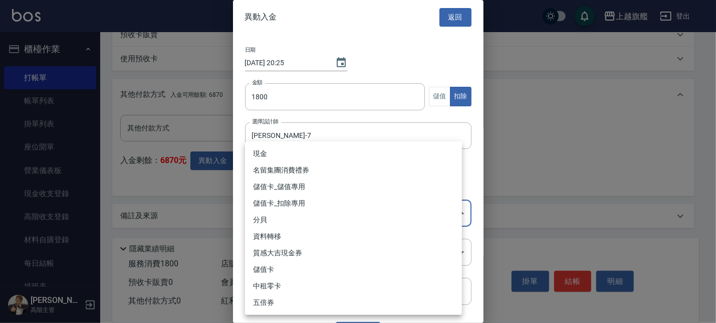
click at [275, 215] on body "上越旗艦 登出 櫃檯作業 打帳單 帳單列表 掛單列表 座位開單 營業儀表板 現金收支登錄 高階收支登錄 材料自購登錄 每日結帳 排班表 現場電腦打卡 掃碼打卡…" at bounding box center [358, 14] width 716 height 620
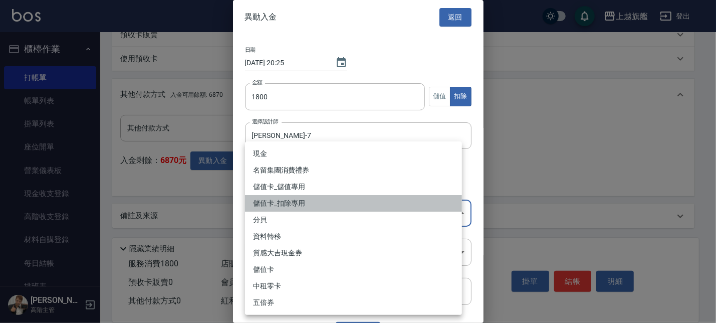
click at [282, 206] on li "儲值卡_扣除專用" at bounding box center [353, 203] width 217 height 17
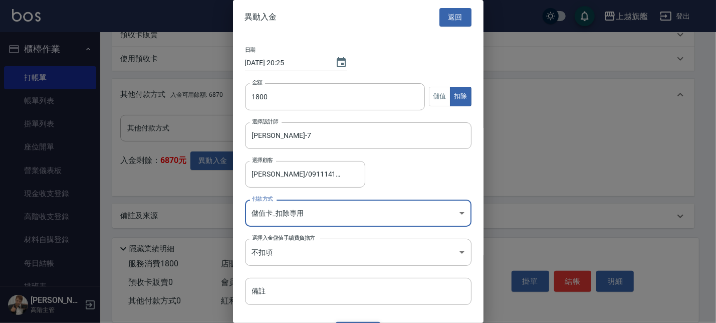
scroll to position [22, 0]
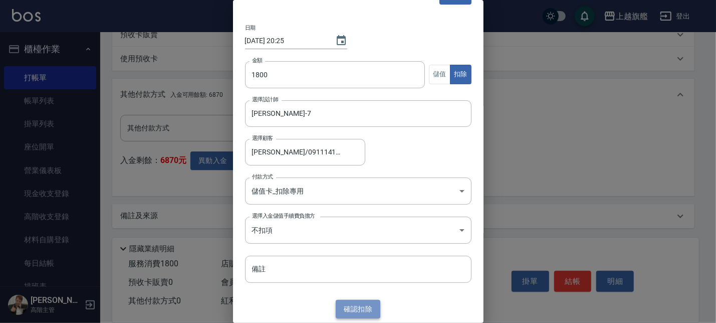
click at [346, 265] on button "確認 扣除" at bounding box center [358, 309] width 45 height 19
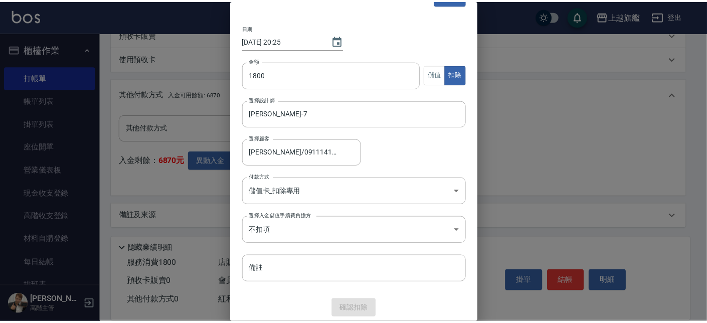
scroll to position [250, 0]
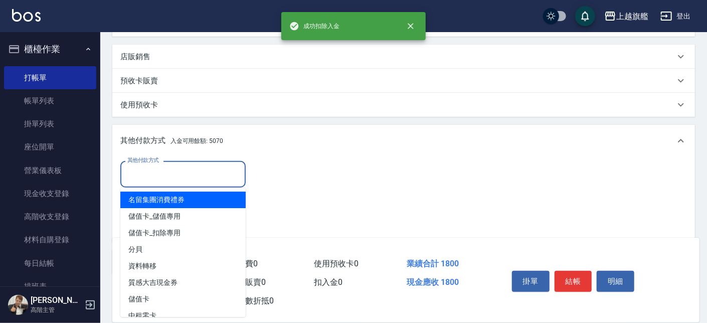
click at [157, 177] on input "其他付款方式" at bounding box center [183, 174] width 116 height 18
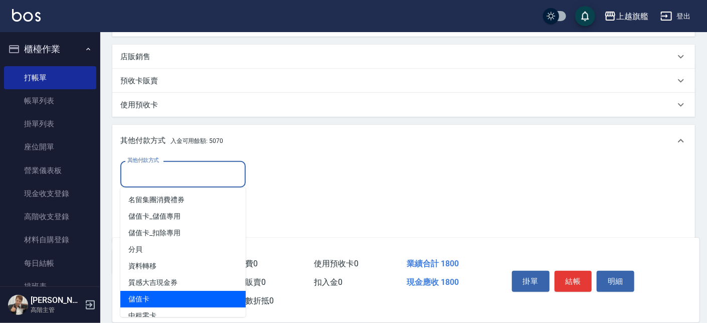
click at [159, 265] on span "儲值卡" at bounding box center [182, 299] width 125 height 17
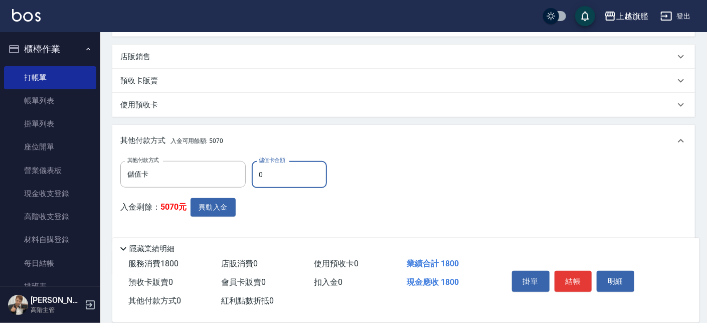
drag, startPoint x: 307, startPoint y: 169, endPoint x: 239, endPoint y: 159, distance: 68.3
click at [252, 163] on input "0" at bounding box center [289, 174] width 75 height 27
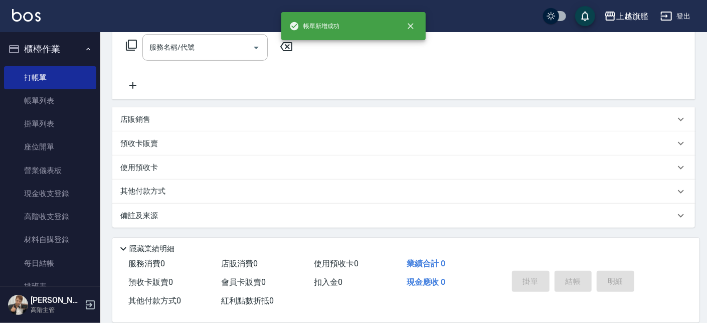
scroll to position [0, 0]
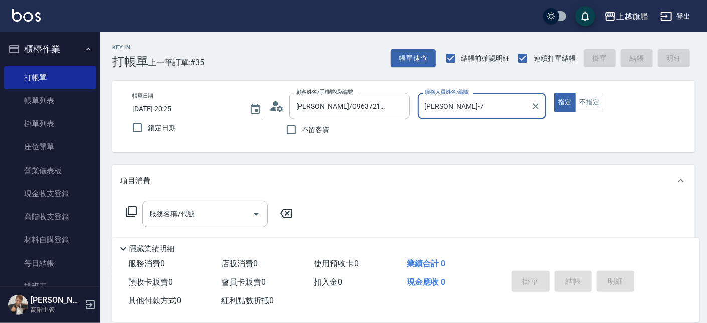
click at [554, 93] on button "指定" at bounding box center [565, 103] width 22 height 20
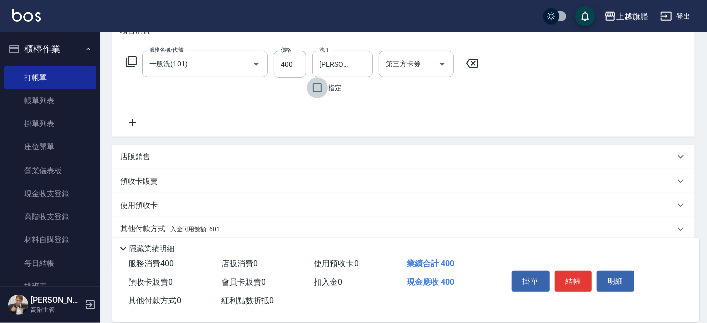
scroll to position [187, 0]
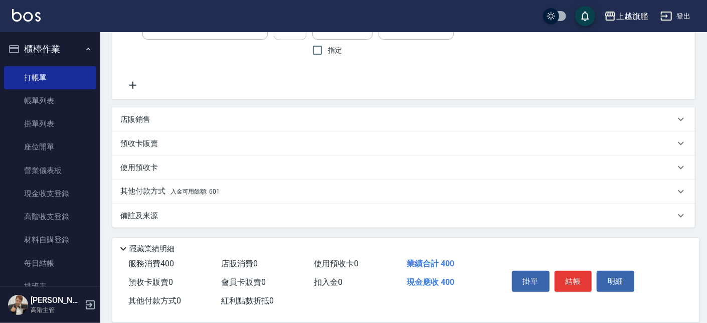
click at [213, 186] on div "其他付款方式 入金可用餘額: 601" at bounding box center [403, 191] width 582 height 24
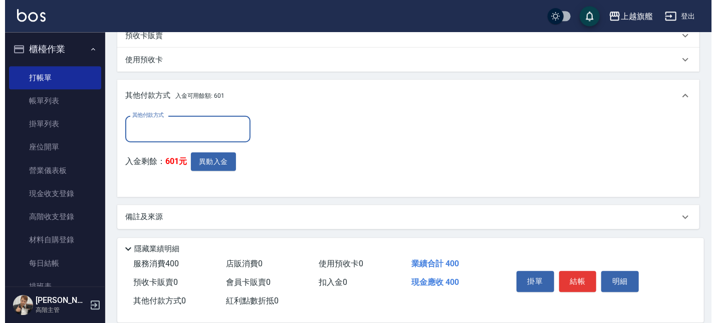
scroll to position [296, 0]
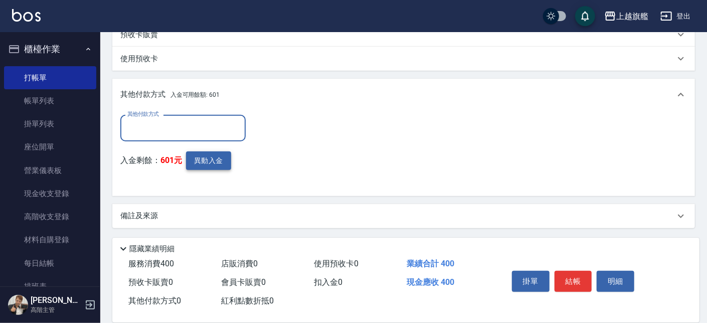
click at [190, 153] on button "異動入金" at bounding box center [208, 160] width 45 height 19
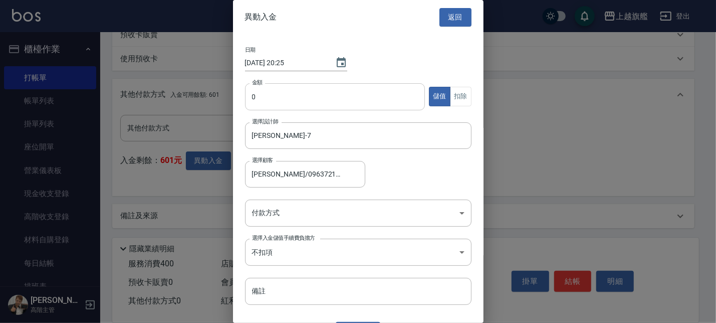
click at [301, 96] on input "0" at bounding box center [335, 96] width 180 height 27
click at [459, 96] on button "扣除" at bounding box center [461, 97] width 22 height 20
click at [304, 211] on body "上越旗艦 登出 櫃檯作業 打帳單 帳單列表 掛單列表 座位開單 營業儀表板 現金收支登錄 高階收支登錄 材料自購登錄 每日結帳 排班表 現場電腦打卡 掃碼打卡…" at bounding box center [358, 14] width 716 height 620
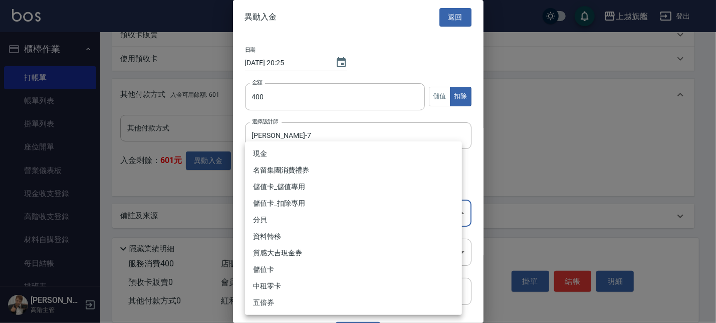
click at [312, 202] on li "儲值卡_扣除專用" at bounding box center [353, 203] width 217 height 17
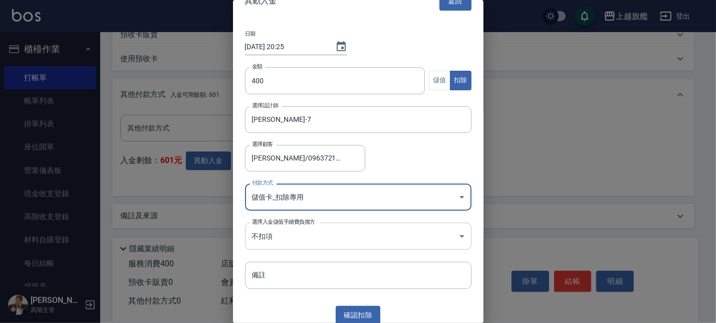
scroll to position [22, 0]
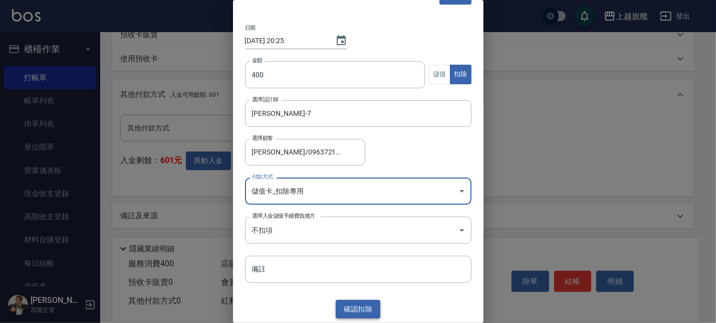
click at [353, 265] on button "確認 扣除" at bounding box center [358, 309] width 45 height 19
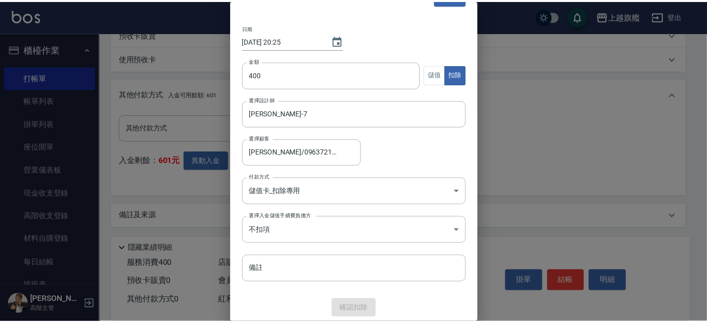
scroll to position [250, 0]
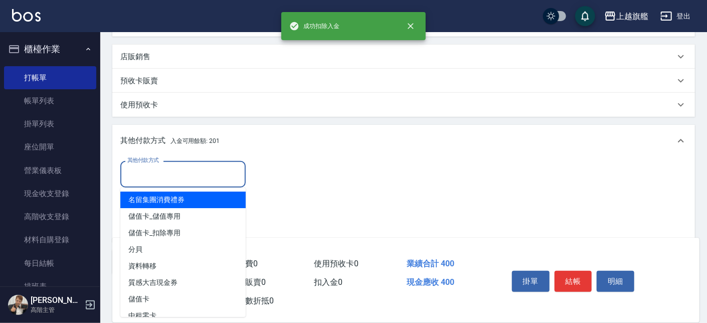
click at [187, 166] on input "其他付款方式" at bounding box center [183, 174] width 116 height 18
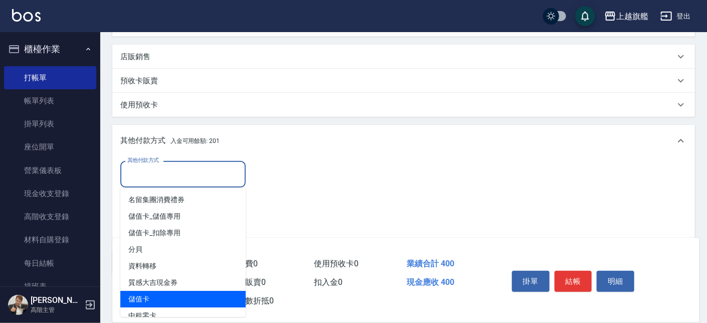
click at [145, 265] on span "儲值卡" at bounding box center [182, 299] width 125 height 17
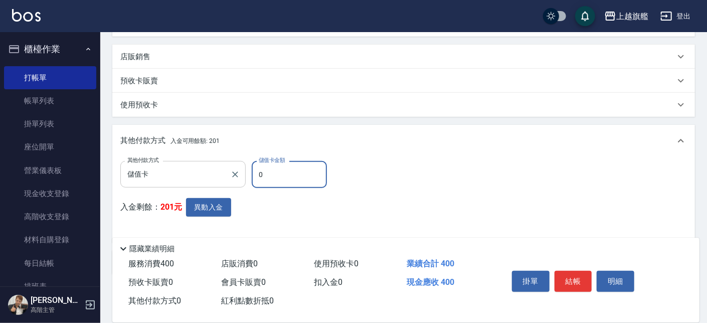
drag, startPoint x: 269, startPoint y: 174, endPoint x: 220, endPoint y: 162, distance: 50.1
click at [252, 163] on input "0" at bounding box center [289, 174] width 75 height 27
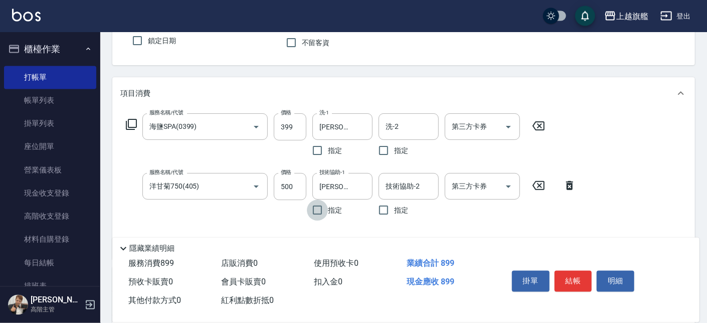
scroll to position [247, 0]
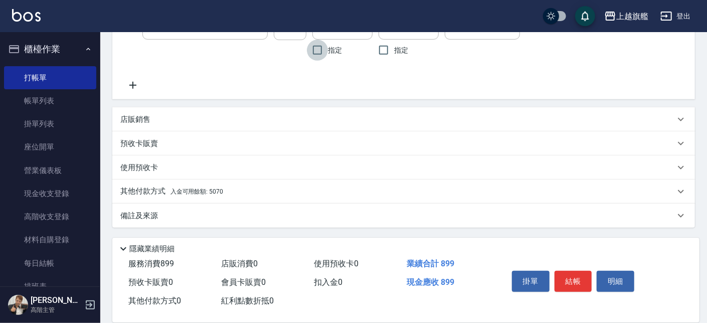
click at [220, 189] on span "入金可用餘額: 5070" at bounding box center [196, 191] width 53 height 7
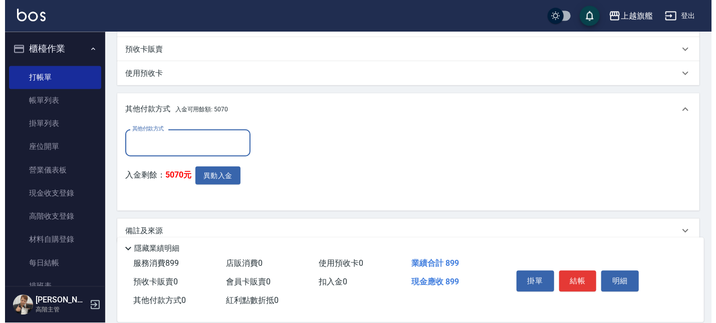
scroll to position [356, 0]
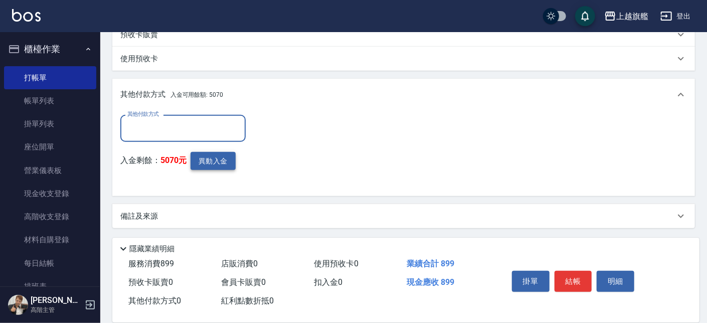
click at [220, 156] on button "異動入金" at bounding box center [212, 161] width 45 height 19
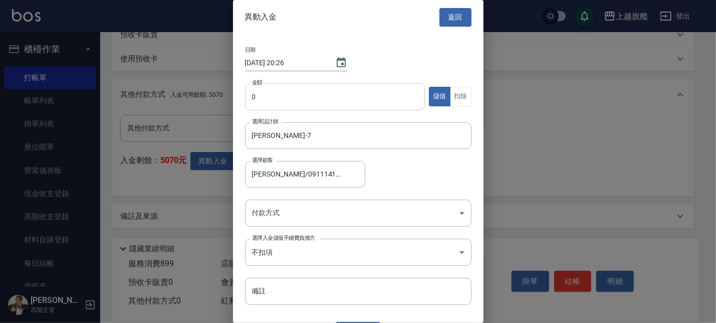
click at [293, 89] on input "0" at bounding box center [335, 96] width 180 height 27
click at [456, 91] on button "扣除" at bounding box center [461, 97] width 22 height 20
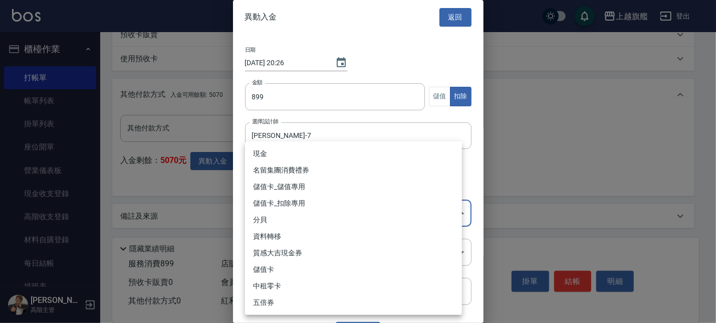
click at [281, 199] on li "儲值卡_扣除專用" at bounding box center [353, 203] width 217 height 17
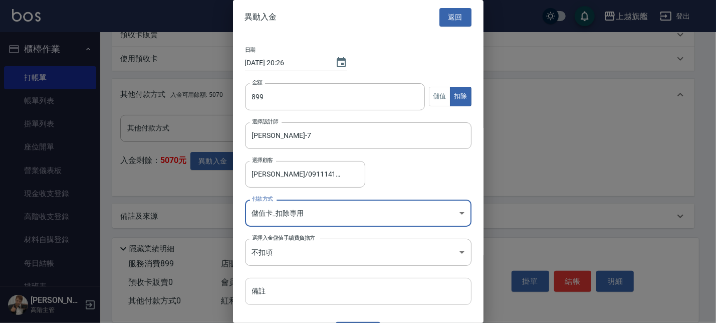
scroll to position [22, 0]
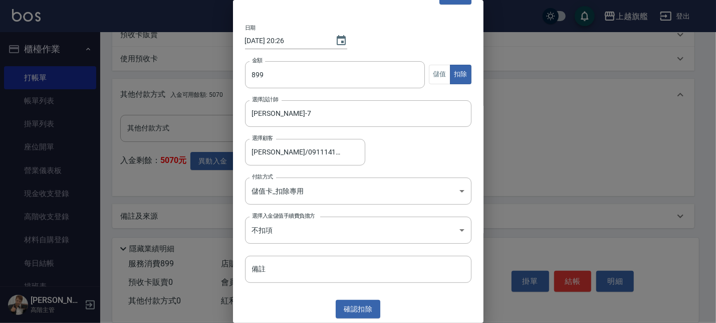
click at [366, 265] on div "異動入金 返回 日期 [DATE] 20:26 金額 899 金額 儲值 扣除 選擇設計師 [PERSON_NAME]-7 選擇設計師 選擇顧客 [PERSO…" at bounding box center [358, 161] width 251 height 323
click at [363, 265] on button "確認 扣除" at bounding box center [358, 309] width 45 height 19
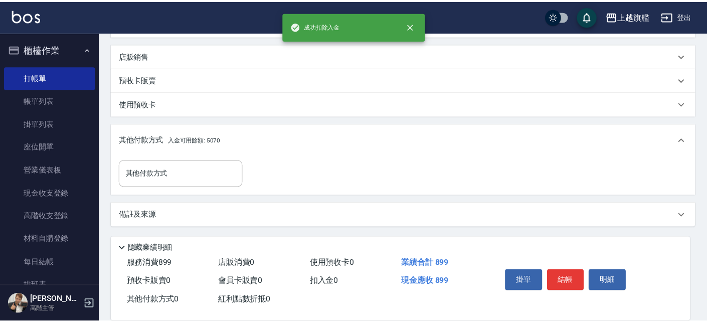
scroll to position [310, 0]
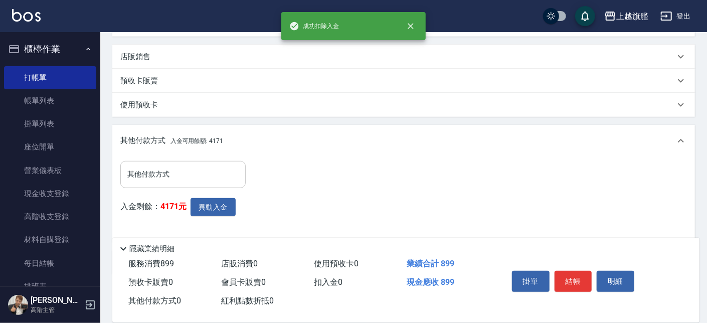
click at [196, 166] on input "其他付款方式" at bounding box center [183, 174] width 116 height 18
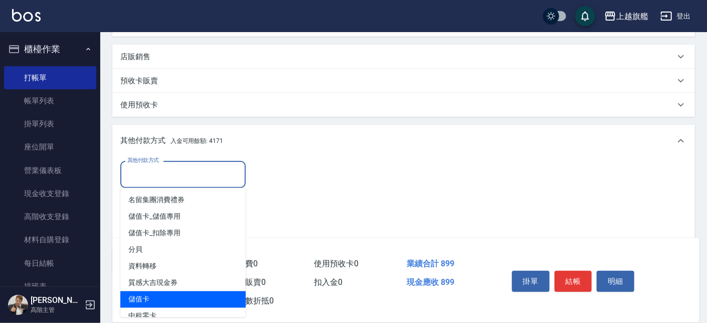
click at [159, 265] on span "儲值卡" at bounding box center [182, 299] width 125 height 17
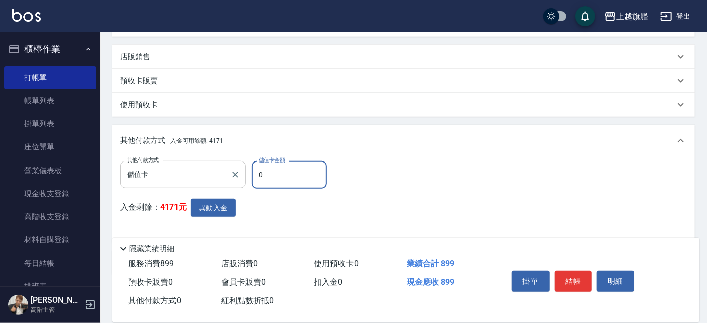
drag, startPoint x: 274, startPoint y: 171, endPoint x: 227, endPoint y: 163, distance: 47.8
click at [252, 163] on input "0" at bounding box center [289, 174] width 75 height 27
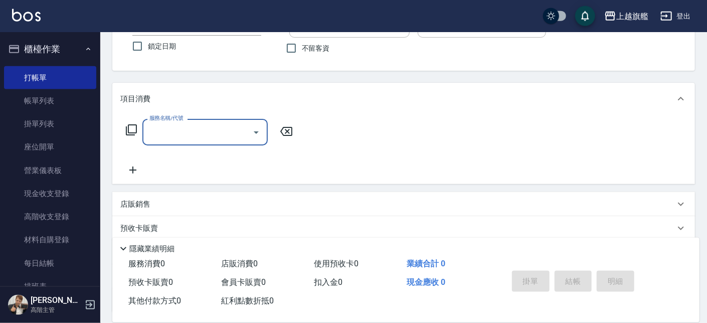
scroll to position [52, 0]
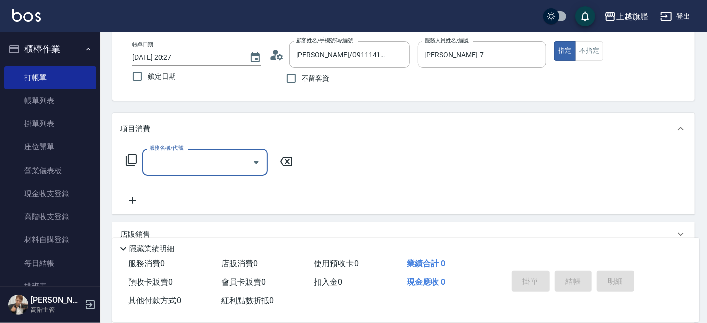
click at [155, 160] on input "服務名稱/代號" at bounding box center [197, 162] width 101 height 18
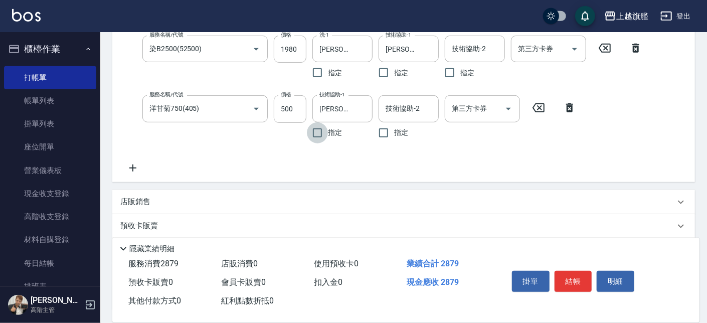
scroll to position [280, 0]
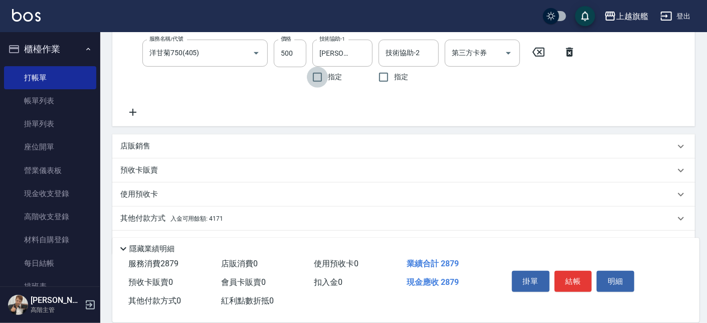
click at [221, 215] on span "入金可用餘額: 4171" at bounding box center [196, 218] width 53 height 7
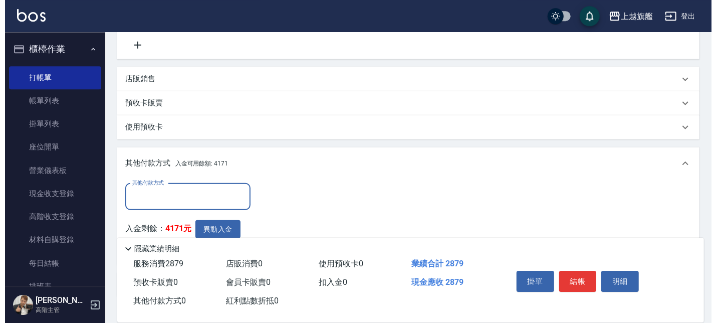
scroll to position [394, 0]
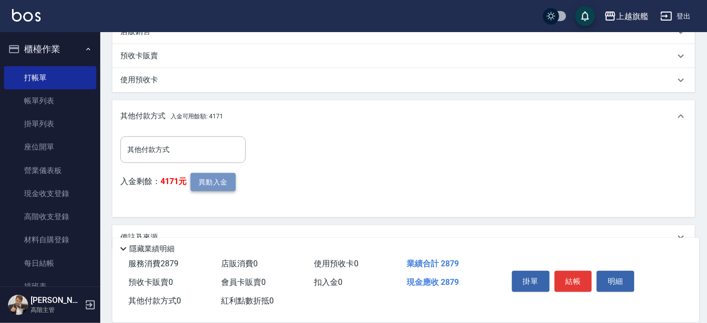
click at [216, 182] on button "異動入金" at bounding box center [212, 182] width 45 height 19
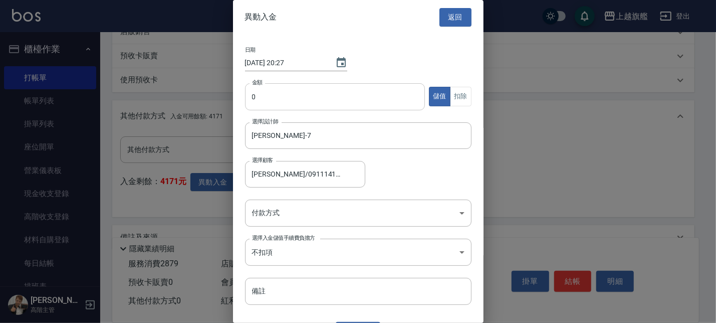
drag, startPoint x: 308, startPoint y: 82, endPoint x: 308, endPoint y: 89, distance: 7.5
click at [308, 83] on div "日期 [DATE] 20:27 金額 0 金額 儲值 扣除 選擇設計師 [PERSON_NAME]-7 選擇設計師 選擇顧客 [PERSON_NAME]/09…" at bounding box center [358, 176] width 251 height 283
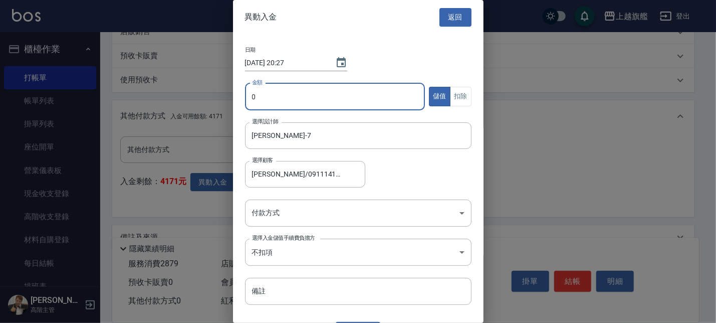
click at [307, 95] on input "0" at bounding box center [335, 96] width 180 height 27
click at [456, 95] on button "扣除" at bounding box center [461, 97] width 22 height 20
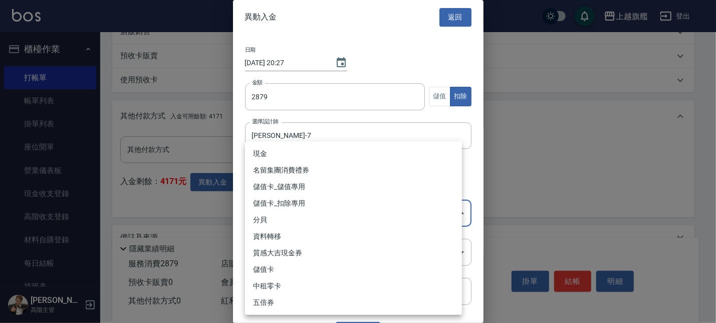
click at [288, 202] on li "儲值卡_扣除專用" at bounding box center [353, 203] width 217 height 17
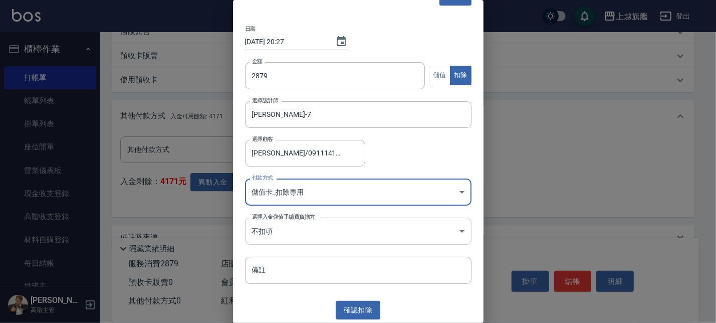
scroll to position [22, 0]
click at [347, 265] on button "確認 扣除" at bounding box center [358, 309] width 45 height 19
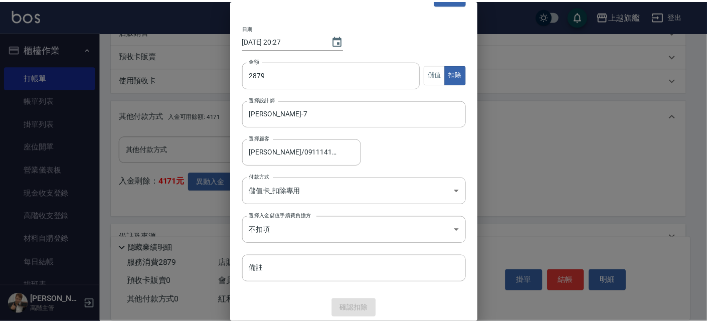
scroll to position [369, 0]
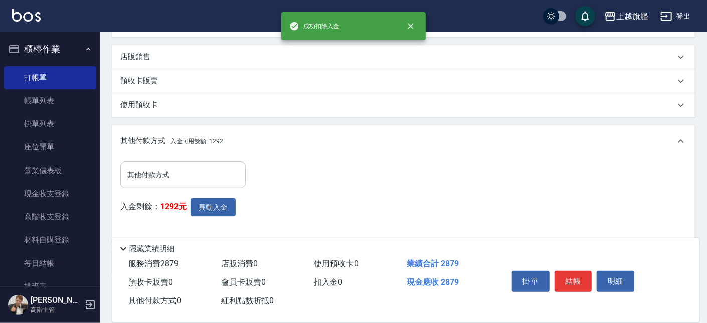
click at [143, 169] on input "其他付款方式" at bounding box center [183, 175] width 116 height 18
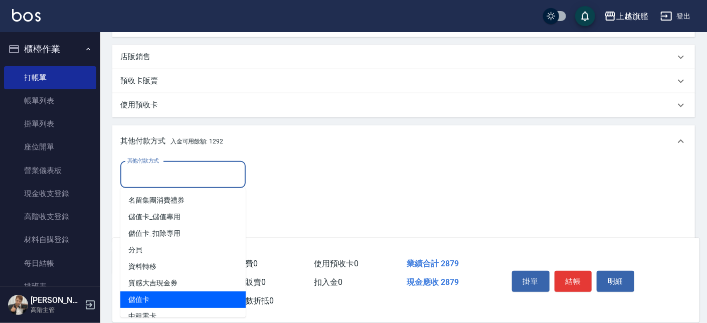
click at [152, 265] on span "儲值卡" at bounding box center [182, 299] width 125 height 17
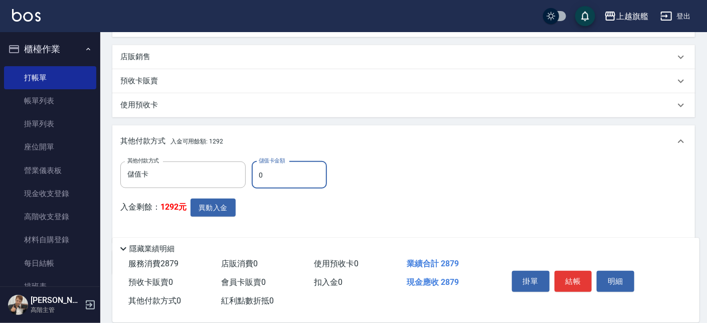
drag, startPoint x: 277, startPoint y: 170, endPoint x: 204, endPoint y: 115, distance: 91.6
click at [252, 171] on input "0" at bounding box center [289, 174] width 75 height 27
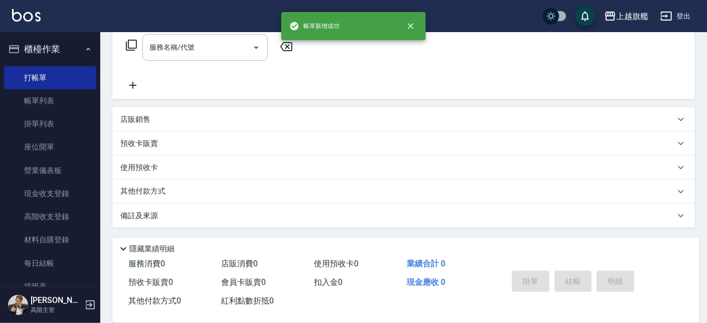
scroll to position [0, 0]
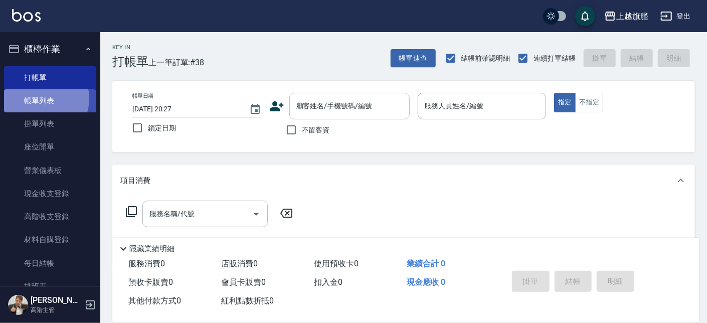
click at [43, 99] on link "帳單列表" at bounding box center [50, 100] width 92 height 23
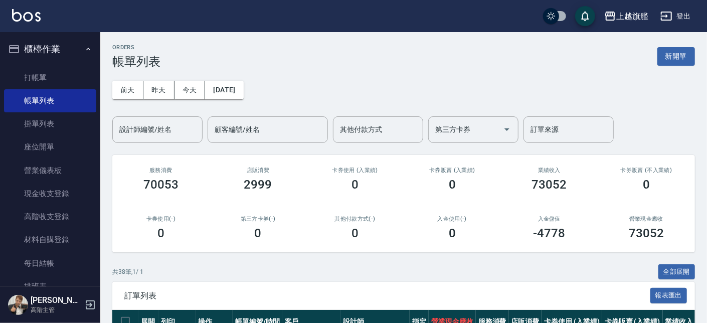
click at [145, 134] on input "設計師編號/姓名" at bounding box center [157, 130] width 81 height 18
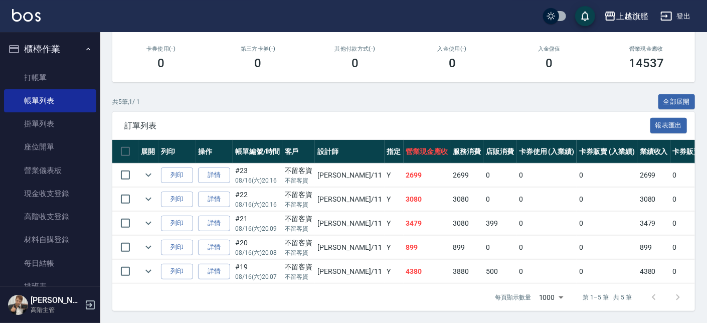
scroll to position [180, 0]
click at [219, 216] on link "詳情" at bounding box center [214, 224] width 32 height 16
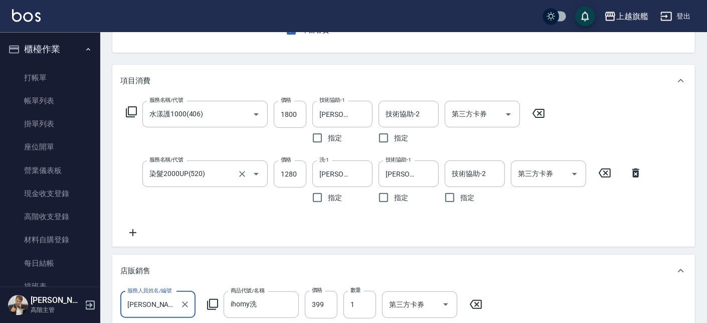
scroll to position [114, 0]
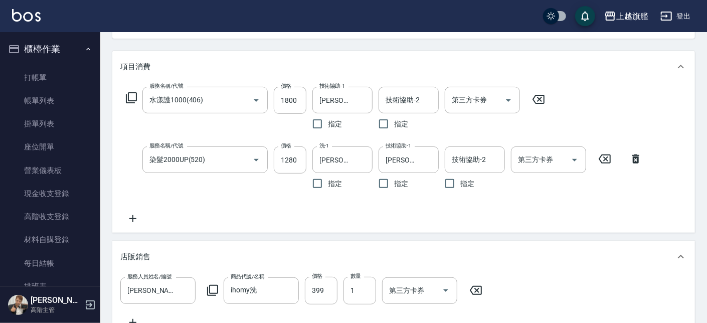
click at [136, 215] on icon at bounding box center [132, 219] width 25 height 12
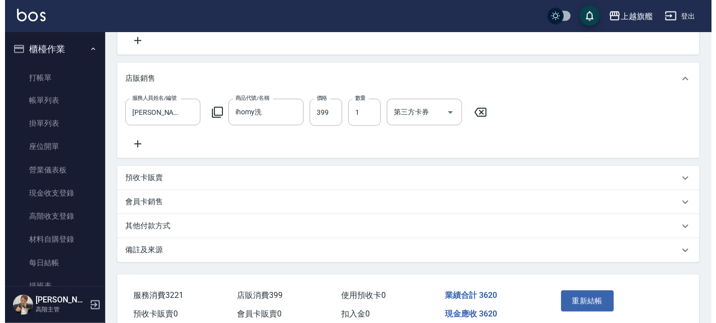
scroll to position [408, 0]
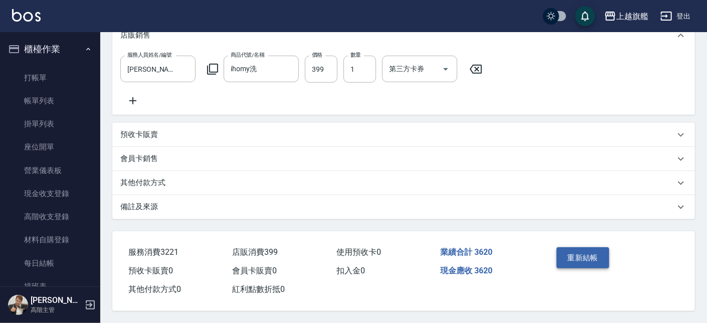
click at [577, 249] on button "重新結帳" at bounding box center [582, 257] width 53 height 21
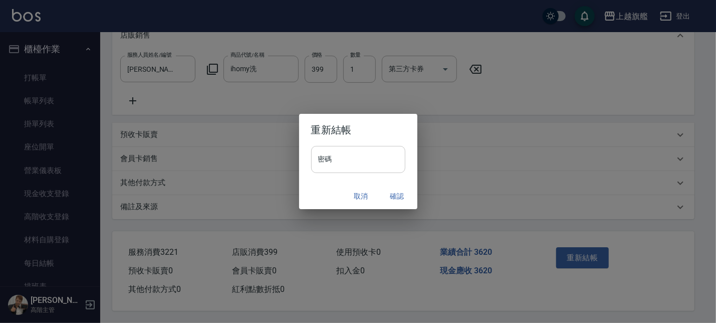
click at [355, 166] on input "密碼" at bounding box center [358, 159] width 94 height 27
click at [399, 195] on button "確認" at bounding box center [397, 196] width 32 height 19
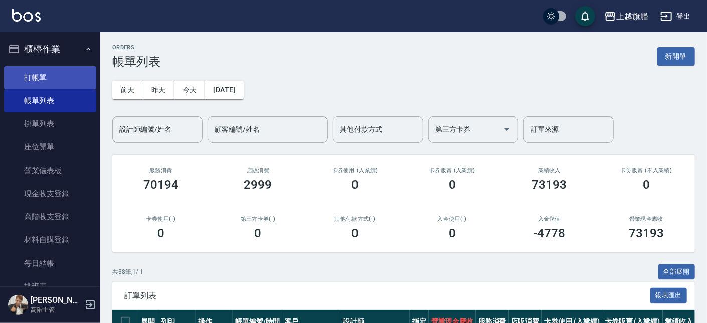
click at [56, 80] on link "打帳單" at bounding box center [50, 77] width 92 height 23
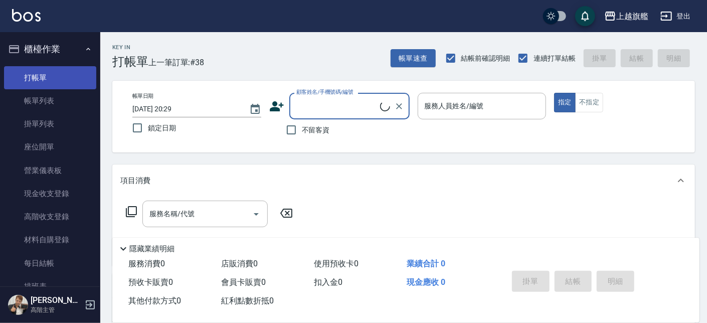
scroll to position [1, 0]
click at [296, 130] on input "不留客資" at bounding box center [291, 129] width 21 height 21
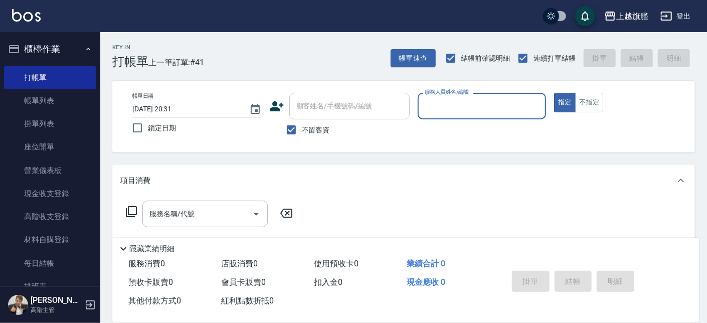
click at [54, 53] on button "櫃檯作業" at bounding box center [50, 49] width 92 height 26
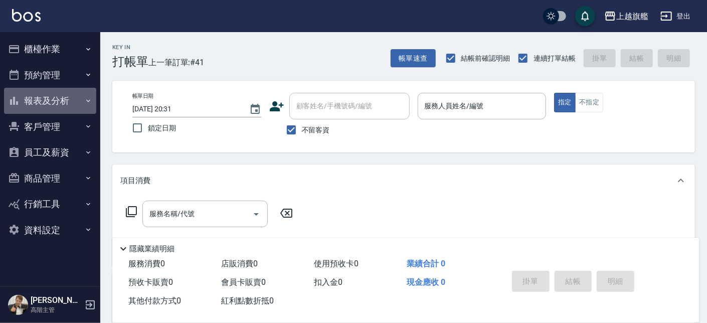
click at [62, 105] on button "報表及分析" at bounding box center [50, 101] width 92 height 26
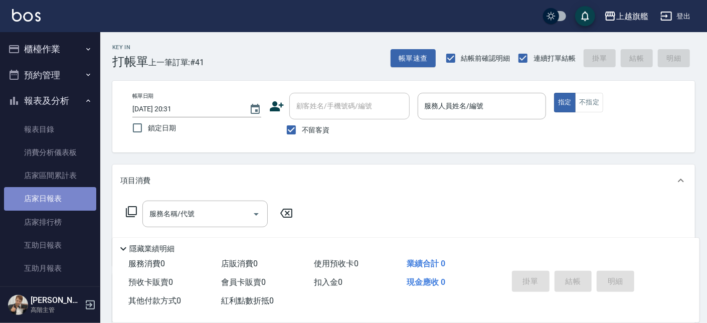
click at [54, 202] on link "店家日報表" at bounding box center [50, 198] width 92 height 23
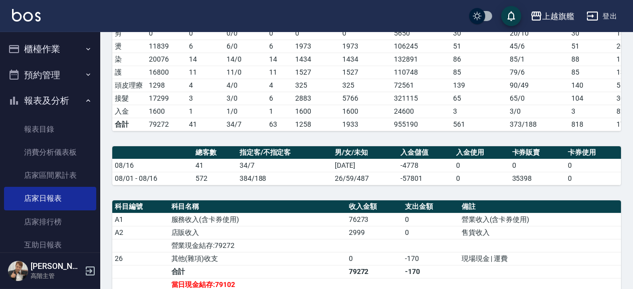
scroll to position [129, 0]
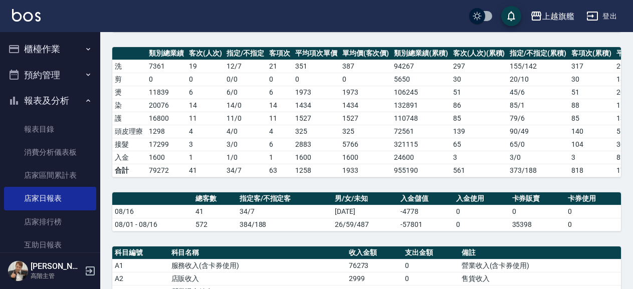
click at [38, 96] on button "報表及分析" at bounding box center [50, 101] width 92 height 26
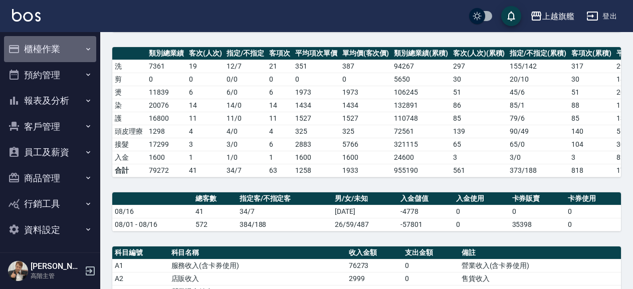
click at [51, 50] on button "櫃檯作業" at bounding box center [50, 49] width 92 height 26
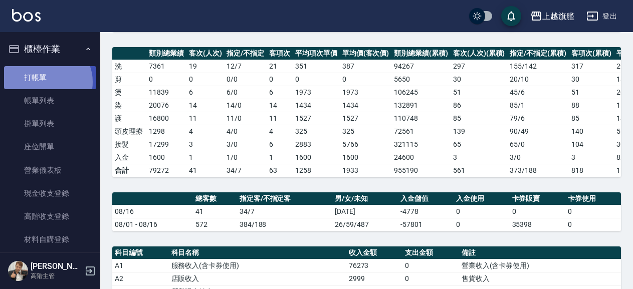
click at [47, 82] on link "打帳單" at bounding box center [50, 77] width 92 height 23
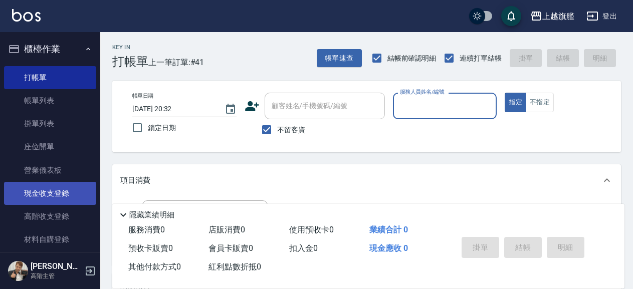
scroll to position [229, 0]
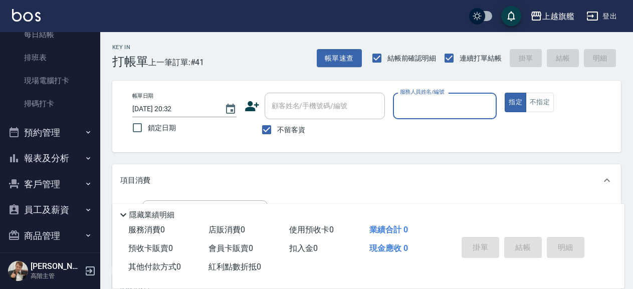
click at [84, 131] on icon "button" at bounding box center [88, 132] width 8 height 8
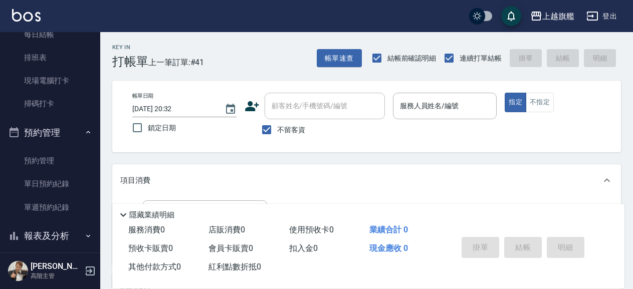
click at [71, 130] on button "預約管理" at bounding box center [50, 133] width 92 height 26
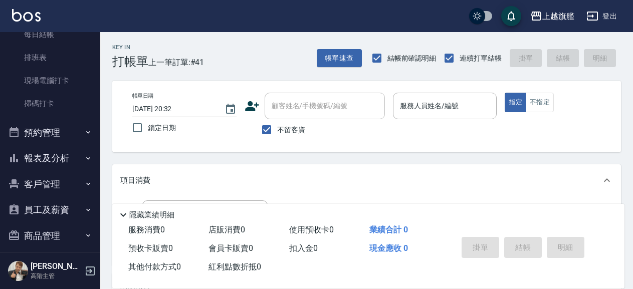
scroll to position [286, 0]
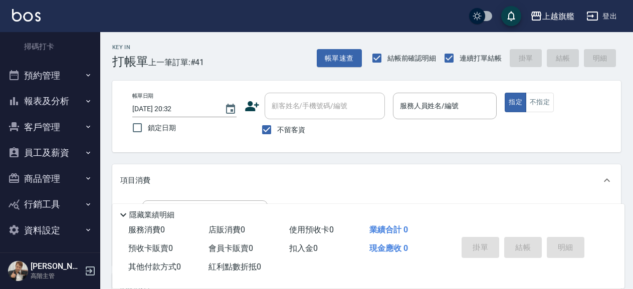
click at [67, 100] on button "報表及分析" at bounding box center [50, 101] width 92 height 26
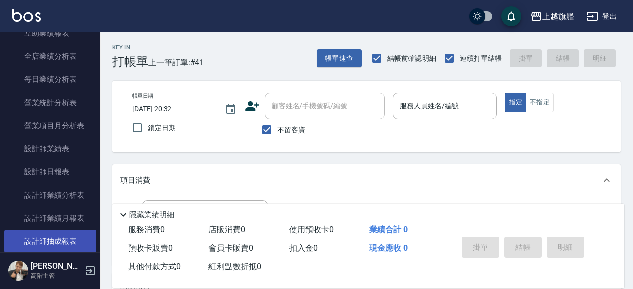
scroll to position [629, 0]
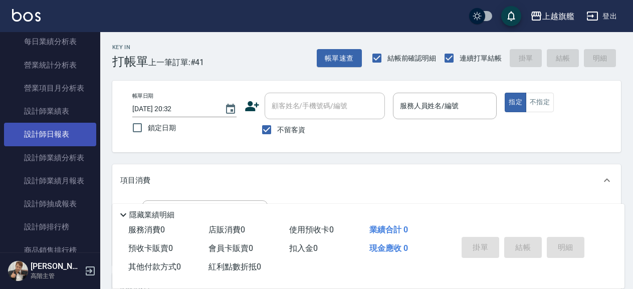
click at [58, 146] on link "設計師日報表" at bounding box center [50, 134] width 92 height 23
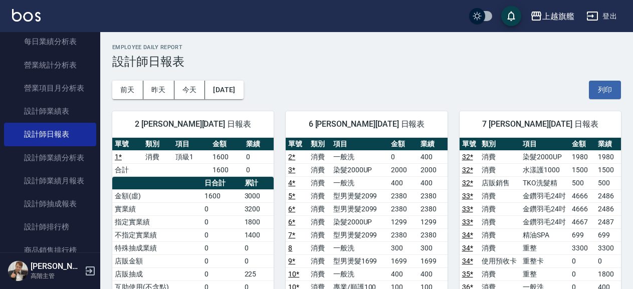
click at [345, 78] on div "[DATE] [DATE] [DATE] [DATE] 列印" at bounding box center [366, 90] width 509 height 43
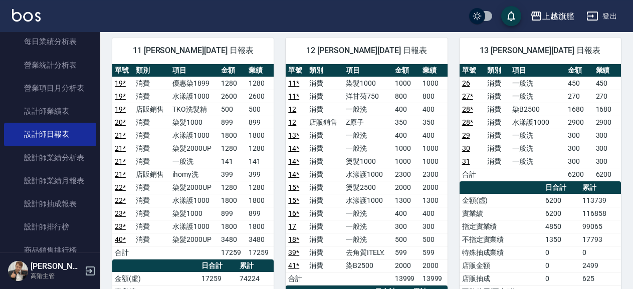
scroll to position [595, 0]
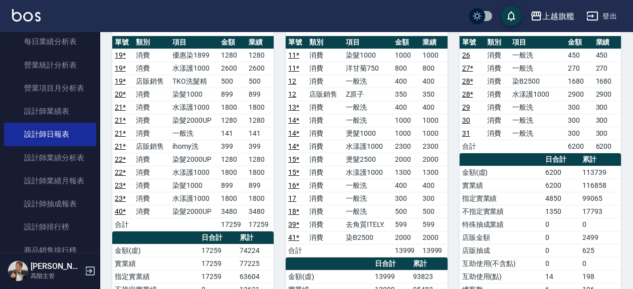
click at [281, 221] on div "12 [PERSON_NAME][DATE] 日報表 單號 類別 項目 金額 業績 11 * 消費 染髮1000 1000 1000 11 * 消費 洋甘菊7…" at bounding box center [360, 237] width 173 height 481
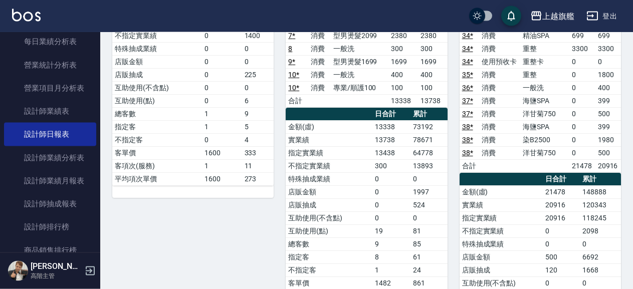
scroll to position [162, 0]
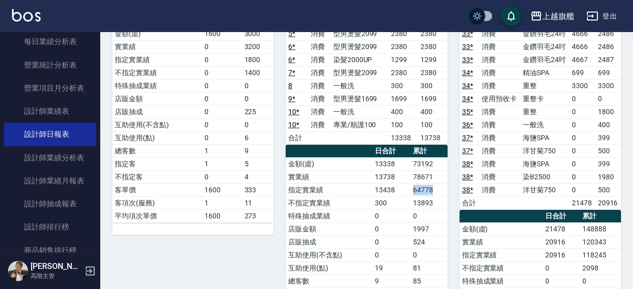
drag, startPoint x: 413, startPoint y: 190, endPoint x: 434, endPoint y: 194, distance: 21.4
click at [434, 194] on td "64778" at bounding box center [429, 189] width 37 height 13
click at [382, 236] on td "0" at bounding box center [391, 242] width 38 height 13
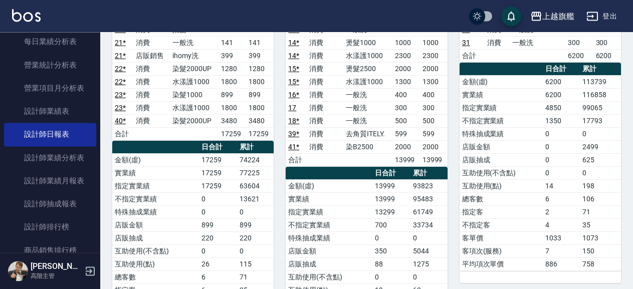
scroll to position [704, 0]
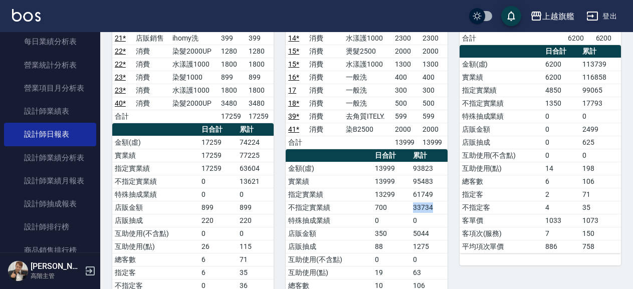
drag, startPoint x: 405, startPoint y: 203, endPoint x: 441, endPoint y: 209, distance: 35.6
click at [441, 209] on tr "不指定實業績 700 33734" at bounding box center [366, 207] width 161 height 13
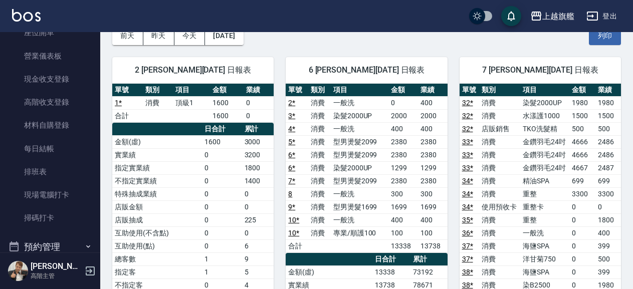
scroll to position [0, 0]
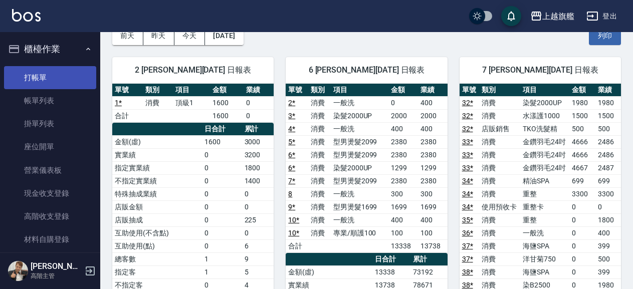
click at [52, 78] on link "打帳單" at bounding box center [50, 77] width 92 height 23
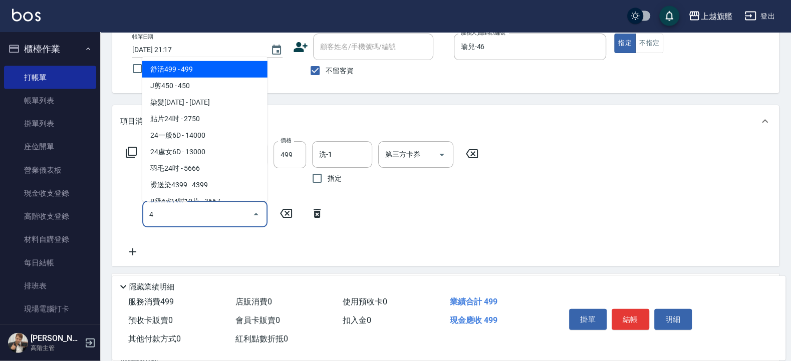
scroll to position [60, 0]
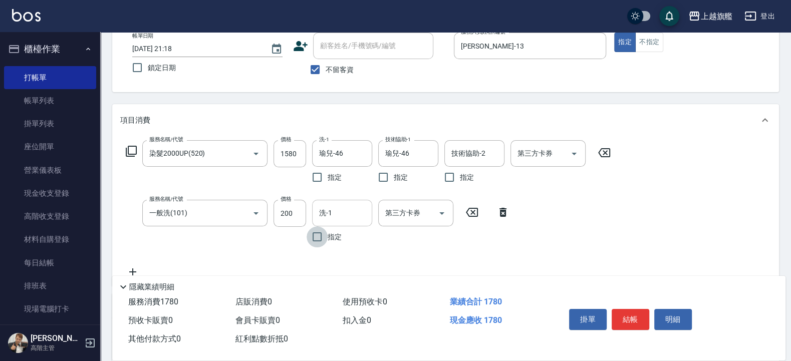
click at [330, 220] on input "洗-1" at bounding box center [342, 214] width 51 height 18
click at [298, 211] on input "200" at bounding box center [290, 213] width 33 height 27
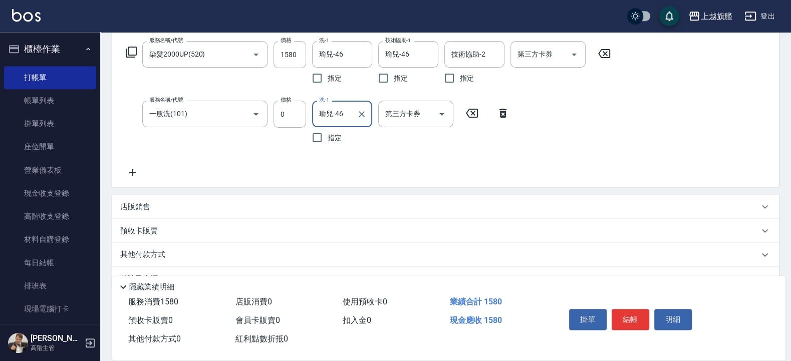
scroll to position [180, 0]
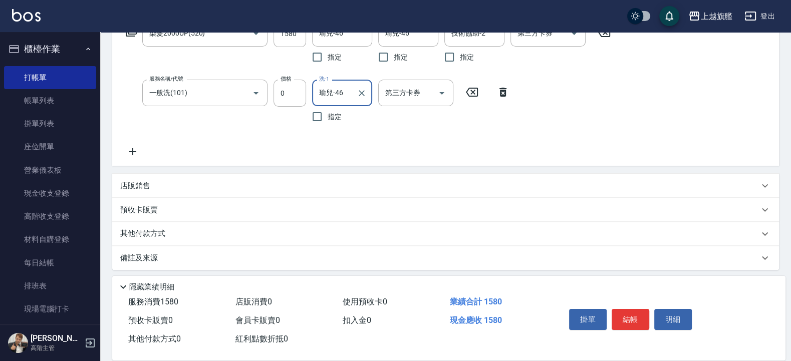
click at [133, 157] on icon at bounding box center [132, 152] width 25 height 12
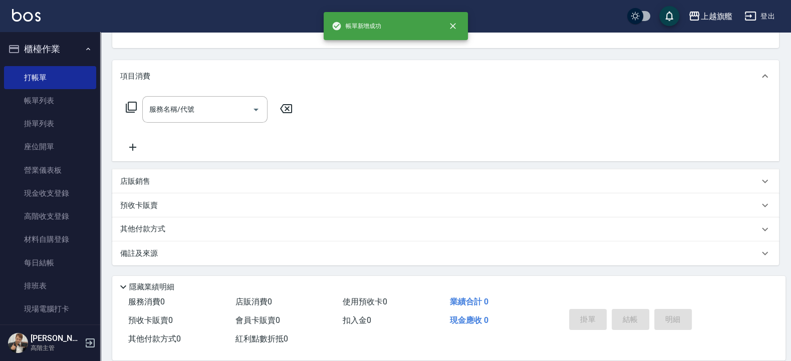
scroll to position [101, 0]
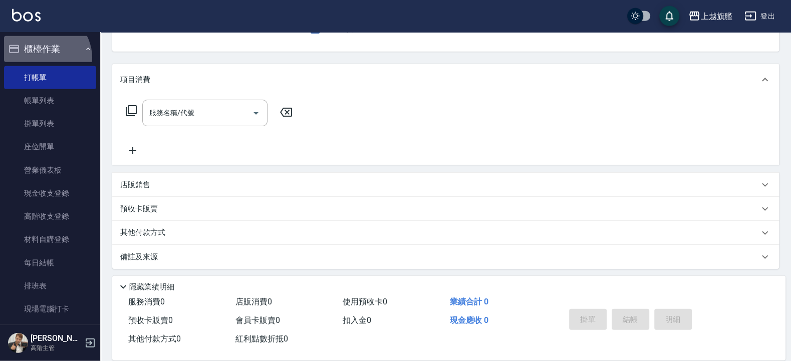
click at [45, 58] on button "櫃檯作業" at bounding box center [50, 49] width 92 height 26
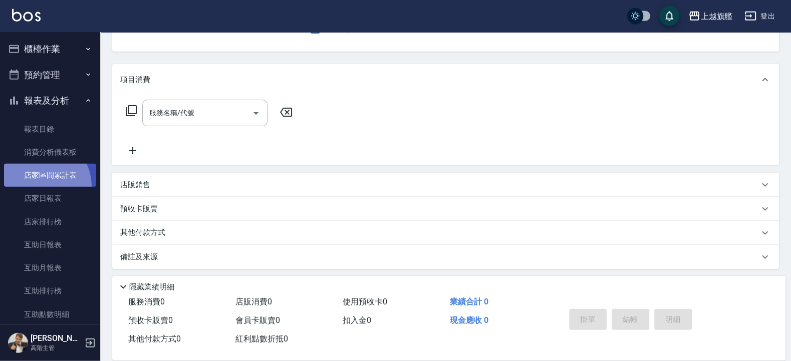
click at [38, 187] on link "店家區間累計表" at bounding box center [50, 175] width 92 height 23
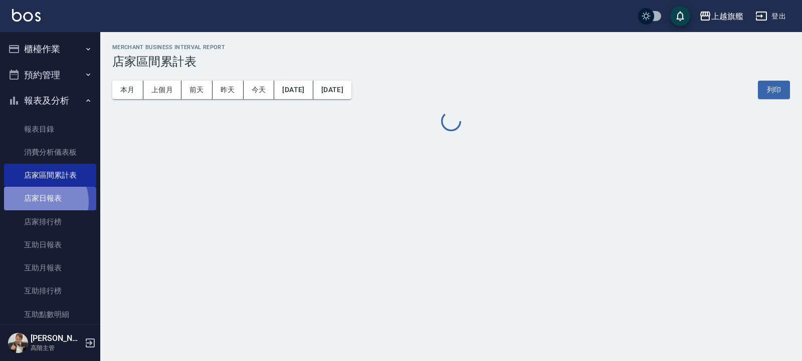
click at [42, 202] on link "店家日報表" at bounding box center [50, 198] width 92 height 23
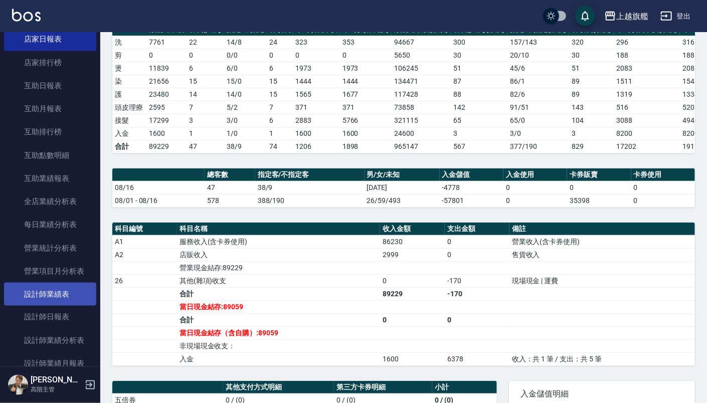
scroll to position [181, 0]
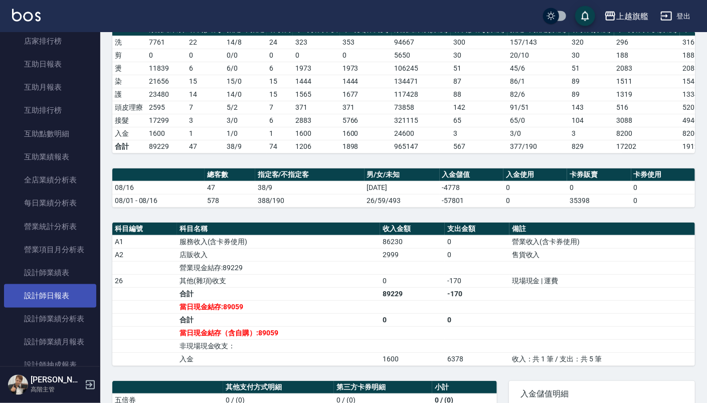
click at [52, 265] on link "設計師日報表" at bounding box center [50, 295] width 92 height 23
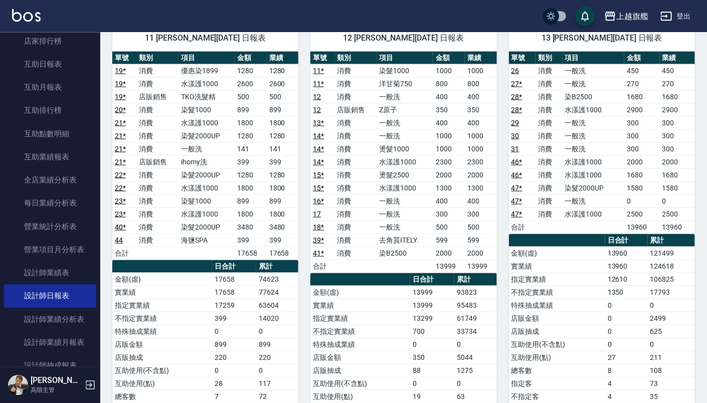
scroll to position [592, 0]
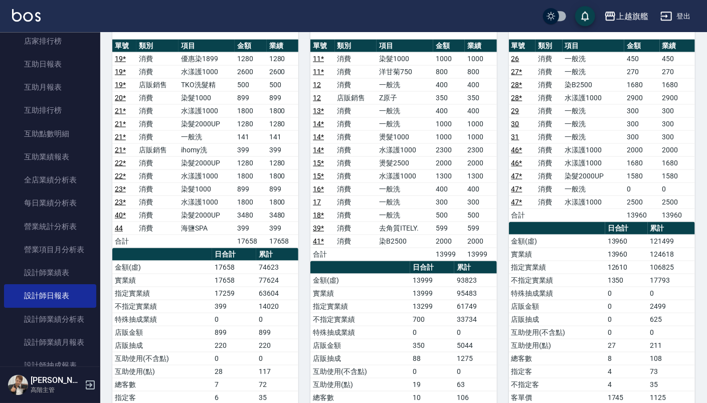
click at [580, 193] on div "上越旗艦 [DATE] 設計師日報表 列印時間： [DATE][PHONE_NUMBER]:20 Employee Daily Report 設計師日報表 […" at bounding box center [403, 142] width 606 height 1404
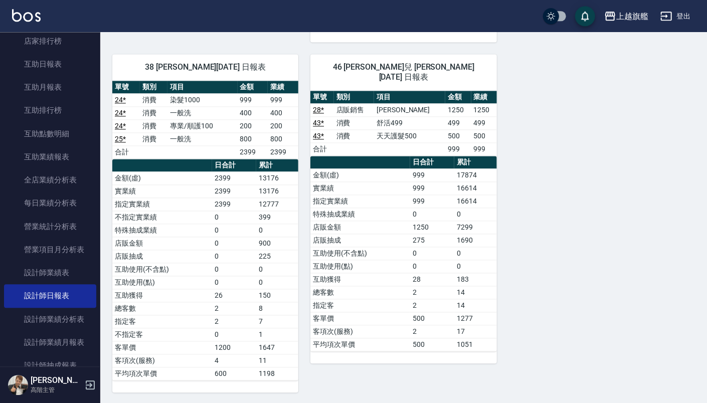
scroll to position [1038, 0]
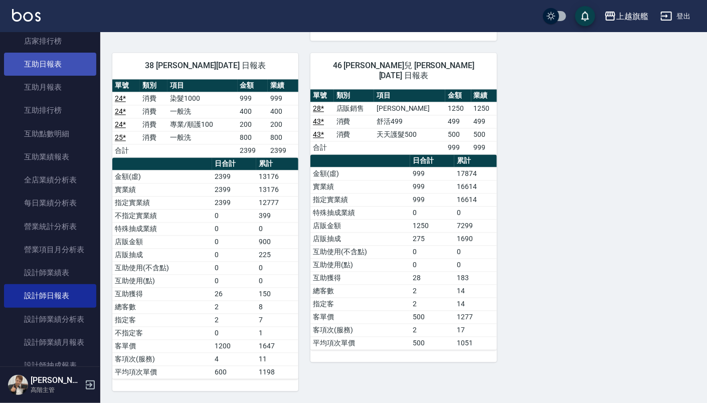
click at [47, 62] on link "互助日報表" at bounding box center [50, 64] width 92 height 23
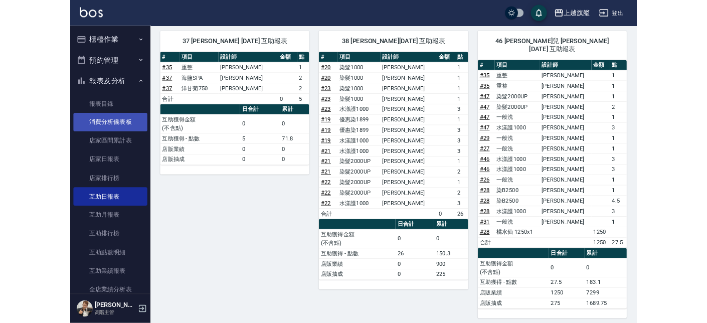
scroll to position [529, 0]
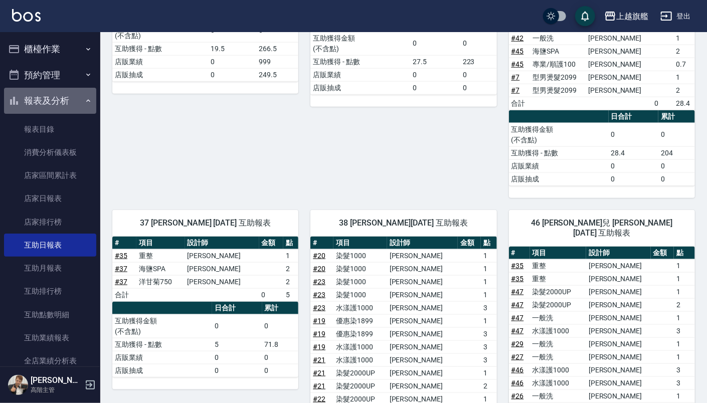
click at [58, 102] on button "報表及分析" at bounding box center [50, 101] width 92 height 26
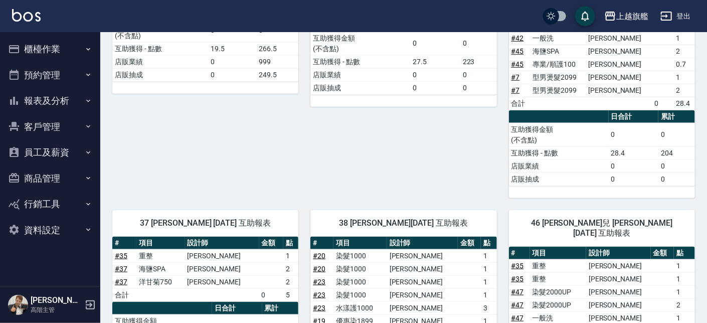
drag, startPoint x: 53, startPoint y: 111, endPoint x: 48, endPoint y: 111, distance: 5.0
click at [54, 111] on button "報表及分析" at bounding box center [50, 101] width 92 height 26
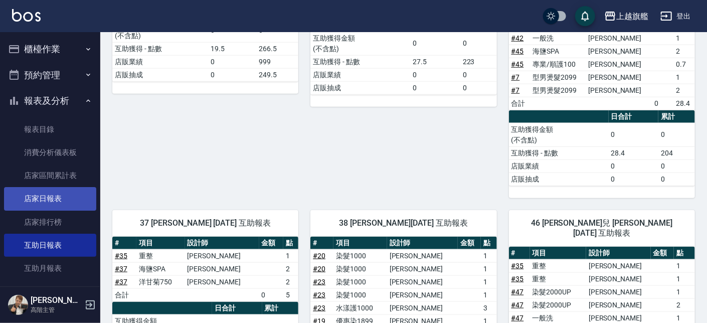
click at [49, 194] on link "店家日報表" at bounding box center [50, 198] width 92 height 23
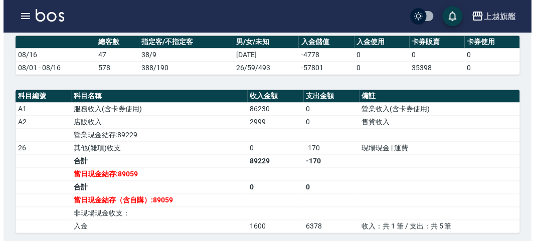
scroll to position [276, 0]
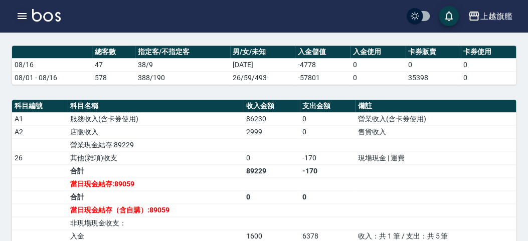
click at [24, 14] on icon "button" at bounding box center [22, 16] width 9 height 6
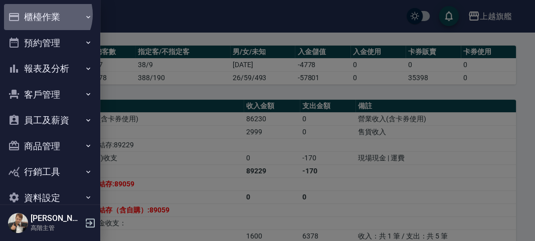
click at [46, 15] on button "櫃檯作業" at bounding box center [50, 17] width 92 height 26
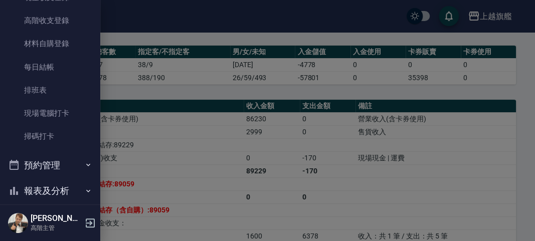
scroll to position [231, 0]
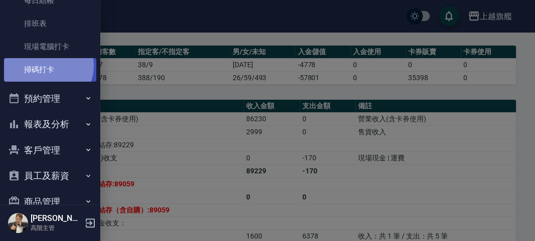
click at [47, 66] on link "掃碼打卡" at bounding box center [50, 69] width 92 height 23
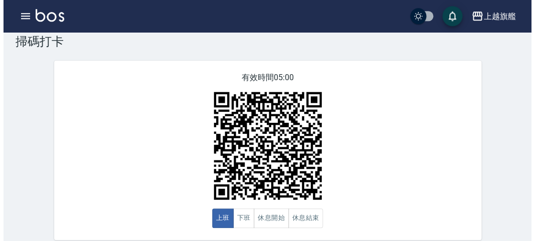
scroll to position [32, 0]
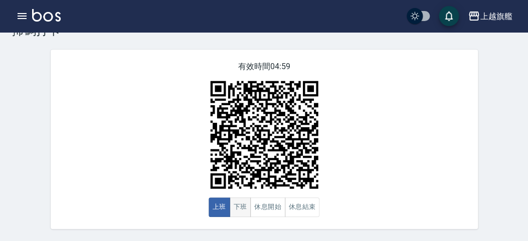
click at [236, 209] on button "下班" at bounding box center [241, 207] width 22 height 20
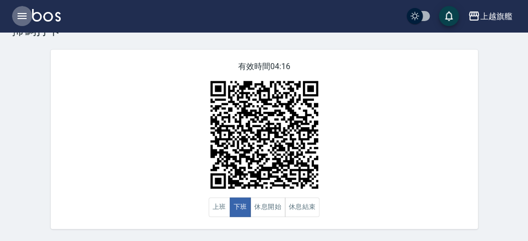
click at [26, 14] on icon "button" at bounding box center [22, 16] width 9 height 6
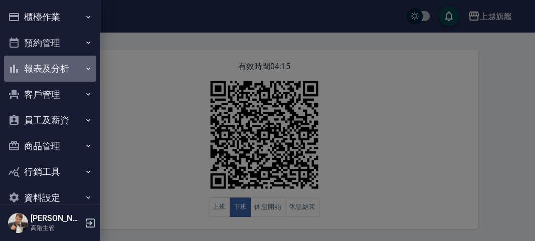
click at [54, 70] on button "報表及分析" at bounding box center [50, 69] width 92 height 26
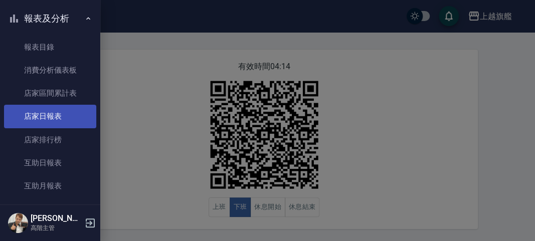
scroll to position [115, 0]
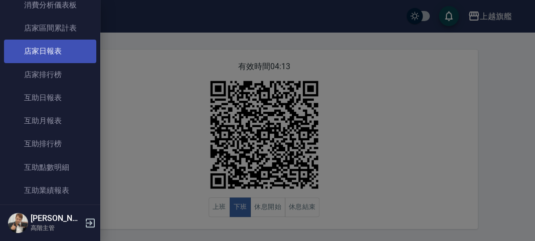
click at [44, 52] on link "店家日報表" at bounding box center [50, 51] width 92 height 23
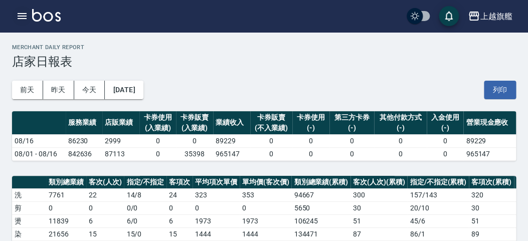
click at [28, 17] on icon "button" at bounding box center [22, 16] width 12 height 12
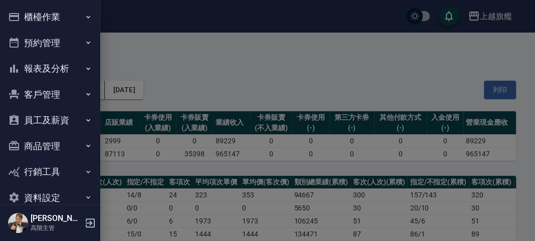
click at [51, 16] on button "櫃檯作業" at bounding box center [50, 17] width 92 height 26
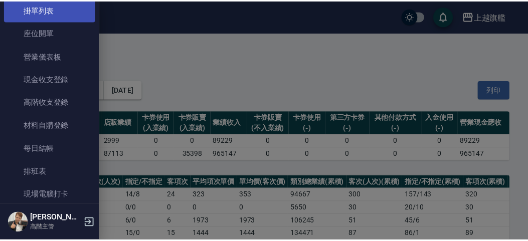
scroll to position [173, 0]
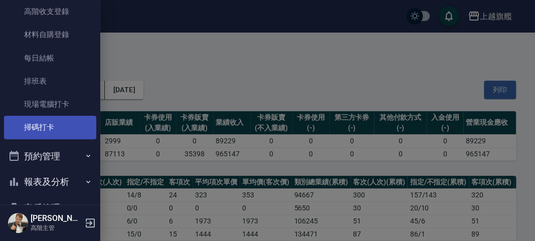
click at [54, 119] on link "掃碼打卡" at bounding box center [50, 127] width 92 height 23
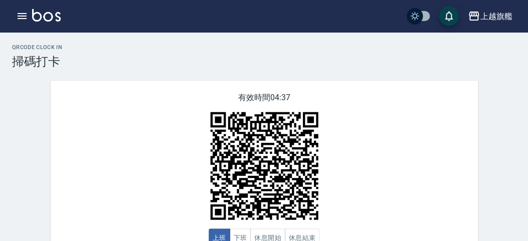
scroll to position [32, 0]
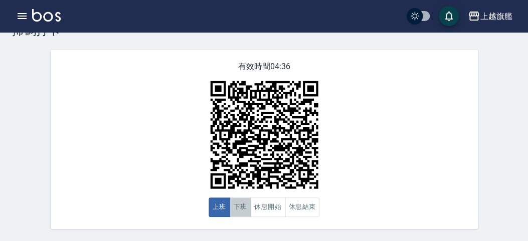
click at [242, 207] on button "下班" at bounding box center [241, 207] width 22 height 20
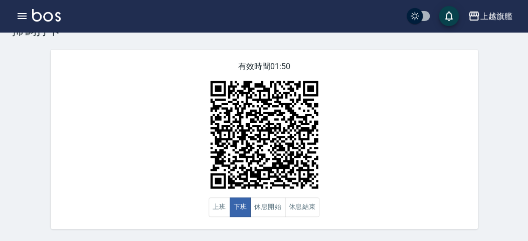
click at [109, 179] on div "有效時間 01:50 上班 下班 休息開始 休息結束" at bounding box center [264, 139] width 427 height 179
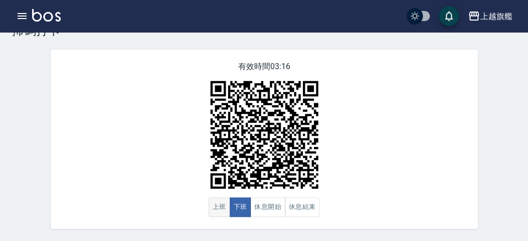
click at [222, 206] on button "上班" at bounding box center [220, 207] width 22 height 20
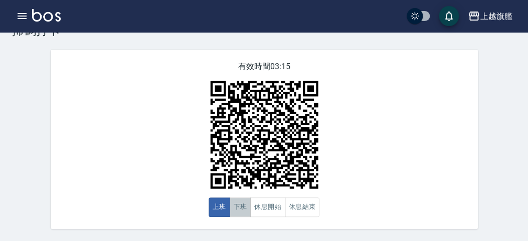
click at [238, 209] on button "下班" at bounding box center [241, 207] width 22 height 20
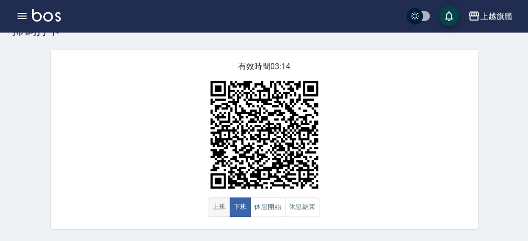
click at [217, 209] on button "上班" at bounding box center [220, 207] width 22 height 20
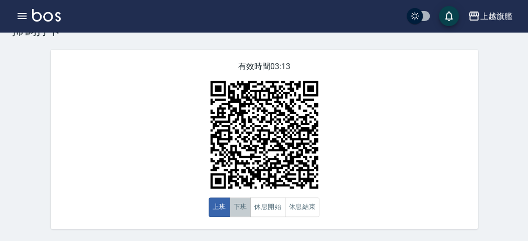
click at [239, 205] on button "下班" at bounding box center [241, 207] width 22 height 20
